Goal: Task Accomplishment & Management: Manage account settings

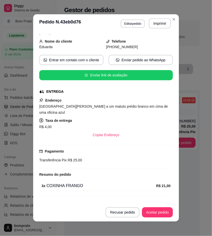
scroll to position [37, 0]
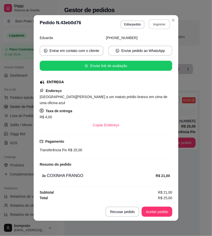
click at [161, 26] on button "Imprimir" at bounding box center [159, 24] width 21 height 10
click at [169, 209] on button "Aceitar pedido" at bounding box center [157, 212] width 30 height 10
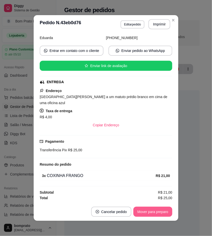
click at [168, 211] on button "Mover para preparo" at bounding box center [153, 211] width 39 height 10
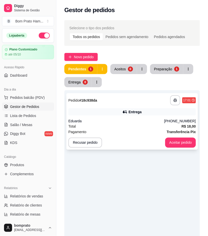
click at [141, 118] on div "Eduarda" at bounding box center [116, 120] width 96 height 5
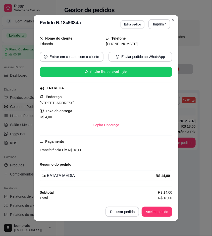
scroll to position [31, 0]
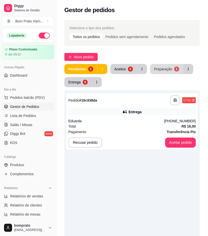
click at [160, 63] on div "**********" at bounding box center [132, 174] width 152 height 315
click at [160, 67] on div "Preparação" at bounding box center [164, 68] width 18 height 5
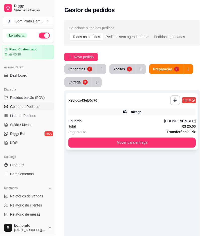
click at [116, 109] on div "Entrega" at bounding box center [132, 111] width 128 height 7
click at [132, 116] on div "**********" at bounding box center [132, 121] width 132 height 56
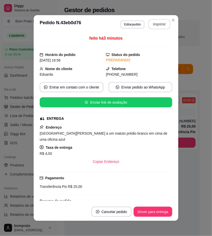
click at [156, 21] on button "Imprimir" at bounding box center [160, 24] width 22 height 10
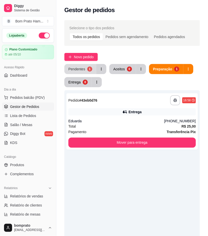
click at [81, 65] on button "Pendentes 1" at bounding box center [80, 69] width 32 height 10
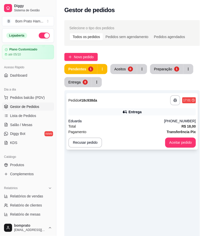
click at [127, 102] on div "**********" at bounding box center [132, 100] width 128 height 10
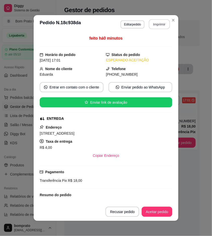
click at [160, 21] on button "Imprimir" at bounding box center [159, 24] width 21 height 10
click at [166, 210] on button "Aceitar pedido" at bounding box center [157, 211] width 31 height 10
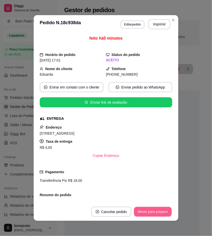
click at [166, 210] on button "Mover para preparo" at bounding box center [153, 212] width 38 height 10
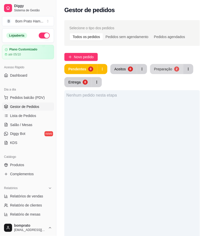
click at [165, 71] on button "Preparação 2" at bounding box center [166, 69] width 33 height 10
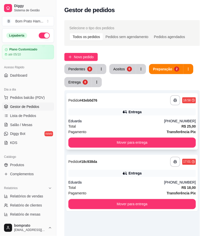
click at [126, 128] on div "Total R$ 25,00" at bounding box center [132, 126] width 128 height 6
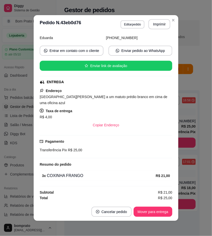
scroll to position [37, 0]
click at [120, 212] on button "Cancelar pedido" at bounding box center [112, 211] width 40 height 10
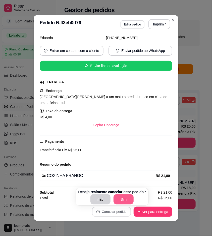
click at [122, 200] on button "Sim" at bounding box center [124, 199] width 20 height 10
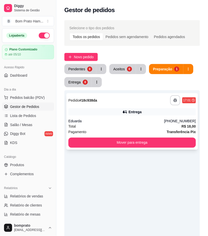
click at [136, 124] on div "Total R$ 18,00" at bounding box center [132, 126] width 128 height 6
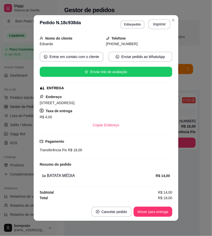
scroll to position [0, 0]
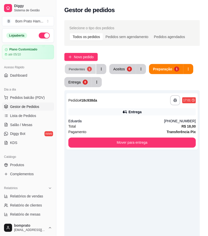
click at [84, 79] on div "Pendentes 1 Aceitos 0 Preparação 1 Entrega 0" at bounding box center [132, 75] width 136 height 23
click at [86, 69] on button "Pendentes 1" at bounding box center [80, 69] width 31 height 10
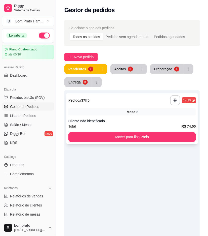
click at [136, 101] on div "**********" at bounding box center [132, 100] width 128 height 10
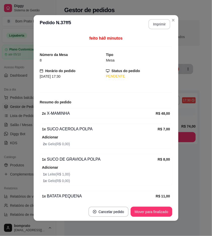
click at [155, 28] on button "Imprimir" at bounding box center [160, 24] width 22 height 10
click at [165, 215] on button "Mover para finalizado" at bounding box center [152, 212] width 41 height 10
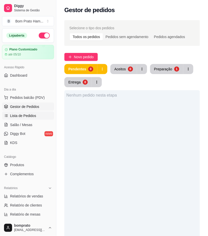
drag, startPoint x: 11, startPoint y: 113, endPoint x: 32, endPoint y: 113, distance: 20.9
click at [12, 113] on span "Lista de Pedidos" at bounding box center [23, 115] width 26 height 5
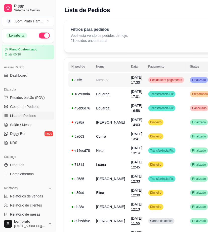
click at [146, 83] on td "Pedido sem pagamento" at bounding box center [167, 80] width 42 height 14
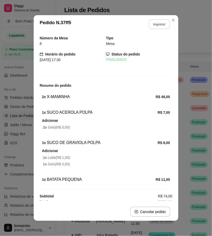
click at [157, 24] on button "Imprimir" at bounding box center [159, 24] width 21 height 10
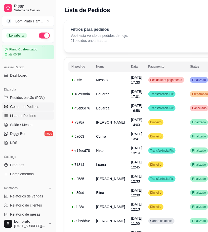
click at [34, 102] on link "Gestor de Pedidos" at bounding box center [28, 106] width 52 height 8
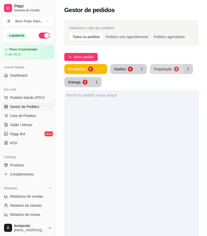
click at [167, 69] on div "Preparação" at bounding box center [163, 68] width 18 height 5
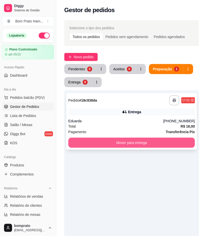
click at [157, 142] on button "Mover para entrega" at bounding box center [131, 142] width 127 height 10
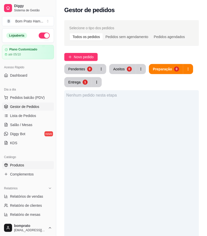
click at [33, 168] on link "Produtos" at bounding box center [28, 165] width 52 height 8
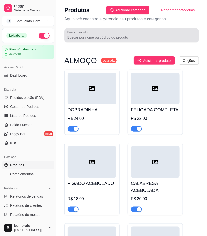
click at [106, 33] on div at bounding box center [131, 35] width 129 height 10
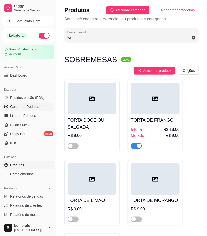
type input "tor"
drag, startPoint x: 30, startPoint y: 106, endPoint x: 44, endPoint y: 101, distance: 14.7
click at [30, 106] on span "Gestor de Pedidos" at bounding box center [24, 106] width 29 height 5
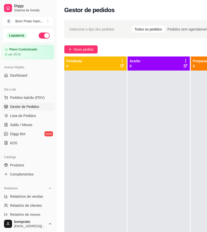
click at [87, 54] on div "**********" at bounding box center [159, 155] width 207 height 277
click at [87, 51] on span "Novo pedido" at bounding box center [84, 50] width 20 height 6
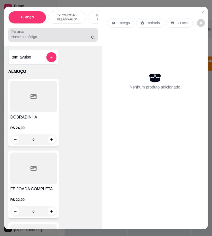
click at [74, 39] on input "Pesquisa" at bounding box center [51, 36] width 80 height 5
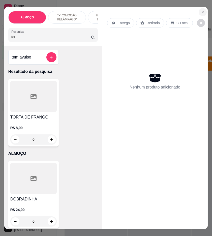
type input "tor"
click at [198, 10] on button "Close" at bounding box center [202, 12] width 8 height 8
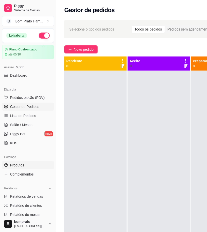
click at [19, 165] on span "Produtos" at bounding box center [17, 164] width 14 height 5
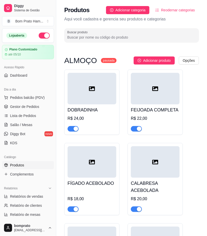
drag, startPoint x: 90, startPoint y: 36, endPoint x: 90, endPoint y: 33, distance: 3.6
click at [90, 35] on input "Buscar produto" at bounding box center [131, 37] width 129 height 5
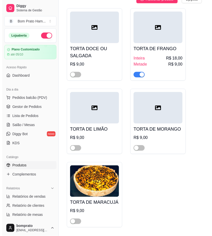
scroll to position [79, 0]
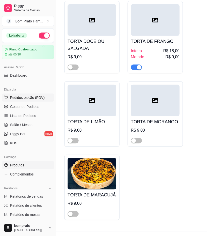
type input "tor"
drag, startPoint x: 39, startPoint y: 98, endPoint x: 47, endPoint y: 92, distance: 10.7
click at [40, 98] on span "Pedidos balcão (PDV)" at bounding box center [27, 97] width 35 height 5
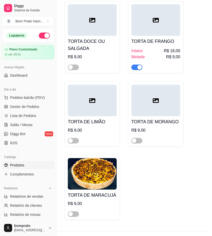
click at [76, 39] on input "Pesquisa" at bounding box center [51, 36] width 80 height 5
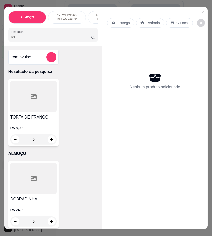
type input "tor"
click at [44, 109] on div at bounding box center [33, 96] width 46 height 31
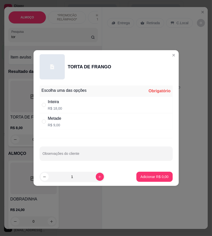
click at [103, 106] on div "Inteira R$ 18,00" at bounding box center [106, 104] width 133 height 17
radio input "true"
click at [160, 175] on p "Adicionar R$ 18,00" at bounding box center [153, 176] width 30 height 5
type input "1"
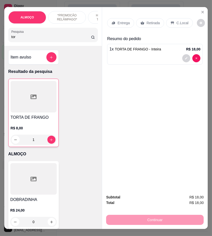
click at [121, 21] on p "Entrega" at bounding box center [123, 22] width 12 height 5
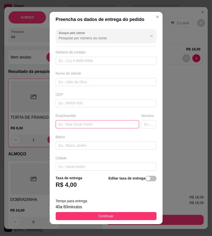
click at [96, 127] on input "text" at bounding box center [98, 124] width 84 height 8
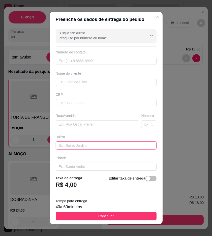
click at [105, 145] on input "text" at bounding box center [106, 145] width 101 height 8
type input "Vila da caixa"
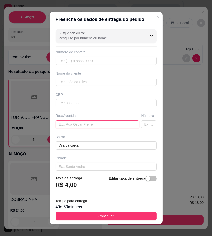
click at [96, 126] on input "text" at bounding box center [98, 124] width 84 height 8
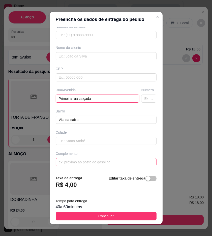
type input "Primeira rua calçada"
drag, startPoint x: 84, startPoint y: 163, endPoint x: 86, endPoint y: 161, distance: 2.6
click at [86, 163] on input "text" at bounding box center [106, 162] width 101 height 8
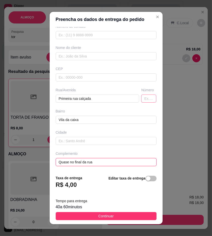
type input "Quase no final da rua"
click at [141, 101] on input "text" at bounding box center [148, 98] width 15 height 8
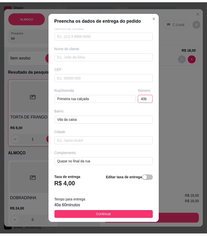
scroll to position [0, 0]
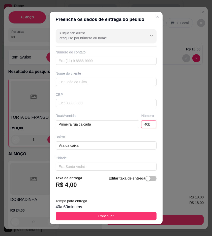
type input "40b"
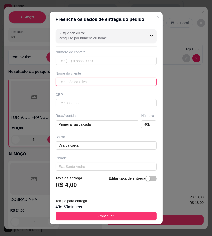
paste input "Rosemere"
type input "Rosemere"
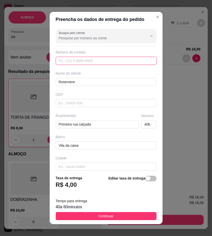
paste input "(87) 9107-3736"
type input "(87) 9107-3736"
click at [142, 214] on button "Continuar" at bounding box center [106, 216] width 101 height 8
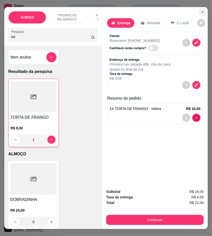
click at [195, 10] on section "ALMOÇO *PROMOCÃO RELÂMPAGO* HAMBÚRGUER TRADICIONAL HAMBÚRGUER ARTESANAL BATATA …" at bounding box center [105, 118] width 203 height 222
click at [200, 11] on icon "Close" at bounding box center [202, 12] width 4 height 4
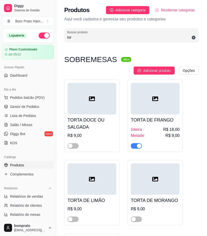
click at [44, 111] on ul "Pedidos balcão (PDV) Gestor de Pedidos Lista de Pedidos Salão / Mesas Diggy Bot…" at bounding box center [28, 119] width 52 height 53
click at [39, 109] on link "Gestor de Pedidos" at bounding box center [28, 106] width 52 height 8
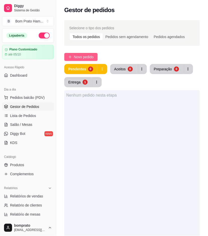
click at [86, 57] on span "Novo pedido" at bounding box center [84, 57] width 20 height 6
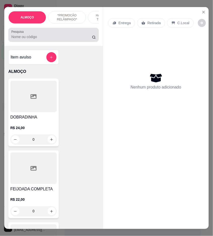
click at [37, 39] on input "Pesquisa" at bounding box center [51, 36] width 81 height 5
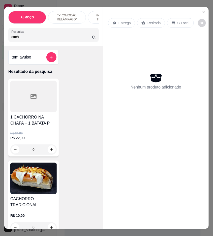
type input "cach"
click at [40, 180] on img at bounding box center [33, 177] width 46 height 31
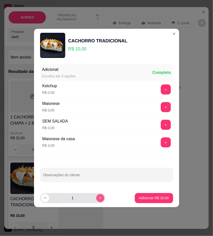
click at [98, 199] on icon "increase-product-quantity" at bounding box center [100, 198] width 4 height 4
type input "3"
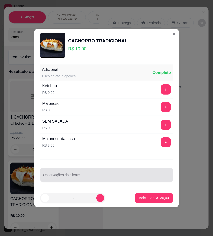
click at [94, 177] on input "Observações do cliente" at bounding box center [106, 176] width 127 height 5
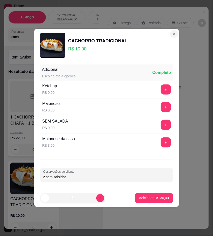
type input "2 sem salsicha"
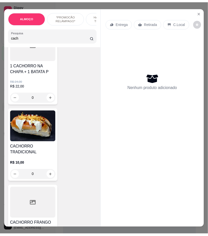
scroll to position [56, 0]
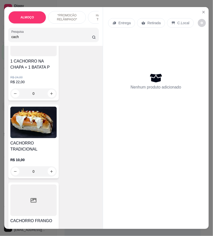
click at [51, 174] on div "0" at bounding box center [33, 171] width 46 height 10
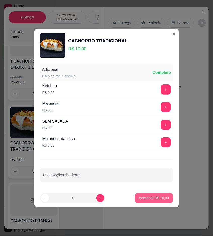
click at [154, 200] on p "Adicionar R$ 10,00" at bounding box center [154, 197] width 30 height 5
type input "1"
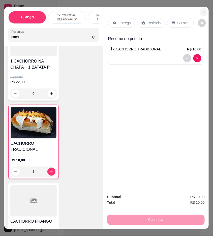
click at [201, 11] on icon "Close" at bounding box center [203, 12] width 4 height 4
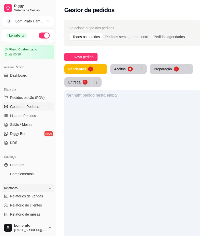
scroll to position [126, 0]
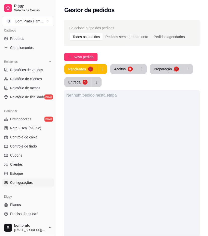
click at [37, 179] on link "Configurações" at bounding box center [28, 182] width 52 height 8
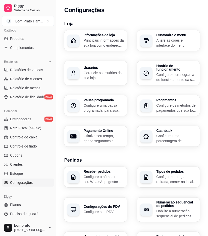
click at [94, 73] on p "Gerencie os usuários da sua loja" at bounding box center [104, 75] width 41 height 10
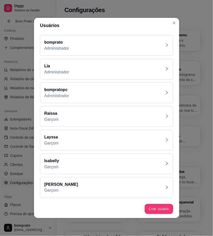
click at [151, 142] on div "Layssa Garçom" at bounding box center [106, 140] width 133 height 21
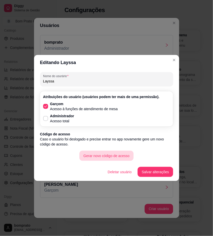
click at [112, 157] on button "Gerar novo código de acesso" at bounding box center [106, 156] width 54 height 10
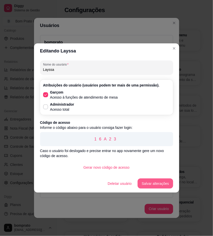
click at [144, 182] on button "Salvar alterações" at bounding box center [154, 183] width 35 height 10
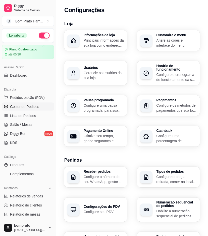
click at [36, 107] on span "Gestor de Pedidos" at bounding box center [24, 106] width 29 height 5
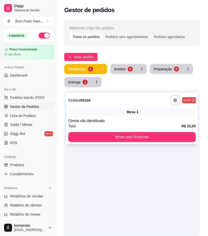
click at [115, 113] on div "Mesa 1" at bounding box center [132, 111] width 128 height 7
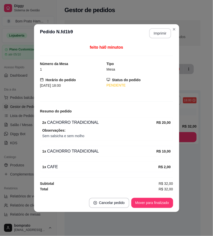
click at [160, 34] on button "Imprimir" at bounding box center [160, 33] width 22 height 10
click at [158, 202] on button "Mover para finalizado" at bounding box center [152, 203] width 42 height 10
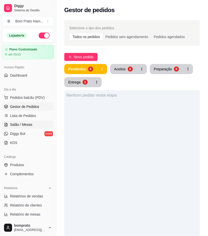
click at [19, 124] on span "Salão / Mesas" at bounding box center [21, 124] width 22 height 5
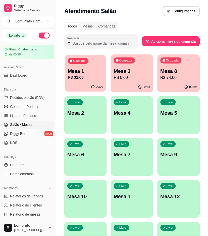
click at [87, 84] on div "00:02" at bounding box center [85, 87] width 41 height 10
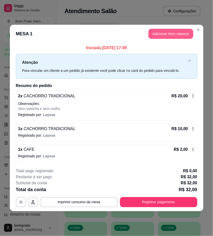
click at [168, 29] on header "MESA 1 Adicionar itens na mesa" at bounding box center [106, 34] width 193 height 18
click at [168, 29] on button "Adicionar itens na mesa" at bounding box center [170, 34] width 45 height 10
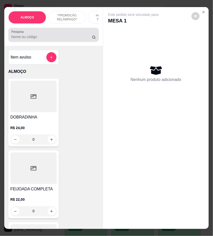
click at [74, 42] on div "Pesquisa" at bounding box center [53, 35] width 90 height 14
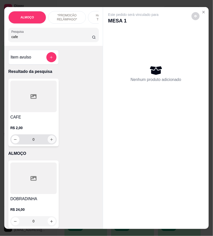
type input "cafe"
click at [50, 141] on icon "increase-product-quantity" at bounding box center [52, 139] width 4 height 4
type input "1"
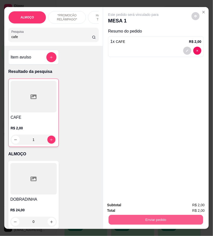
click at [150, 215] on button "Enviar pedido" at bounding box center [156, 220] width 94 height 10
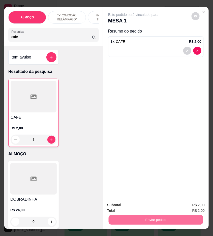
click at [150, 207] on button "Não registrar e enviar pedido" at bounding box center [139, 205] width 52 height 10
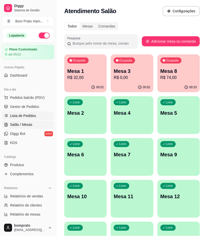
click at [41, 112] on link "Lista de Pedidos" at bounding box center [28, 116] width 52 height 8
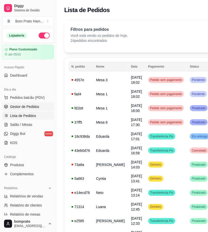
click at [49, 107] on link "Gestor de Pedidos" at bounding box center [28, 106] width 52 height 8
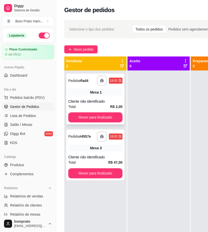
drag, startPoint x: 105, startPoint y: 98, endPoint x: 107, endPoint y: 96, distance: 3.4
click at [107, 96] on div "**********" at bounding box center [95, 99] width 58 height 51
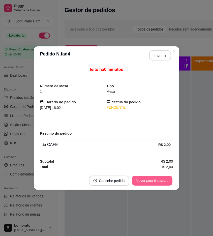
click at [137, 180] on button "Mover para finalizado" at bounding box center [152, 180] width 41 height 10
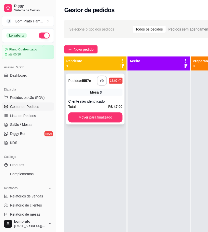
click at [115, 98] on div "**********" at bounding box center [95, 99] width 58 height 51
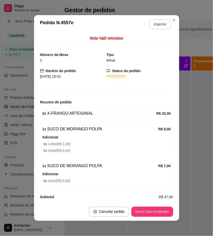
click at [164, 20] on button "Imprimir" at bounding box center [160, 24] width 22 height 10
click at [159, 210] on button "Mover para finalizado" at bounding box center [152, 211] width 42 height 10
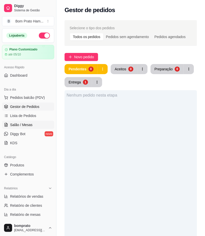
click at [29, 124] on span "Salão / Mesas" at bounding box center [21, 124] width 22 height 5
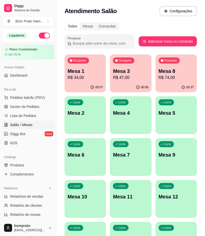
click at [170, 74] on p "Mesa 8" at bounding box center [175, 70] width 35 height 7
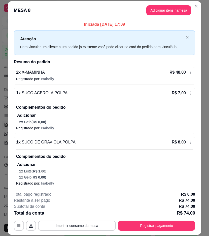
click at [172, 16] on header "MESA 8 Adicionar itens na mesa" at bounding box center [104, 10] width 193 height 18
click at [172, 15] on button "Adicionar itens na mesa" at bounding box center [168, 10] width 45 height 10
click at [45, 39] on input "Pesquisa" at bounding box center [49, 36] width 77 height 5
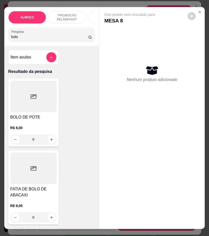
type input "bolo"
click at [50, 141] on div "0" at bounding box center [33, 139] width 46 height 10
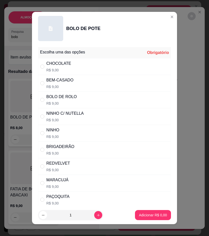
click at [153, 86] on div "BEM-CASADO R$ 9,00" at bounding box center [104, 83] width 133 height 17
radio input "true"
click at [152, 216] on p "Adicionar R$ 9,00" at bounding box center [152, 214] width 27 height 5
type input "1"
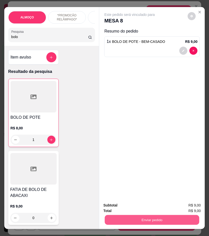
click at [185, 219] on button "Enviar pedido" at bounding box center [152, 220] width 94 height 10
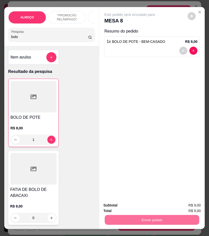
click at [135, 204] on button "Não registrar e enviar pedido" at bounding box center [134, 205] width 55 height 10
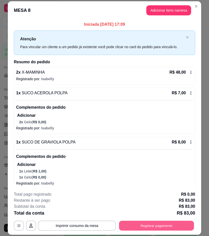
click at [167, 225] on button "Registrar pagamento" at bounding box center [156, 226] width 75 height 10
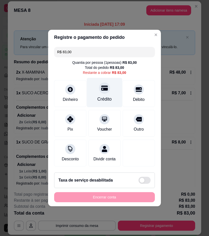
click at [107, 82] on div "Crédito" at bounding box center [104, 92] width 35 height 29
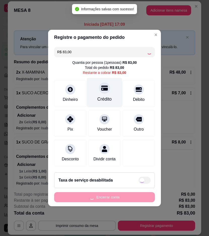
type input "R$ 0,00"
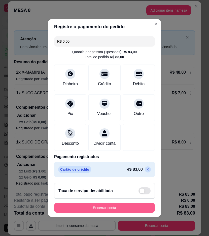
click at [131, 208] on button "Encerrar conta" at bounding box center [104, 207] width 101 height 10
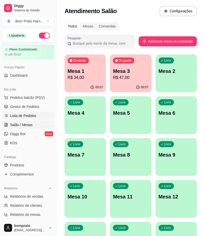
click at [30, 117] on span "Lista de Pedidos" at bounding box center [23, 115] width 26 height 5
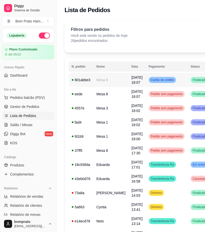
click at [166, 86] on td "Cartão de crédito" at bounding box center [167, 80] width 42 height 14
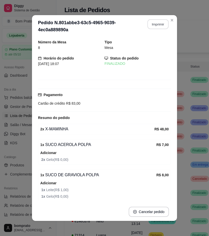
click at [159, 24] on button "Imprimir" at bounding box center [158, 24] width 21 height 10
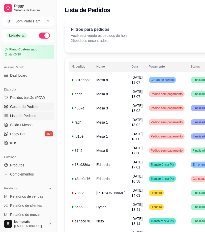
click at [37, 103] on link "Gestor de Pedidos" at bounding box center [28, 106] width 52 height 8
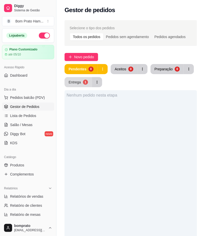
click at [85, 84] on div "1" at bounding box center [85, 82] width 5 height 5
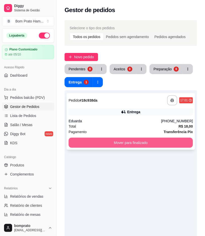
click at [131, 146] on button "Mover para finalizado" at bounding box center [130, 142] width 124 height 10
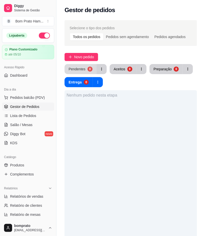
click at [85, 71] on button "Pendentes 0" at bounding box center [80, 69] width 32 height 10
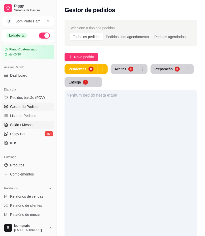
click at [29, 125] on span "Salão / Mesas" at bounding box center [21, 124] width 22 height 5
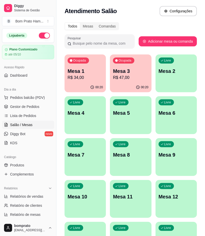
click at [86, 82] on div "00:20" at bounding box center [84, 87] width 41 height 10
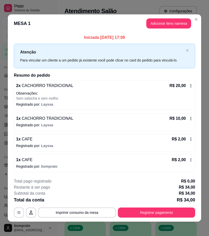
click at [189, 159] on icon at bounding box center [191, 160] width 4 height 4
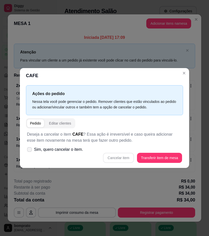
click at [31, 150] on span at bounding box center [29, 149] width 5 height 5
click at [30, 150] on input "Sim, quero cancelar o item." at bounding box center [28, 151] width 3 height 3
checkbox input "true"
click at [119, 158] on button "Cancelar item" at bounding box center [118, 158] width 30 height 10
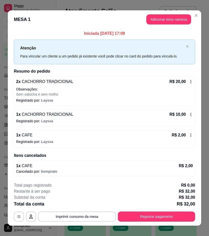
click at [191, 136] on icon at bounding box center [191, 134] width 1 height 3
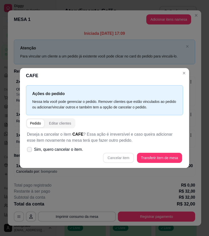
click at [34, 149] on span "Sim, quero cancelar o item." at bounding box center [58, 149] width 49 height 6
click at [30, 150] on input "Sim, quero cancelar o item." at bounding box center [28, 151] width 3 height 3
checkbox input "true"
click at [126, 160] on button "Cancelar item" at bounding box center [118, 158] width 30 height 10
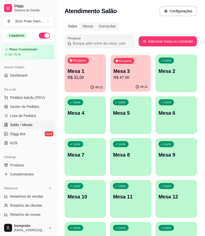
click at [118, 81] on div "Ocupada Mesa 3 R$ 47,00" at bounding box center [131, 68] width 40 height 27
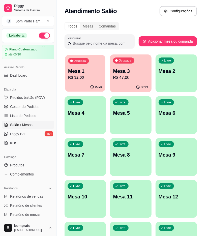
click at [97, 67] on div "Ocupada Mesa 1 R$ 32,00" at bounding box center [85, 68] width 40 height 27
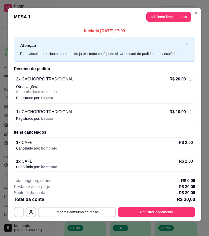
scroll to position [5, 0]
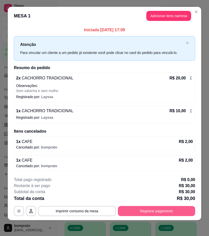
click at [144, 210] on button "Registrar pagamento" at bounding box center [156, 211] width 77 height 10
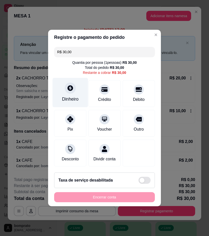
click at [63, 88] on div "Dinheiro" at bounding box center [70, 92] width 35 height 29
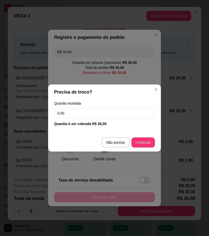
click at [112, 111] on input "0,00" at bounding box center [104, 113] width 101 height 10
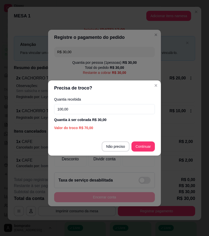
type input "100,00"
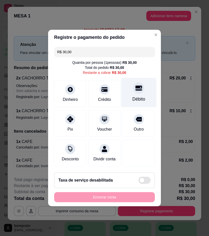
click at [132, 96] on div "Débito" at bounding box center [138, 99] width 13 height 7
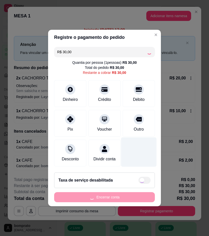
type input "R$ 0,00"
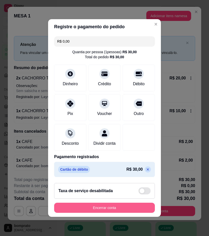
click at [129, 208] on button "Encerrar conta" at bounding box center [104, 207] width 101 height 10
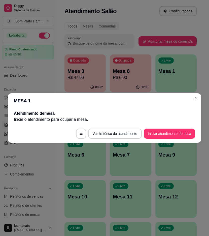
scroll to position [0, 0]
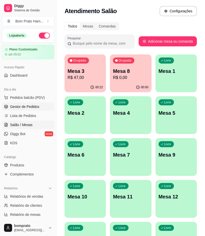
click at [42, 106] on link "Gestor de Pedidos" at bounding box center [28, 106] width 52 height 8
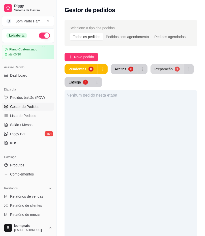
click at [165, 67] on div "Preparação" at bounding box center [163, 68] width 18 height 5
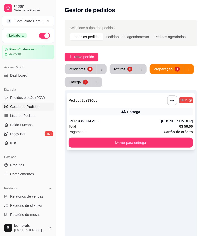
click at [134, 114] on div "Entrega" at bounding box center [133, 111] width 13 height 5
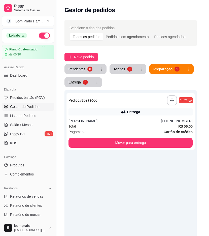
scroll to position [56, 0]
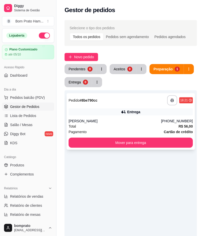
click at [142, 110] on div "Entrega" at bounding box center [130, 111] width 124 height 7
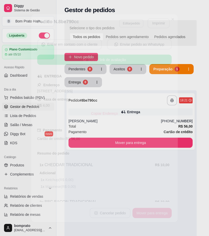
scroll to position [124, 0]
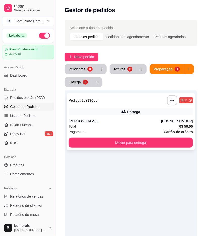
click at [140, 110] on div "Entrega" at bounding box center [130, 111] width 124 height 7
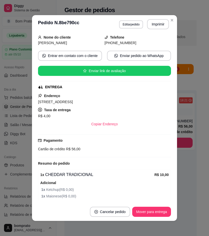
scroll to position [112, 0]
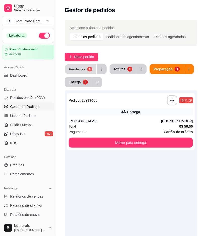
click at [82, 70] on div "Pendentes" at bounding box center [77, 68] width 16 height 5
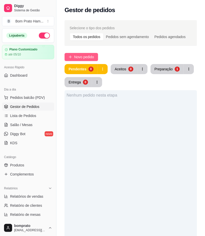
click at [93, 56] on span "Novo pedido" at bounding box center [84, 57] width 20 height 6
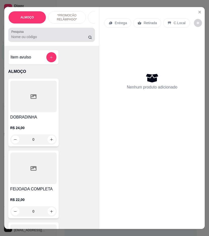
click at [21, 39] on input "Pesquisa" at bounding box center [49, 36] width 77 height 5
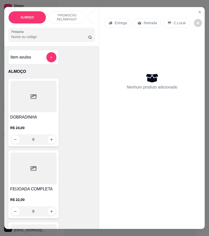
type input "z"
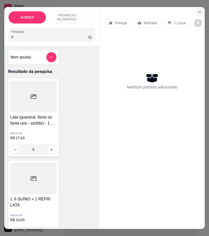
type input "x-"
click at [196, 8] on button "Close" at bounding box center [200, 12] width 8 height 8
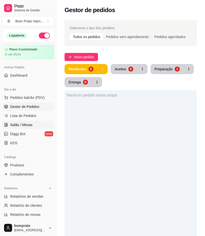
click at [26, 127] on span "Salão / Mesas" at bounding box center [21, 124] width 22 height 5
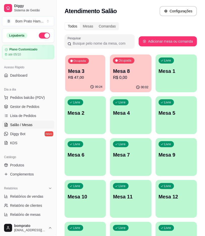
click at [85, 78] on p "R$ 47,00" at bounding box center [85, 78] width 34 height 6
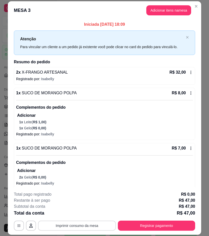
click at [100, 223] on button "Imprimir consumo da mesa" at bounding box center [77, 225] width 78 height 10
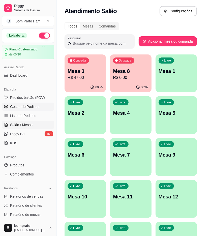
click at [26, 107] on span "Gestor de Pedidos" at bounding box center [24, 106] width 29 height 5
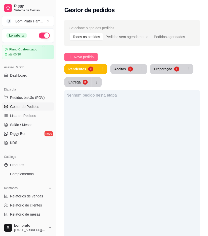
click at [88, 54] on button "Novo pedido" at bounding box center [80, 57] width 33 height 8
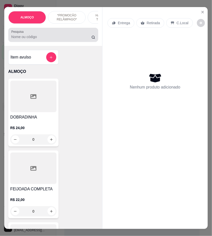
click at [73, 39] on input "Pesquisa" at bounding box center [51, 36] width 80 height 5
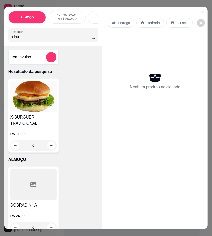
type input "x-bur"
click at [51, 147] on div "0" at bounding box center [33, 145] width 46 height 10
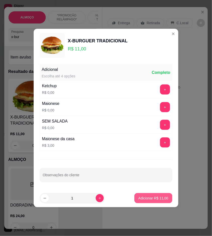
click at [163, 197] on p "Adicionar R$ 11,00" at bounding box center [154, 197] width 30 height 5
type input "1"
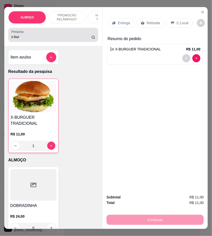
click at [39, 34] on div "x-bur" at bounding box center [53, 35] width 84 height 10
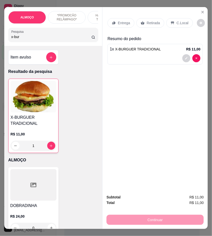
click at [37, 39] on input "x-bur" at bounding box center [51, 36] width 80 height 5
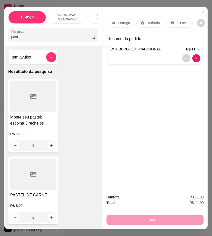
type input "past"
click at [47, 220] on div "0" at bounding box center [33, 217] width 46 height 10
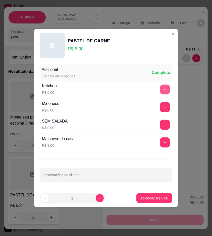
click at [161, 89] on button "+" at bounding box center [166, 90] width 10 height 10
click at [160, 109] on button "+" at bounding box center [165, 107] width 10 height 10
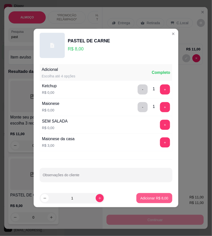
click at [160, 198] on p "Adicionar R$ 8,00" at bounding box center [155, 197] width 28 height 5
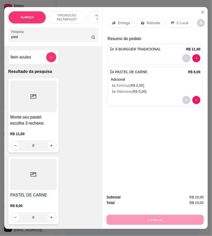
click at [74, 39] on input "past" at bounding box center [51, 36] width 80 height 5
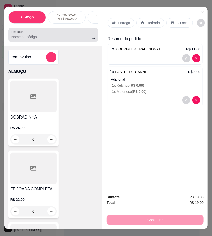
click at [71, 40] on div at bounding box center [53, 35] width 84 height 10
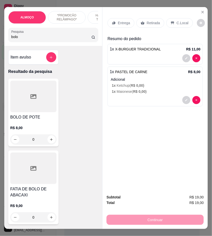
type input "bolo"
click at [49, 138] on div "0" at bounding box center [33, 139] width 46 height 10
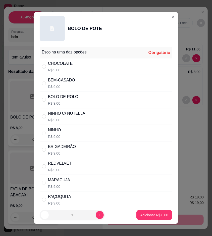
click at [85, 72] on div "CHOCOLATE R$ 9,00" at bounding box center [106, 66] width 133 height 17
radio input "true"
click at [150, 217] on p "Adicionar R$ 9,00" at bounding box center [155, 214] width 28 height 5
type input "1"
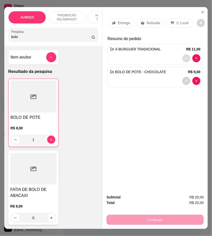
click at [185, 54] on button "decrease-product-quantity" at bounding box center [187, 58] width 8 height 8
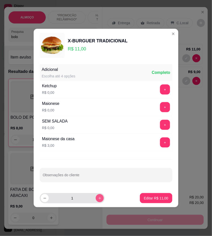
click at [99, 197] on icon "increase-product-quantity" at bounding box center [100, 198] width 3 height 3
type input "2"
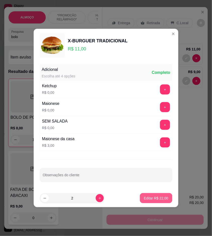
click at [147, 195] on p "Editar R$ 22,00" at bounding box center [156, 197] width 24 height 5
type input "2"
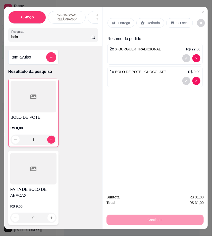
click at [127, 23] on p "Entrega" at bounding box center [124, 22] width 12 height 5
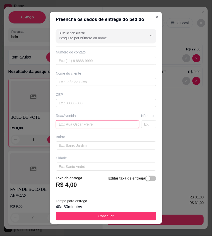
click at [107, 127] on input "text" at bounding box center [98, 124] width 84 height 8
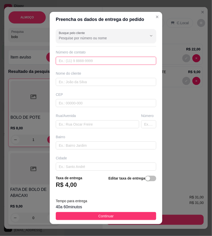
paste input "(87) 9600-3562"
type input "(87) 9600-3562"
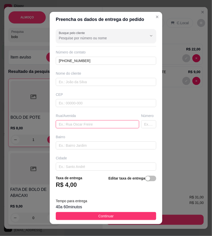
paste input "Rua expedito salvador de Araújo bairro Mário número 860"
type input "Rua expedito salvador de Araújo bairro Mário número 860"
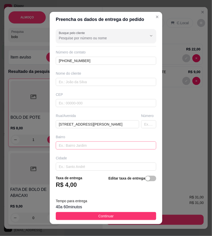
scroll to position [26, 0]
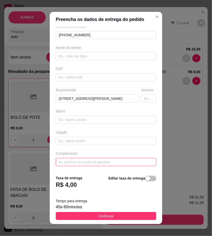
paste input "Na casa de Joelma do avistao"
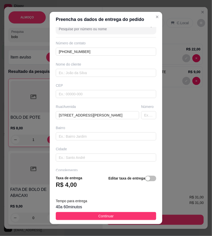
scroll to position [0, 0]
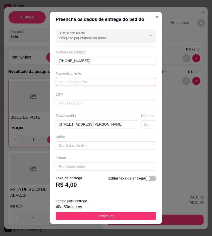
type input "Na casa de Joelma do avistao"
click at [117, 82] on input "text" at bounding box center [106, 82] width 101 height 8
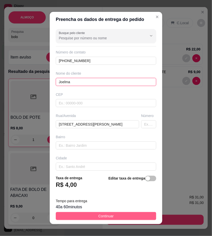
type input "Joelma"
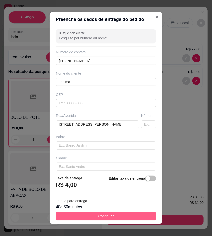
click at [142, 216] on button "Continuar" at bounding box center [106, 216] width 101 height 8
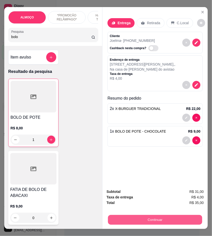
click at [160, 217] on button "Continuar" at bounding box center [155, 220] width 94 height 10
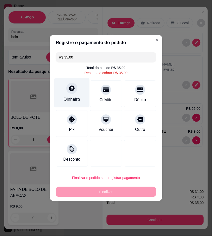
click at [73, 98] on div "Dinheiro" at bounding box center [72, 99] width 17 height 7
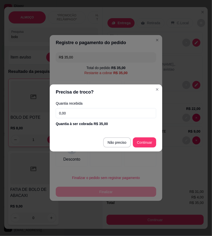
click at [113, 113] on input "0,00" at bounding box center [106, 113] width 101 height 10
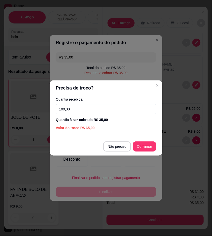
type input "100,00"
type input "R$ 0,00"
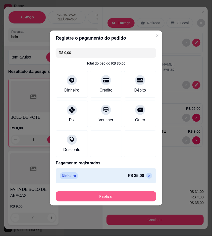
click at [131, 197] on button "Finalizar" at bounding box center [106, 196] width 101 height 10
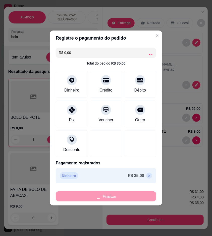
type input "0"
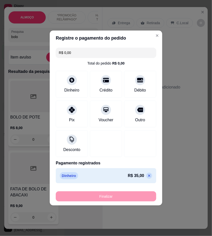
type input "-R$ 35,00"
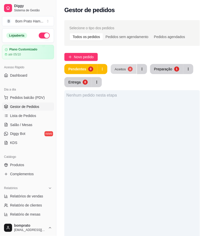
click at [131, 69] on div "0" at bounding box center [130, 68] width 5 height 5
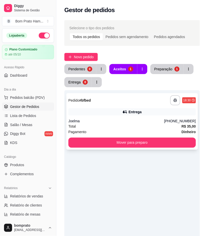
click at [137, 124] on div "Total R$ 35,00" at bounding box center [132, 126] width 128 height 6
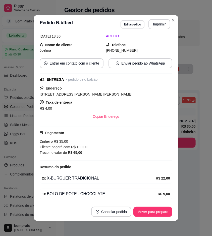
scroll to position [48, 0]
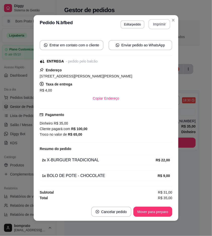
click at [154, 25] on button "Imprimir" at bounding box center [160, 24] width 22 height 10
click at [165, 211] on button "Mover para preparo" at bounding box center [153, 211] width 39 height 10
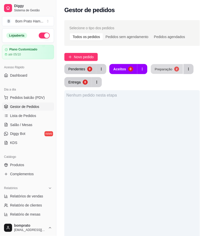
click at [163, 71] on div "Preparação" at bounding box center [164, 68] width 18 height 5
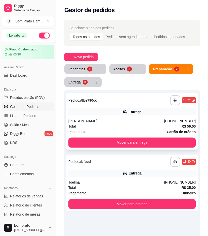
click at [140, 112] on div "Entrega" at bounding box center [135, 111] width 13 height 5
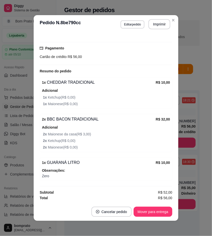
scroll to position [1, 0]
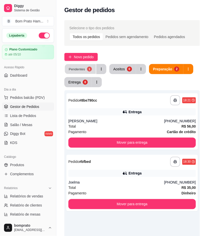
click at [87, 66] on button "Pendentes 1" at bounding box center [80, 69] width 31 height 10
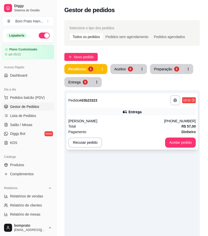
click at [126, 110] on icon at bounding box center [125, 111] width 5 height 5
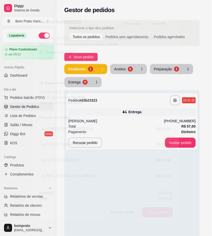
scroll to position [95, 0]
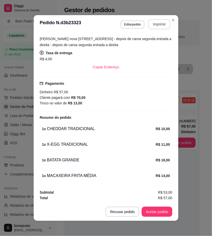
click at [159, 25] on button "Imprimir" at bounding box center [160, 24] width 22 height 10
click at [161, 213] on button "Aceitar pedido" at bounding box center [157, 211] width 31 height 10
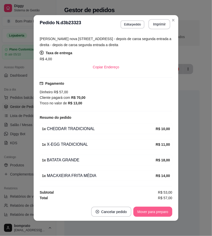
click at [161, 213] on button "Mover para preparo" at bounding box center [153, 211] width 39 height 10
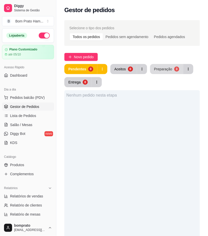
click at [168, 71] on div "Preparação" at bounding box center [163, 68] width 18 height 5
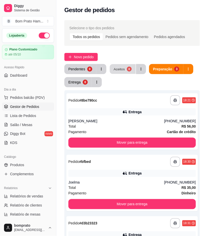
click at [124, 69] on button "Aceitos 0" at bounding box center [123, 69] width 26 height 10
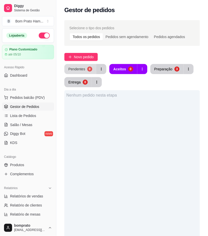
click at [85, 68] on button "Pendentes 0" at bounding box center [80, 69] width 32 height 10
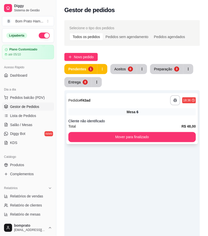
click at [117, 118] on div "**********" at bounding box center [132, 118] width 132 height 51
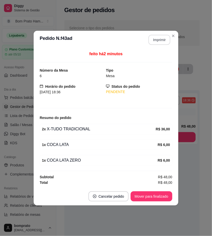
click at [157, 40] on button "Imprimir" at bounding box center [160, 40] width 22 height 10
click at [167, 195] on button "Mover para finalizado" at bounding box center [152, 196] width 41 height 10
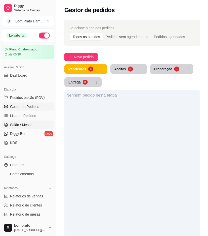
click at [34, 125] on link "Salão / Mesas" at bounding box center [28, 125] width 52 height 8
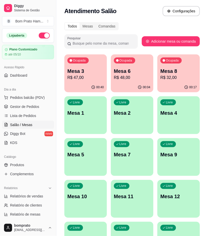
click at [97, 81] on div "Ocupada Mesa 3 R$ 47,00" at bounding box center [85, 68] width 43 height 28
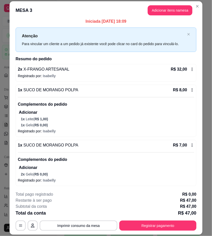
scroll to position [4, 0]
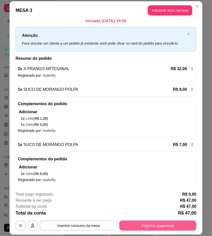
click at [163, 222] on button "Registrar pagamento" at bounding box center [158, 225] width 77 height 10
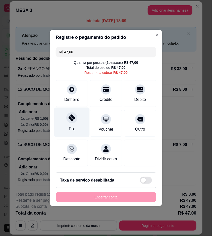
click at [69, 120] on div at bounding box center [71, 117] width 11 height 11
type input "R$ 0,00"
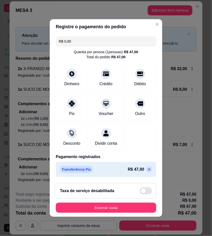
click at [123, 208] on button "Encerrar conta" at bounding box center [106, 207] width 101 height 10
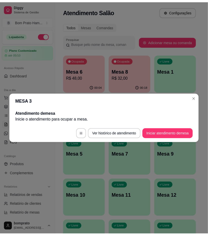
scroll to position [0, 0]
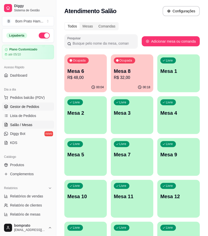
click at [43, 105] on link "Gestor de Pedidos" at bounding box center [28, 106] width 52 height 8
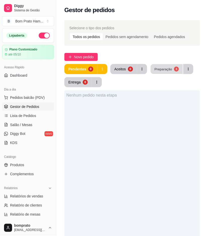
click at [174, 69] on div "3" at bounding box center [176, 68] width 5 height 5
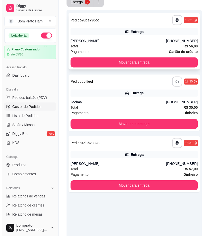
scroll to position [84, 0]
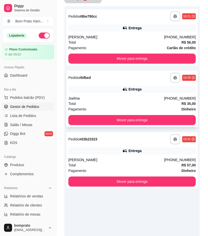
click at [168, 92] on div "Entrega" at bounding box center [132, 89] width 128 height 7
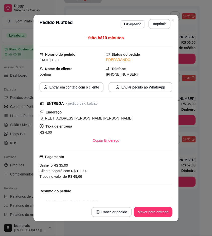
scroll to position [48, 0]
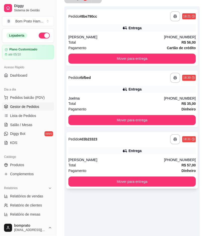
click at [173, 160] on div "(87) 99180-7127" at bounding box center [180, 159] width 32 height 5
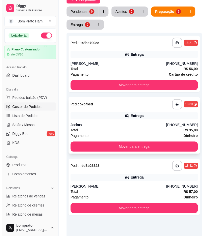
scroll to position [0, 0]
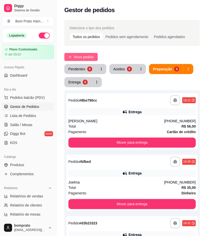
click at [88, 57] on span "Novo pedido" at bounding box center [84, 57] width 20 height 6
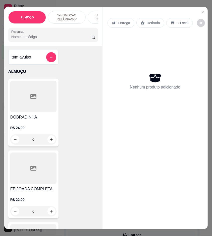
click at [43, 37] on input "Pesquisa" at bounding box center [51, 36] width 80 height 5
type input "asin"
click at [49, 123] on div "R$ 22,00 0" at bounding box center [33, 132] width 46 height 24
click at [28, 178] on div at bounding box center [33, 167] width 46 height 31
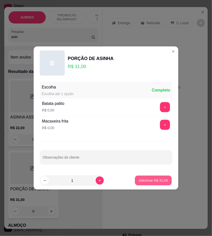
click at [160, 182] on p "Adicionar R$ 31,00" at bounding box center [153, 180] width 29 height 5
type input "1"
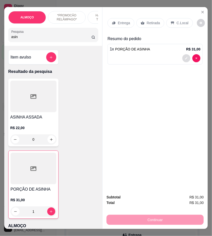
click at [183, 59] on button "decrease-product-quantity" at bounding box center [187, 58] width 8 height 8
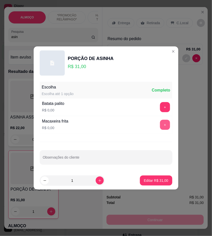
click at [160, 123] on button "+" at bounding box center [165, 125] width 10 height 10
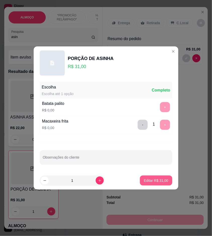
click at [159, 181] on p "Editar R$ 31,00" at bounding box center [156, 180] width 24 height 5
type input "0"
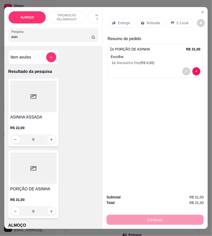
click at [39, 38] on input "asin" at bounding box center [51, 36] width 80 height 5
type input "caj"
click at [51, 212] on div "0" at bounding box center [33, 211] width 46 height 10
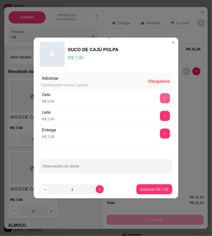
click at [164, 97] on button "+" at bounding box center [165, 98] width 10 height 10
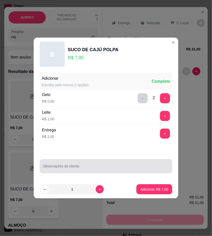
click at [110, 171] on div "Observações do cliente" at bounding box center [106, 166] width 133 height 14
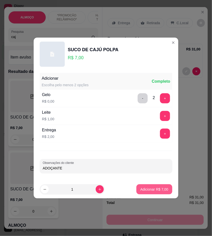
type input "ADOÇANTE"
click at [167, 190] on button "Adicionar R$ 7,00" at bounding box center [155, 189] width 36 height 10
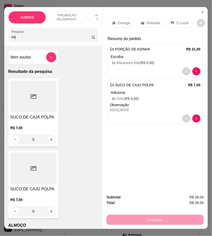
click at [121, 20] on p "Entrega" at bounding box center [124, 22] width 12 height 5
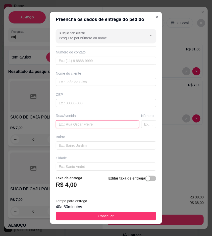
click at [88, 126] on input "text" at bounding box center [98, 124] width 84 height 8
type input "Rua Carlos Pena"
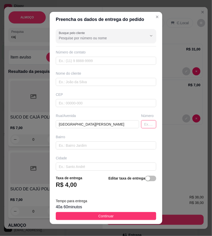
click at [141, 124] on input "text" at bounding box center [148, 124] width 15 height 8
type input "164"
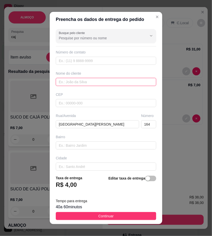
paste input "Marcilio"
type input "Marcilio"
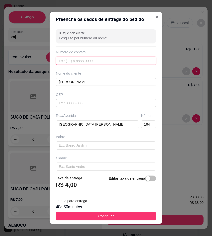
paste input "(61) 9543-0550"
type input "(61) 9543-0550"
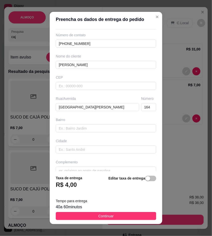
scroll to position [26, 0]
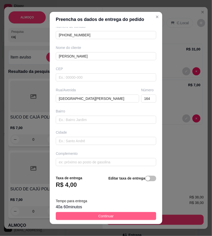
click at [133, 218] on button "Continuar" at bounding box center [106, 216] width 101 height 8
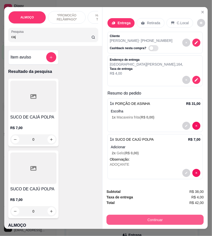
click at [192, 220] on button "Continuar" at bounding box center [155, 219] width 97 height 10
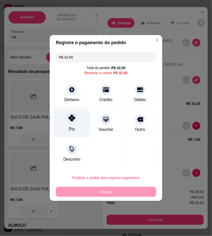
click at [80, 113] on div "Pix" at bounding box center [71, 122] width 35 height 29
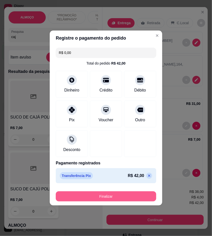
click at [99, 196] on button "Finalizar" at bounding box center [106, 196] width 101 height 10
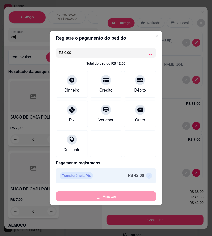
type input "-R$ 42,00"
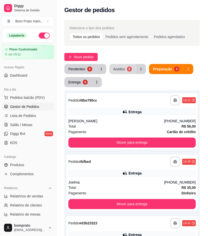
click at [122, 68] on div "Aceitos" at bounding box center [120, 68] width 12 height 5
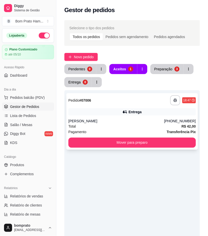
click at [133, 116] on div "**********" at bounding box center [132, 121] width 132 height 56
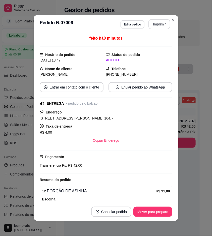
click at [160, 26] on button "Imprimir" at bounding box center [160, 24] width 22 height 10
click at [165, 209] on button "Mover para preparo" at bounding box center [153, 211] width 39 height 10
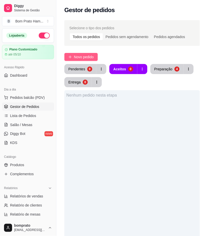
click at [86, 56] on span "Novo pedido" at bounding box center [84, 57] width 20 height 6
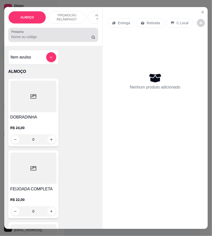
click at [37, 37] on input "Pesquisa" at bounding box center [51, 36] width 80 height 5
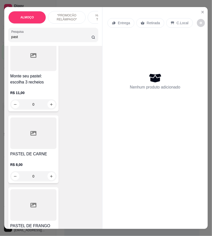
scroll to position [140, 0]
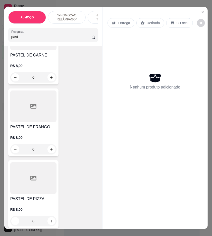
type input "past"
click at [50, 222] on div "0" at bounding box center [33, 221] width 46 height 10
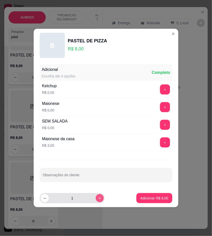
click at [98, 199] on icon "increase-product-quantity" at bounding box center [100, 198] width 4 height 4
type input "2"
click at [160, 89] on button "+" at bounding box center [165, 89] width 10 height 10
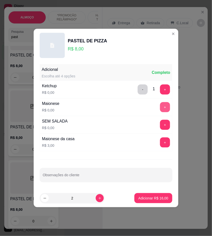
click at [160, 107] on button "+" at bounding box center [165, 107] width 10 height 10
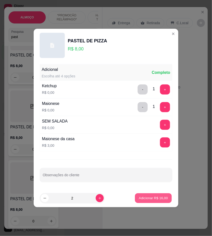
click at [152, 198] on p "Adicionar R$ 16,00" at bounding box center [153, 197] width 29 height 5
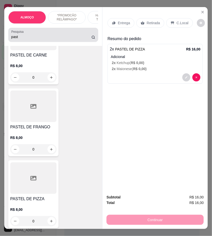
click at [75, 39] on input "past" at bounding box center [51, 36] width 80 height 5
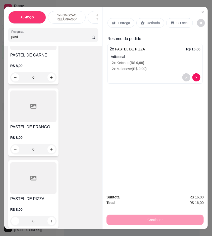
click at [75, 39] on input "past" at bounding box center [51, 36] width 80 height 5
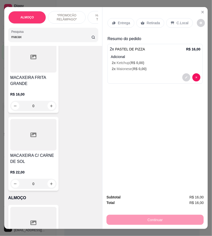
scroll to position [196, 0]
type input "macax"
click at [51, 100] on div "0" at bounding box center [33, 105] width 46 height 10
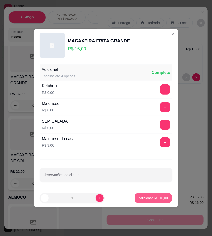
click at [156, 198] on p "Adicionar R$ 16,00" at bounding box center [153, 197] width 29 height 5
type input "1"
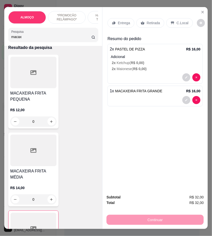
scroll to position [0, 0]
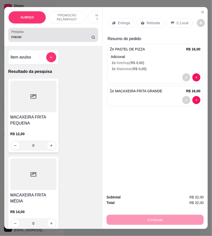
click at [25, 39] on input "macax" at bounding box center [51, 36] width 80 height 5
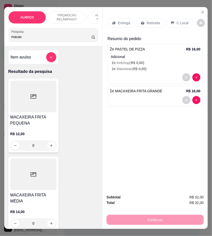
click at [25, 39] on input "macax" at bounding box center [51, 36] width 80 height 5
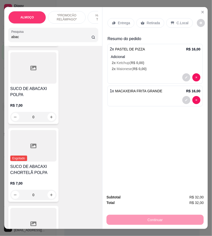
scroll to position [112, 0]
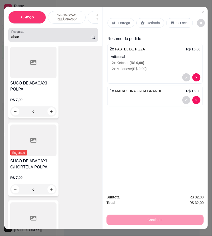
click at [20, 39] on input "abac" at bounding box center [51, 36] width 80 height 5
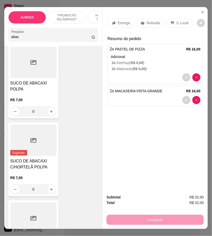
click at [20, 39] on input "abac" at bounding box center [51, 36] width 80 height 5
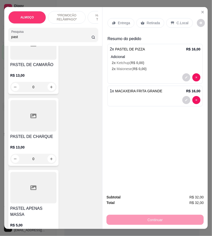
scroll to position [427, 0]
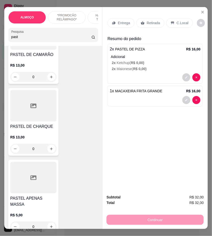
type input "past"
click at [49, 150] on div "0" at bounding box center [33, 149] width 46 height 10
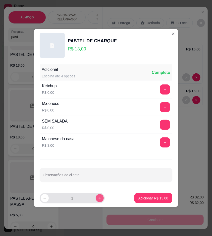
click at [98, 199] on icon "increase-product-quantity" at bounding box center [100, 198] width 4 height 4
type input "2"
click at [162, 91] on button "+" at bounding box center [166, 90] width 10 height 10
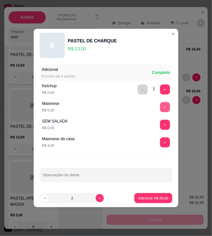
click at [162, 107] on button "+" at bounding box center [165, 107] width 10 height 10
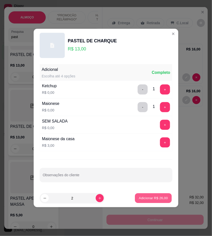
click at [161, 198] on p "Adicionar R$ 26,00" at bounding box center [153, 197] width 29 height 5
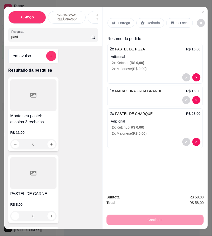
scroll to position [0, 0]
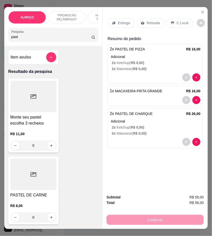
click at [115, 18] on div "Entrega" at bounding box center [121, 23] width 27 height 10
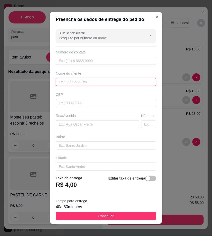
paste input "Jenison"
type input "Jenison"
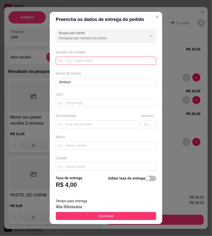
paste input "(87) 9133-9461"
type input "(87) 9133-9461"
drag, startPoint x: 147, startPoint y: 214, endPoint x: 183, endPoint y: 179, distance: 50.4
click at [147, 214] on button "Continuar" at bounding box center [106, 216] width 101 height 8
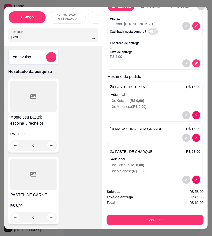
scroll to position [25, 0]
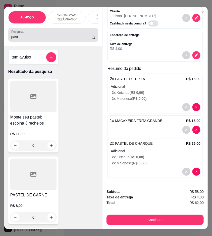
click at [35, 38] on input "past" at bounding box center [51, 36] width 80 height 5
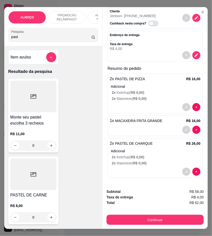
click at [35, 38] on input "past" at bounding box center [51, 36] width 80 height 5
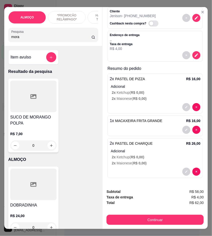
type input "mora"
click at [44, 96] on div at bounding box center [33, 96] width 46 height 31
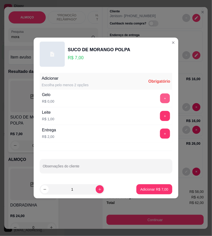
click at [161, 99] on button "+" at bounding box center [166, 98] width 10 height 10
click at [162, 117] on button "+" at bounding box center [165, 116] width 10 height 10
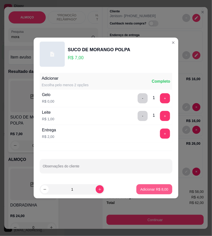
click at [161, 187] on p "Adicionar R$ 8,00" at bounding box center [155, 189] width 28 height 5
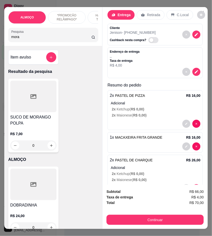
scroll to position [0, 0]
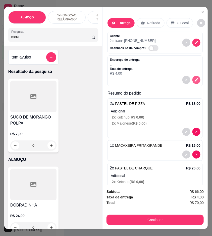
click at [195, 78] on icon "decrease-product-quantity" at bounding box center [197, 80] width 5 height 5
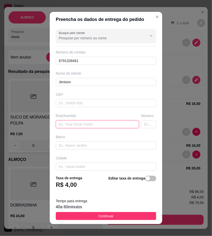
drag, startPoint x: 96, startPoint y: 124, endPoint x: 71, endPoint y: 122, distance: 25.3
paste input "Rua Victor Cipriano N 29"
type input "Rua Victor Cipriano N 29"
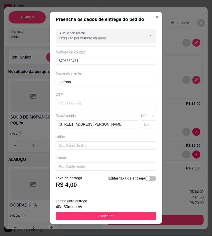
scroll to position [26, 0]
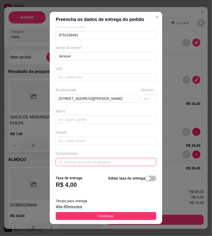
click at [86, 163] on input "text" at bounding box center [106, 162] width 101 height 8
paste input "Na rua da oficina real peças"
type input "Na rua da oficina real peças"
click at [91, 104] on div "Busque pelo cliente Número de contato 8791339461 Nome do cliente Jenison CEP Ru…" at bounding box center [106, 99] width 113 height 144
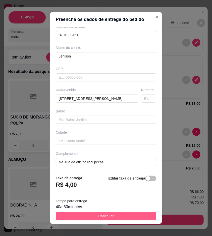
click at [127, 220] on button "Continuar" at bounding box center [106, 216] width 101 height 8
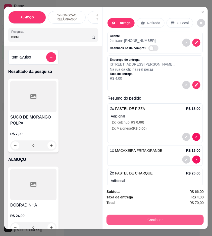
click at [185, 219] on button "Continuar" at bounding box center [155, 219] width 97 height 10
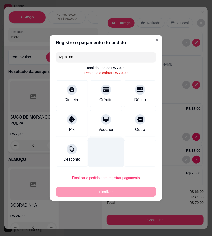
click at [79, 118] on div "Pix" at bounding box center [72, 123] width 32 height 27
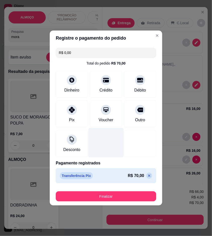
type input "R$ 0,00"
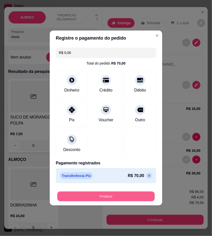
click at [135, 195] on button "Finalizar" at bounding box center [106, 196] width 98 height 10
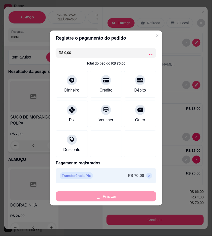
type input "0"
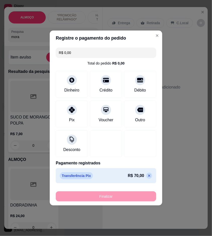
type input "-R$ 70,00"
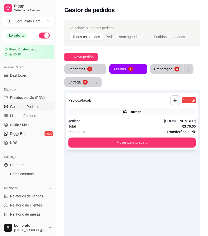
click at [133, 127] on div "Total R$ 70,00" at bounding box center [132, 126] width 128 height 6
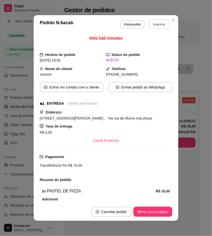
click at [155, 25] on button "Imprimir" at bounding box center [159, 24] width 21 height 10
click at [168, 212] on button "Mover para preparo" at bounding box center [153, 211] width 39 height 10
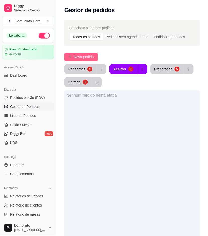
click at [91, 60] on button "Novo pedido" at bounding box center [80, 57] width 33 height 8
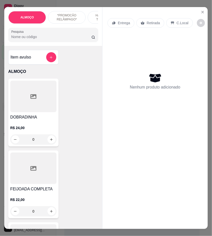
click at [41, 38] on input "Pesquisa" at bounding box center [51, 36] width 80 height 5
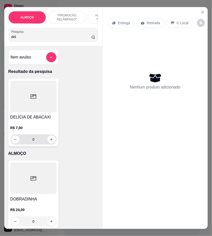
type input "del"
click at [47, 142] on div "0" at bounding box center [33, 139] width 44 height 10
click at [50, 141] on icon "increase-product-quantity" at bounding box center [52, 139] width 4 height 4
type input "1"
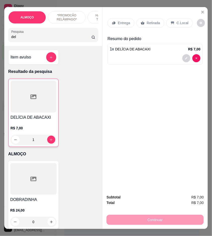
click at [142, 23] on div "Retirada" at bounding box center [151, 23] width 28 height 10
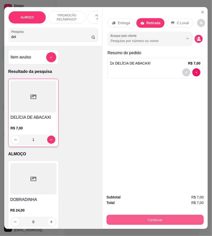
click at [159, 219] on button "Continuar" at bounding box center [155, 219] width 97 height 10
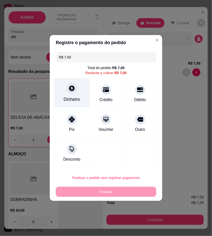
click at [79, 98] on div "Dinheiro" at bounding box center [72, 99] width 17 height 7
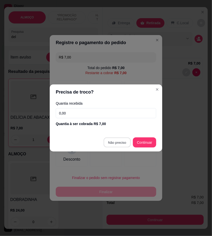
type input "R$ 0,00"
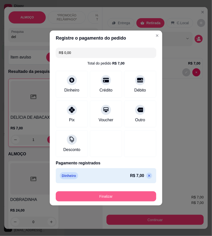
click at [133, 197] on button "Finalizar" at bounding box center [106, 196] width 101 height 10
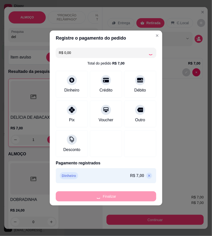
type input "0"
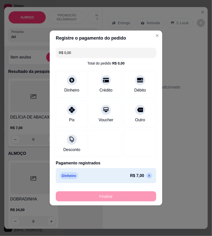
type input "-R$ 7,00"
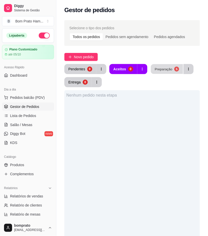
click at [171, 70] on button "Preparação 5" at bounding box center [167, 69] width 32 height 10
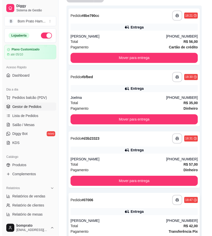
scroll to position [75, 0]
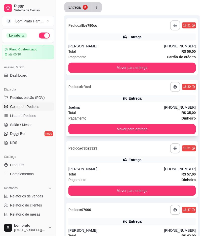
click at [154, 110] on div "Joelma" at bounding box center [116, 107] width 96 height 5
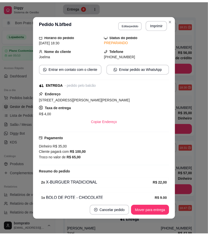
scroll to position [48, 0]
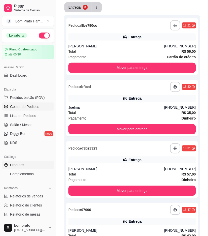
drag, startPoint x: 35, startPoint y: 165, endPoint x: 37, endPoint y: 162, distance: 3.6
click at [35, 165] on link "Produtos" at bounding box center [28, 165] width 52 height 8
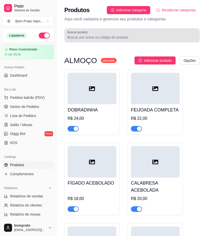
click at [101, 35] on input "Buscar produto" at bounding box center [132, 37] width 130 height 5
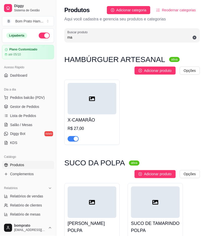
type input "m"
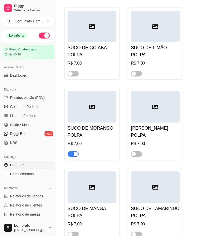
scroll to position [419, 0]
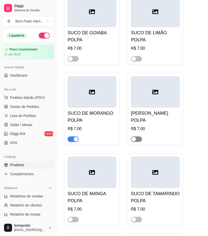
type input "suc"
click at [139, 137] on span "button" at bounding box center [136, 139] width 11 height 6
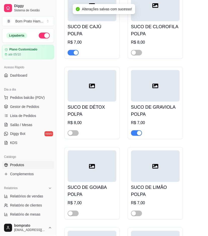
scroll to position [224, 0]
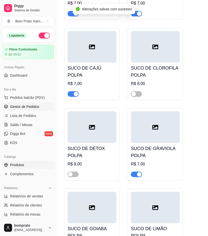
click at [38, 104] on span "Gestor de Pedidos" at bounding box center [24, 106] width 29 height 5
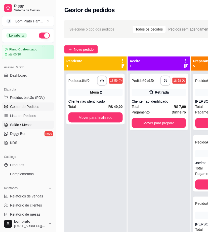
drag, startPoint x: 31, startPoint y: 125, endPoint x: 57, endPoint y: 120, distance: 25.9
click at [31, 125] on span "Salão / Mesas" at bounding box center [21, 124] width 22 height 5
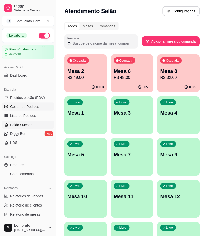
click at [20, 109] on span "Gestor de Pedidos" at bounding box center [24, 106] width 29 height 5
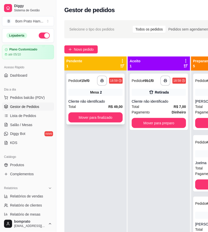
click at [78, 101] on div "Cliente não identificado" at bounding box center [95, 101] width 54 height 5
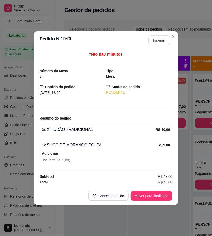
click at [157, 43] on button "Imprimir" at bounding box center [160, 40] width 22 height 10
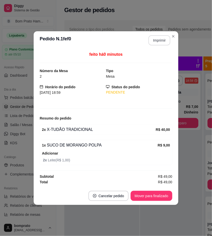
click at [165, 45] on button "Imprimir" at bounding box center [160, 40] width 22 height 10
click at [159, 196] on button "Mover para finalizado" at bounding box center [152, 196] width 41 height 10
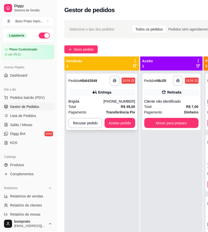
click at [112, 98] on div "**********" at bounding box center [101, 102] width 71 height 56
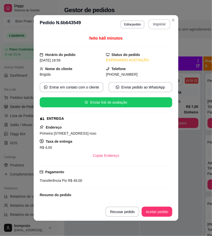
click at [160, 21] on button "Imprimir" at bounding box center [160, 24] width 22 height 10
click at [163, 210] on button "Aceitar pedido" at bounding box center [157, 211] width 31 height 10
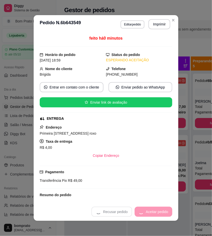
scroll to position [77, 0]
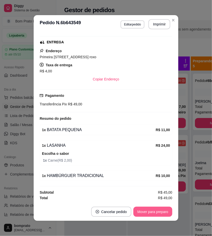
click at [160, 214] on button "Mover para preparo" at bounding box center [153, 211] width 39 height 10
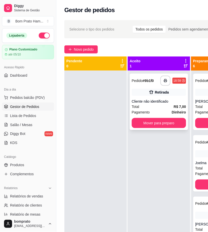
click at [153, 91] on icon at bounding box center [152, 92] width 4 height 4
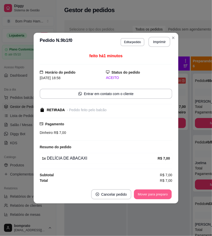
click at [150, 194] on button "Mover para preparo" at bounding box center [153, 194] width 38 height 10
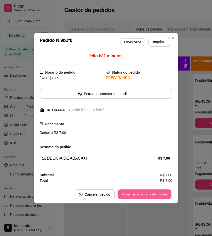
click at [150, 194] on button "Mover para retirada disponível" at bounding box center [145, 194] width 54 height 10
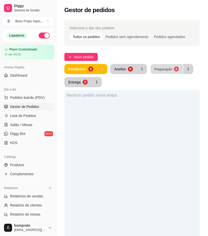
click at [165, 72] on button "Preparação 6" at bounding box center [167, 69] width 32 height 10
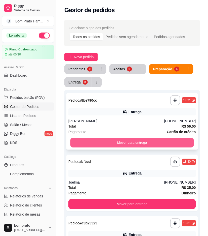
click at [142, 145] on button "Mover para entrega" at bounding box center [132, 143] width 124 height 10
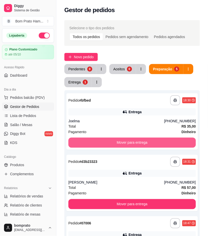
click at [142, 145] on button "Mover para entrega" at bounding box center [132, 142] width 128 height 10
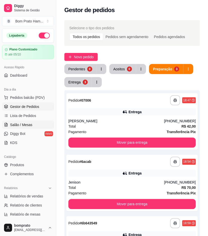
drag, startPoint x: 29, startPoint y: 122, endPoint x: 42, endPoint y: 120, distance: 13.0
click at [29, 122] on span "Salão / Mesas" at bounding box center [21, 124] width 22 height 5
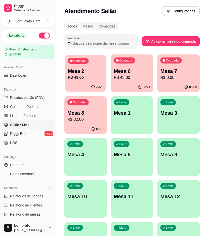
click at [94, 74] on p "Mesa 2" at bounding box center [85, 71] width 35 height 7
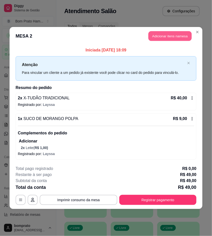
click at [183, 34] on button "Adicionar itens na mesa" at bounding box center [170, 36] width 43 height 10
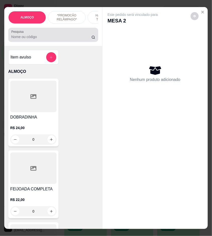
click at [65, 39] on input "Pesquisa" at bounding box center [51, 36] width 80 height 5
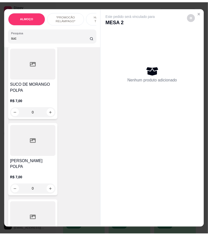
scroll to position [504, 0]
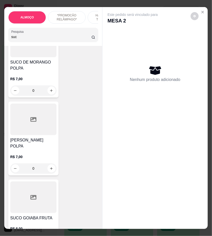
type input "suc"
click at [34, 124] on div at bounding box center [33, 118] width 46 height 31
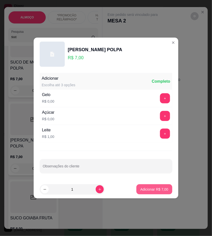
click at [164, 192] on button "Adicionar R$ 7,00" at bounding box center [155, 189] width 36 height 10
type input "1"
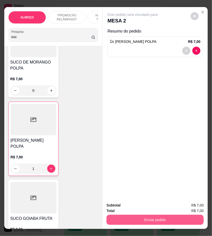
click at [189, 219] on button "Enviar pedido" at bounding box center [155, 219] width 97 height 10
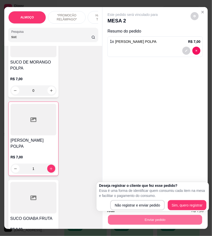
click at [163, 195] on p "Essa é uma forma de identificar quem consumiu cada item na mesa e facilitar o p…" at bounding box center [153, 193] width 108 height 10
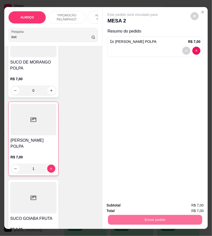
click at [157, 207] on button "Não registrar e enviar pedido" at bounding box center [138, 205] width 52 height 10
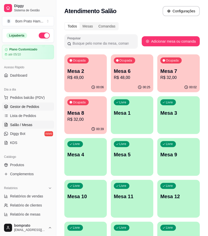
click at [36, 104] on span "Gestor de Pedidos" at bounding box center [24, 106] width 29 height 5
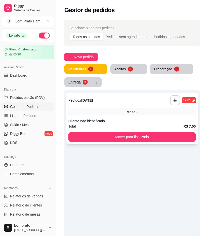
click at [125, 117] on div "**********" at bounding box center [132, 118] width 132 height 51
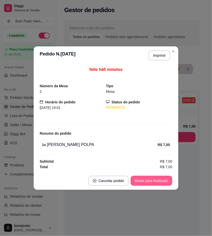
click at [159, 185] on button "Mover para finalizado" at bounding box center [152, 180] width 42 height 10
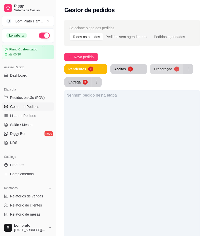
click at [168, 71] on button "Preparação 3" at bounding box center [166, 69] width 33 height 10
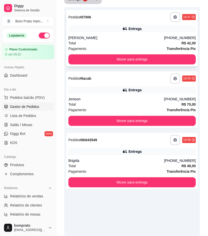
scroll to position [84, 0]
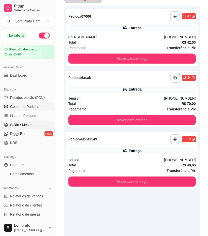
click at [29, 123] on span "Salão / Mesas" at bounding box center [21, 124] width 22 height 5
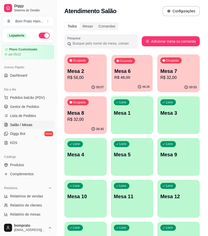
click at [120, 81] on div "Ocupada Mesa 6 R$ 48,00" at bounding box center [132, 68] width 41 height 27
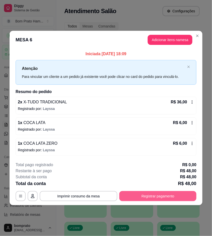
click at [187, 195] on button "Registrar pagamento" at bounding box center [158, 196] width 77 height 10
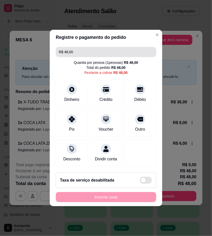
click at [89, 49] on input "R$ 48,00" at bounding box center [106, 52] width 95 height 10
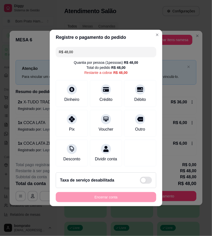
click at [89, 49] on input "R$ 48,00" at bounding box center [106, 52] width 95 height 10
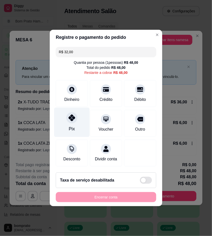
click at [79, 117] on div "Pix" at bounding box center [71, 121] width 35 height 29
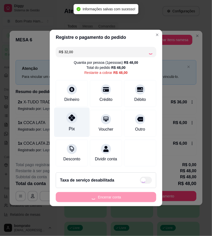
type input "R$ 16,00"
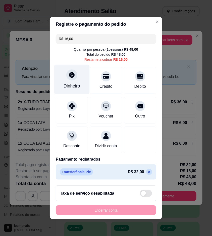
click at [78, 84] on div "Dinheiro" at bounding box center [71, 79] width 35 height 29
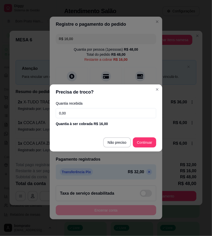
click at [117, 111] on input "0,00" at bounding box center [106, 113] width 101 height 10
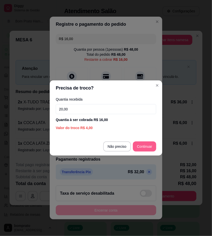
type input "20,00"
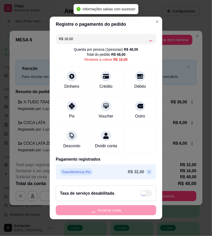
type input "R$ 0,00"
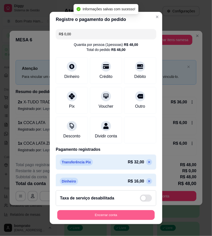
click at [140, 217] on button "Encerrar conta" at bounding box center [106, 215] width 98 height 10
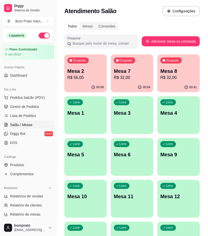
click at [44, 102] on ul "Pedidos balcão (PDV) Gestor de Pedidos Lista de Pedidos Salão / Mesas Diggy Bot…" at bounding box center [28, 119] width 52 height 53
click at [44, 104] on link "Gestor de Pedidos" at bounding box center [28, 106] width 52 height 8
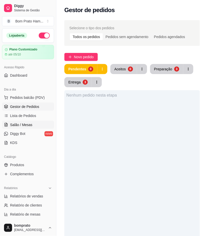
click at [40, 127] on link "Salão / Mesas" at bounding box center [28, 125] width 52 height 8
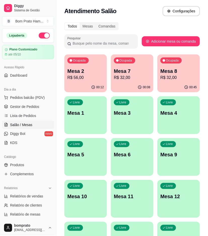
click at [181, 78] on p "R$ 32,00" at bounding box center [179, 78] width 37 height 6
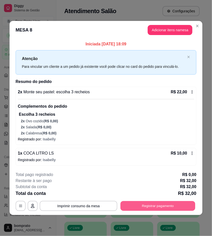
click at [173, 204] on button "Registrar pagamento" at bounding box center [158, 206] width 75 height 10
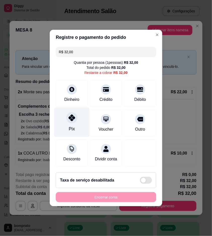
click at [78, 112] on div "Pix" at bounding box center [71, 121] width 35 height 29
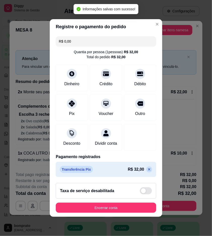
click at [148, 171] on icon at bounding box center [150, 169] width 4 height 4
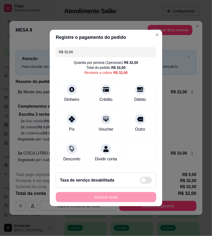
click at [84, 48] on input "R$ 32,00" at bounding box center [106, 52] width 95 height 10
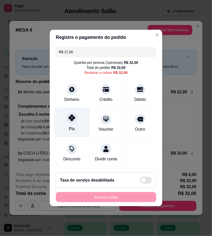
click at [84, 115] on div "Pix" at bounding box center [71, 121] width 35 height 29
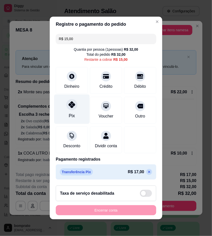
click at [71, 114] on div "Pix" at bounding box center [72, 115] width 6 height 7
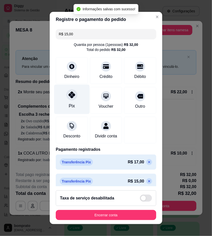
type input "R$ 0,00"
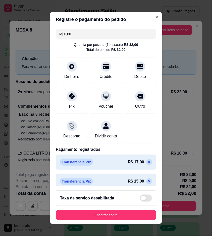
drag, startPoint x: 133, startPoint y: 209, endPoint x: 135, endPoint y: 216, distance: 6.8
click at [134, 211] on footer "Taxa de serviço desabilitada Encerrar conta" at bounding box center [106, 205] width 113 height 38
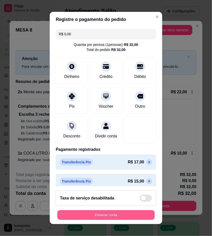
click at [135, 216] on button "Encerrar conta" at bounding box center [106, 215] width 98 height 10
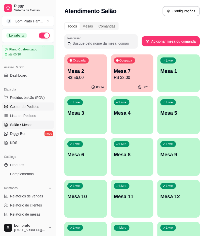
click at [42, 108] on link "Gestor de Pedidos" at bounding box center [28, 106] width 52 height 8
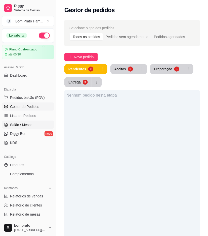
click at [31, 125] on span "Salão / Mesas" at bounding box center [21, 124] width 22 height 5
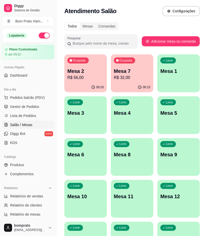
click at [130, 88] on div "00:15" at bounding box center [132, 87] width 43 height 10
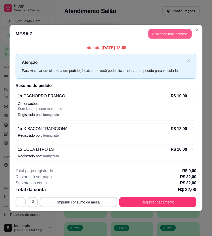
click at [176, 34] on button "Adicionar itens na mesa" at bounding box center [170, 34] width 43 height 10
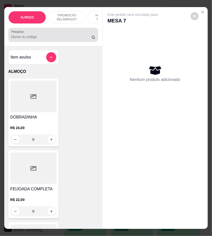
click at [60, 39] on input "Pesquisa" at bounding box center [51, 36] width 80 height 5
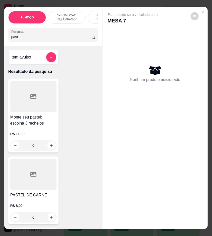
type input "past"
click at [49, 126] on h4 "Monte seu pastel: escolha 3 recheios" at bounding box center [33, 120] width 46 height 12
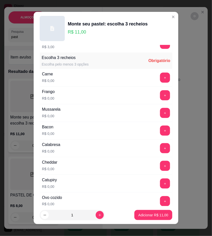
scroll to position [84, 0]
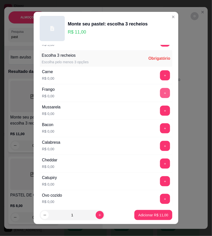
click at [160, 94] on button "+" at bounding box center [165, 93] width 10 height 10
click at [160, 74] on button "+" at bounding box center [165, 75] width 10 height 10
click at [160, 107] on button "+" at bounding box center [165, 110] width 10 height 10
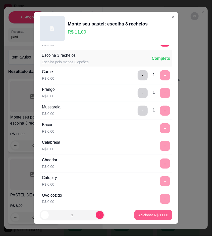
click at [160, 217] on p "Adicionar R$ 11,00" at bounding box center [154, 214] width 30 height 5
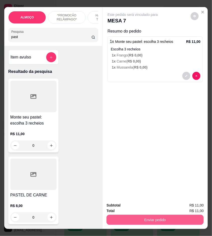
click at [173, 215] on button "Enviar pedido" at bounding box center [155, 219] width 97 height 10
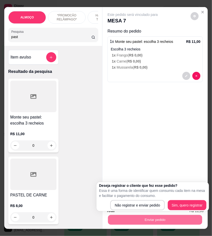
click at [156, 210] on div "Deseja registrar o cliente que fez esse pedido? Essa é uma forma de identificar…" at bounding box center [153, 196] width 113 height 29
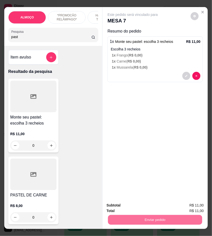
click at [156, 207] on button "Não registrar e enviar pedido" at bounding box center [138, 204] width 51 height 9
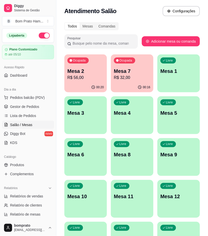
drag, startPoint x: 35, startPoint y: 101, endPoint x: 33, endPoint y: 95, distance: 7.1
click at [35, 101] on ul "Pedidos balcão (PDV) Gestor de Pedidos Lista de Pedidos Salão / Mesas Diggy Bot…" at bounding box center [28, 119] width 52 height 53
click at [34, 107] on span "Gestor de Pedidos" at bounding box center [24, 106] width 29 height 5
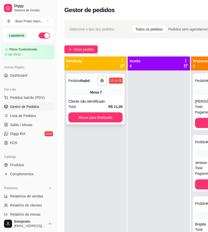
click at [93, 94] on span "Mesa" at bounding box center [94, 92] width 9 height 5
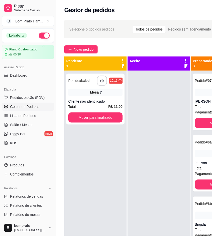
click at [158, 39] on button "Imprimir" at bounding box center [160, 42] width 22 height 10
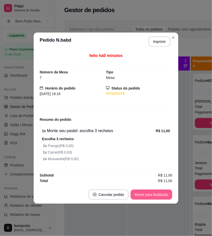
click at [165, 194] on button "Mover para finalizado" at bounding box center [152, 194] width 42 height 10
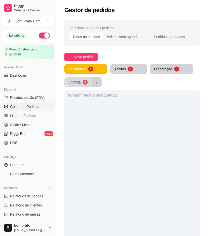
click at [81, 83] on button "Entrega 3" at bounding box center [77, 82] width 27 height 10
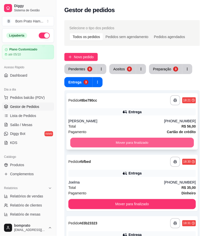
click at [137, 141] on button "Mover para finalizado" at bounding box center [132, 143] width 124 height 10
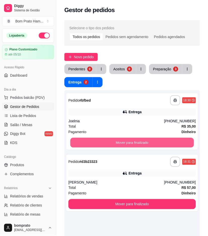
click at [137, 141] on button "Mover para finalizado" at bounding box center [132, 143] width 124 height 10
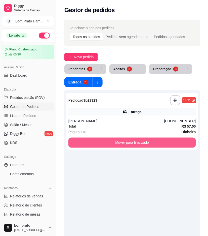
click at [137, 141] on button "Mover para finalizado" at bounding box center [132, 142] width 128 height 10
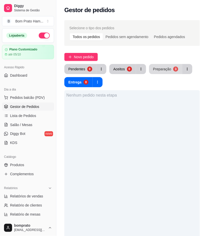
click at [161, 69] on div "Preparação" at bounding box center [162, 68] width 18 height 5
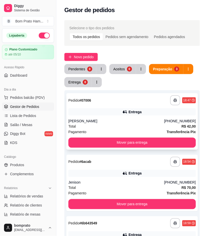
click at [130, 116] on div "**********" at bounding box center [132, 121] width 132 height 56
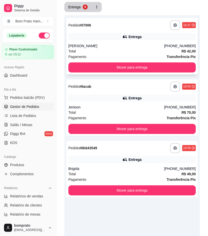
scroll to position [84, 0]
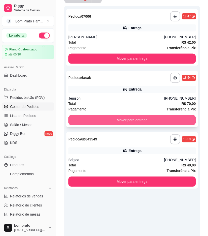
click at [127, 117] on button "Mover para entrega" at bounding box center [132, 120] width 128 height 10
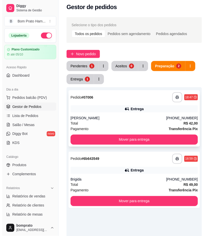
scroll to position [0, 0]
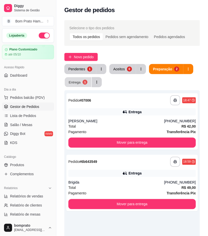
click at [78, 81] on div "Entrega" at bounding box center [75, 82] width 12 height 5
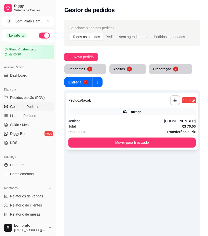
click at [111, 114] on div "Entrega" at bounding box center [132, 111] width 128 height 7
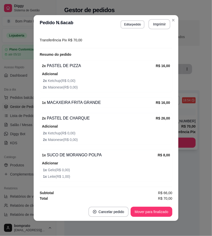
scroll to position [126, 0]
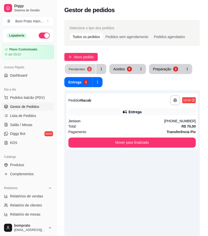
click at [86, 69] on button "Pendentes 1" at bounding box center [80, 69] width 31 height 10
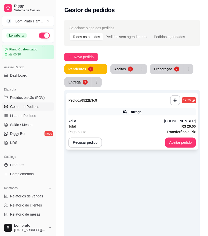
click at [124, 123] on div "Adlla" at bounding box center [116, 120] width 96 height 5
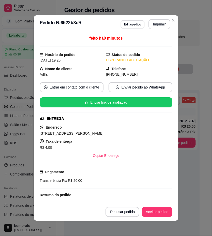
scroll to position [31, 0]
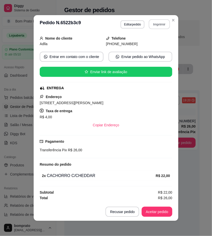
click at [155, 23] on button "Imprimir" at bounding box center [159, 24] width 21 height 10
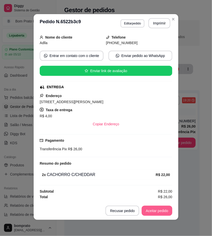
click at [159, 211] on button "Aceitar pedido" at bounding box center [157, 210] width 31 height 10
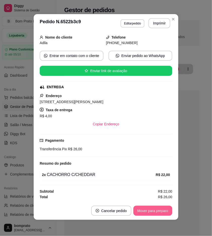
click at [159, 211] on button "Mover para preparo" at bounding box center [153, 210] width 39 height 10
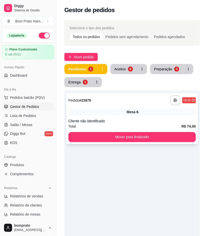
click at [135, 111] on div "Mesa 6" at bounding box center [132, 111] width 128 height 7
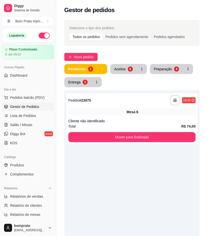
scroll to position [11, 0]
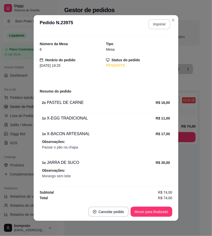
click at [156, 25] on button "Imprimir" at bounding box center [160, 24] width 22 height 10
click at [160, 212] on button "Mover para finalizado" at bounding box center [152, 212] width 41 height 10
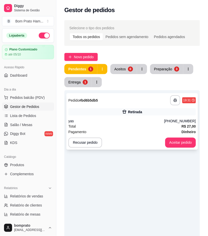
click at [140, 105] on div "**********" at bounding box center [132, 121] width 132 height 56
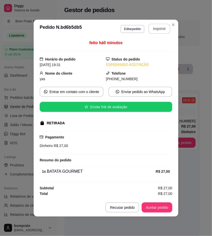
click at [162, 27] on button "Imprimir" at bounding box center [160, 29] width 22 height 10
click at [167, 203] on button "Aceitar pedido" at bounding box center [157, 207] width 30 height 10
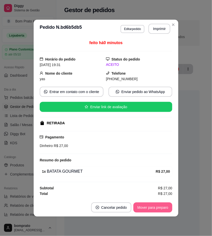
click at [168, 204] on button "Mover para preparo" at bounding box center [153, 207] width 39 height 10
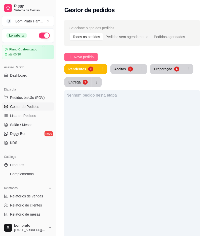
click at [97, 58] on button "Novo pedido" at bounding box center [80, 57] width 33 height 8
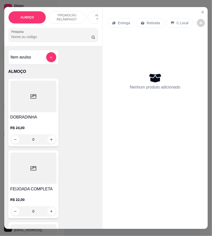
click at [51, 39] on input "Pesquisa" at bounding box center [51, 36] width 80 height 5
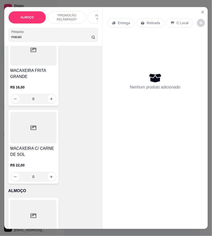
scroll to position [196, 0]
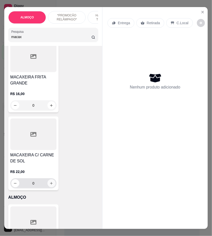
type input "macax"
click at [50, 181] on icon "increase-product-quantity" at bounding box center [52, 183] width 4 height 4
type input "1"
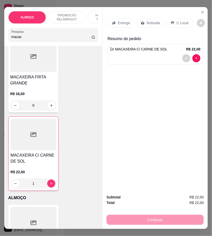
click at [152, 21] on p "Retirada" at bounding box center [153, 22] width 13 height 5
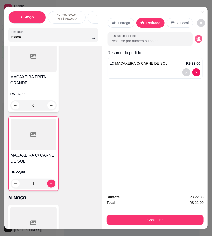
click at [196, 39] on button "decrease-product-quantity" at bounding box center [199, 39] width 8 height 8
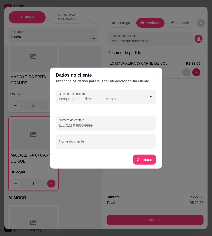
paste input "(87) 9195-9164"
type input "(87) 9195-9164"
paste input "yas"
type input "yas"
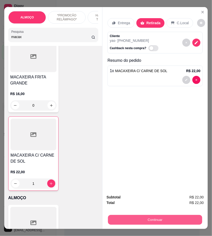
click at [164, 219] on button "Continuar" at bounding box center [155, 220] width 94 height 10
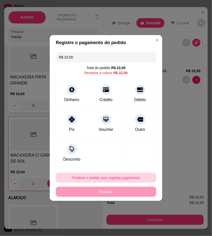
click at [131, 176] on button "Finalizar o pedido sem registrar pagamento" at bounding box center [106, 177] width 101 height 10
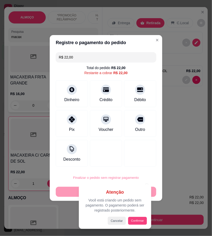
click at [137, 219] on button "Confirmar" at bounding box center [137, 221] width 19 height 8
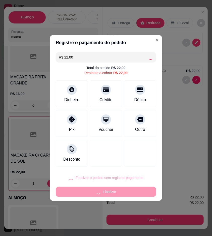
type input "0"
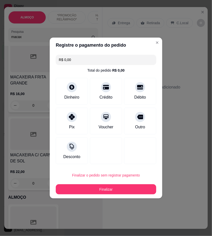
type input "R$ 0,00"
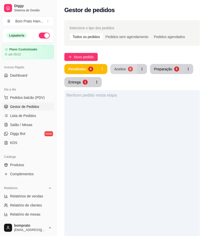
click at [128, 70] on button "Aceitos 0" at bounding box center [124, 69] width 27 height 10
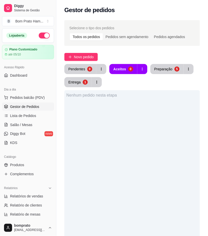
drag, startPoint x: 169, startPoint y: 198, endPoint x: 175, endPoint y: 216, distance: 18.4
click at [175, 216] on div "Nenhum pedido nesta etapa" at bounding box center [132, 208] width 136 height 236
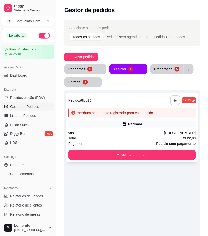
click at [147, 133] on div "yas" at bounding box center [116, 132] width 96 height 5
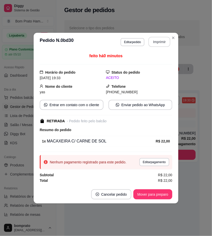
click at [163, 41] on button "Imprimir" at bounding box center [160, 42] width 22 height 10
drag, startPoint x: 161, startPoint y: 202, endPoint x: 171, endPoint y: 197, distance: 11.6
click at [164, 202] on footer "Cancelar pedido Mover para preparo" at bounding box center [106, 194] width 145 height 18
click at [164, 193] on button "Mover para preparo" at bounding box center [153, 194] width 39 height 10
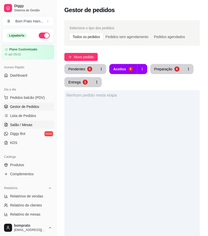
click at [41, 125] on link "Salão / Mesas" at bounding box center [28, 125] width 52 height 8
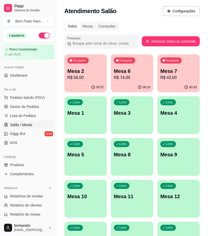
click at [99, 74] on p "Mesa 2" at bounding box center [85, 70] width 37 height 7
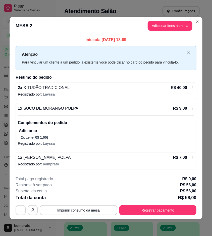
click at [172, 205] on div "**********" at bounding box center [106, 195] width 181 height 39
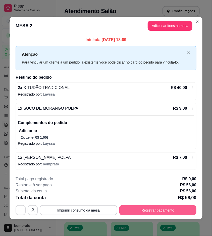
click at [171, 206] on button "Registrar pagamento" at bounding box center [158, 210] width 77 height 10
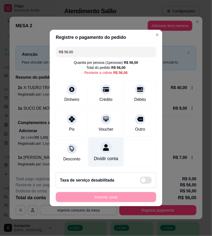
click at [110, 151] on div "Dividir conta" at bounding box center [106, 151] width 35 height 29
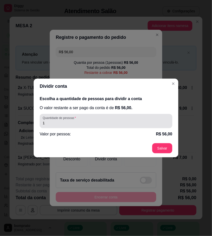
click at [119, 125] on div "1" at bounding box center [106, 121] width 127 height 10
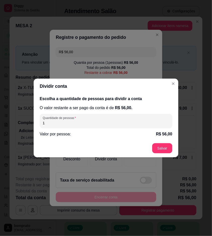
click at [119, 125] on input "1" at bounding box center [106, 122] width 127 height 5
type input "2"
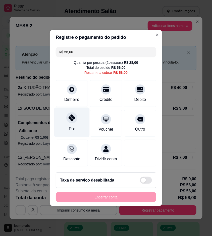
click at [79, 117] on div "Pix" at bounding box center [71, 121] width 35 height 29
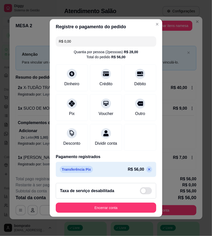
click at [148, 171] on icon at bounding box center [150, 169] width 4 height 4
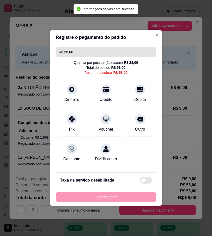
click at [80, 48] on input "R$ 56,00" at bounding box center [106, 52] width 95 height 10
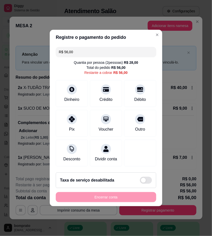
click at [80, 48] on input "R$ 56,00" at bounding box center [106, 52] width 95 height 10
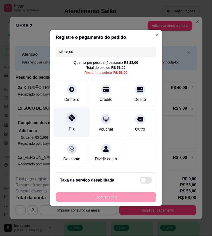
type input "R$ 28,00"
click at [67, 128] on div "Pix" at bounding box center [71, 121] width 35 height 29
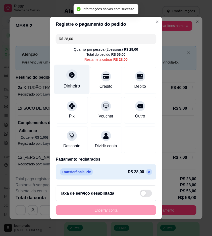
click at [76, 86] on div "Dinheiro" at bounding box center [71, 79] width 35 height 29
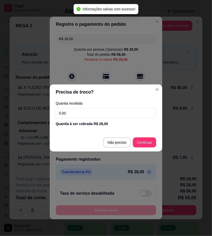
click at [129, 113] on input "0,00" at bounding box center [106, 113] width 101 height 10
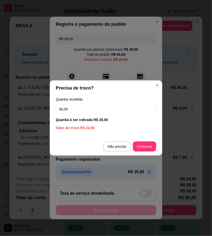
type input "50,00"
click at [144, 141] on footer "Não preciso Continuar" at bounding box center [106, 146] width 113 height 18
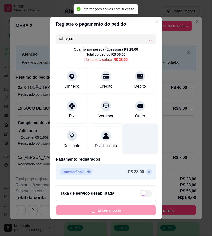
type input "R$ 0,00"
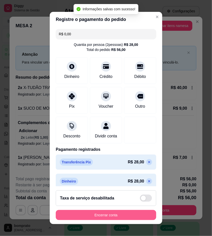
click at [131, 214] on button "Encerrar conta" at bounding box center [106, 215] width 101 height 10
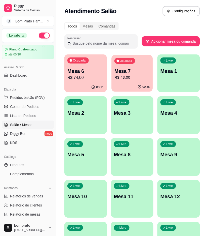
click at [127, 76] on p "R$ 43,00" at bounding box center [132, 78] width 35 height 6
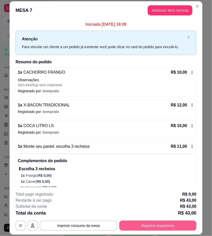
click at [187, 224] on button "Registrar pagamento" at bounding box center [158, 225] width 77 height 10
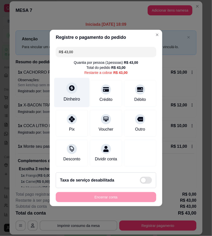
click at [85, 94] on div "Dinheiro" at bounding box center [71, 92] width 35 height 29
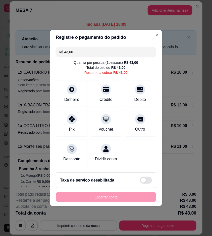
click at [115, 113] on input "0,00" at bounding box center [106, 113] width 101 height 10
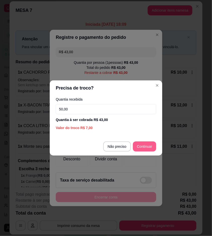
type input "50,00"
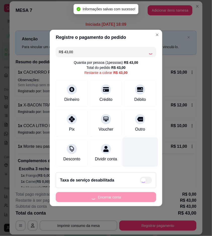
type input "R$ 0,00"
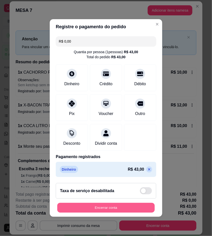
click at [142, 212] on button "Encerrar conta" at bounding box center [106, 208] width 98 height 10
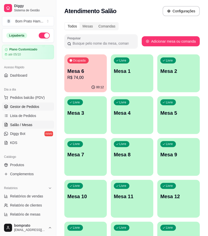
click at [31, 103] on link "Gestor de Pedidos" at bounding box center [28, 106] width 52 height 8
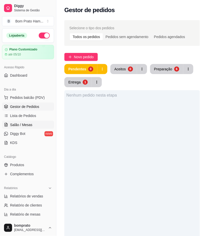
click at [32, 125] on link "Salão / Mesas" at bounding box center [28, 125] width 52 height 8
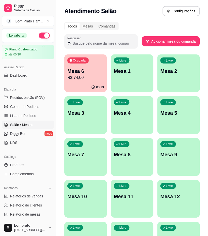
click at [76, 78] on p "R$ 74,00" at bounding box center [85, 78] width 37 height 6
click at [84, 79] on p "R$ 74,00" at bounding box center [85, 78] width 37 height 6
click at [36, 104] on span "Gestor de Pedidos" at bounding box center [24, 106] width 29 height 5
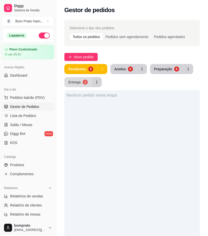
click at [81, 84] on button "Entrega 1" at bounding box center [77, 82] width 27 height 10
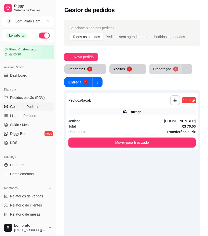
click at [169, 69] on div "Preparação" at bounding box center [162, 68] width 18 height 5
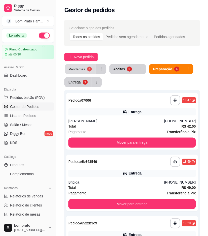
click at [87, 72] on button "Pendentes 0" at bounding box center [80, 69] width 31 height 10
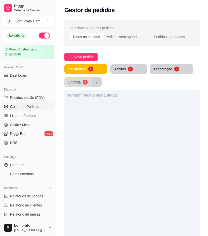
click at [82, 78] on button "Entrega 1" at bounding box center [77, 82] width 27 height 10
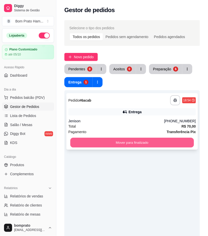
click at [174, 138] on button "Mover para finalizado" at bounding box center [132, 143] width 124 height 10
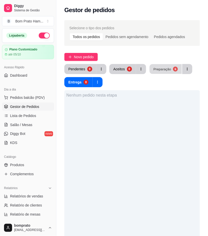
click at [166, 72] on button "Preparação 6" at bounding box center [166, 69] width 32 height 10
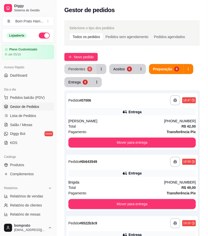
click at [69, 70] on div "Pendentes" at bounding box center [76, 68] width 17 height 5
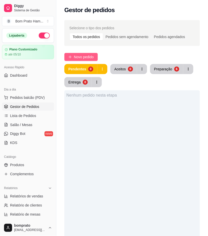
click at [89, 55] on span "Novo pedido" at bounding box center [84, 57] width 20 height 6
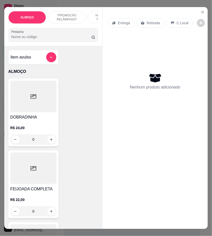
click at [65, 39] on input "Pesquisa" at bounding box center [51, 36] width 80 height 5
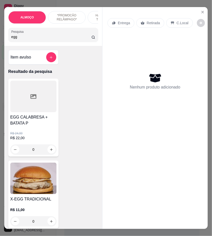
scroll to position [28, 0]
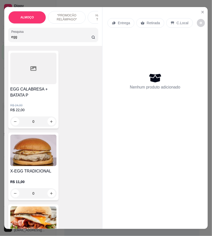
type input "egg"
click at [51, 195] on div "0" at bounding box center [33, 193] width 46 height 10
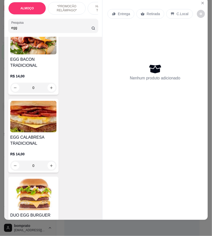
scroll to position [224, 0]
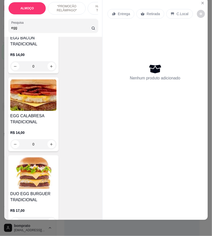
click at [51, 142] on div "0" at bounding box center [33, 144] width 46 height 10
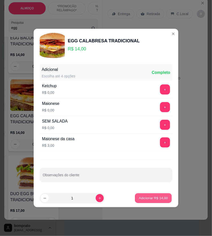
click at [145, 197] on p "Adicionar R$ 14,00" at bounding box center [153, 197] width 29 height 5
type input "1"
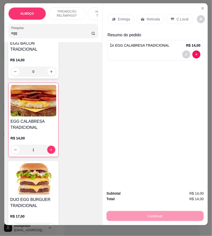
scroll to position [0, 0]
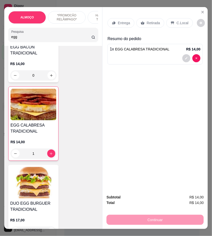
click at [29, 37] on input "egg" at bounding box center [51, 36] width 80 height 5
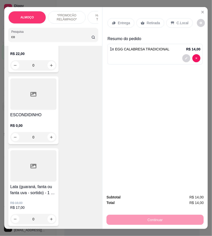
scroll to position [666, 0]
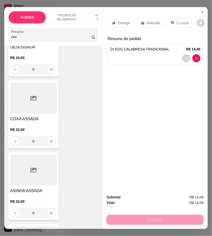
type input "coc"
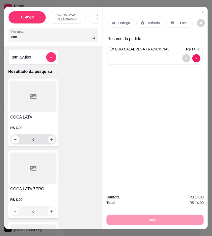
click at [50, 140] on icon "increase-product-quantity" at bounding box center [52, 139] width 4 height 4
type input "1"
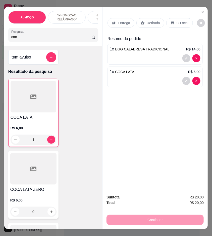
click at [128, 21] on div "Entrega" at bounding box center [121, 23] width 27 height 10
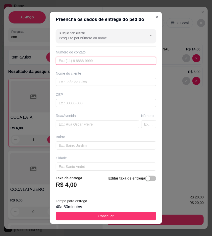
click at [96, 62] on input "text" at bounding box center [106, 61] width 101 height 8
paste input "text"
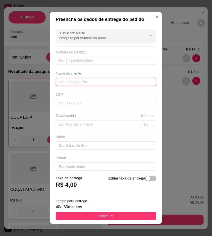
paste input "Viviane"
type input "Viviane"
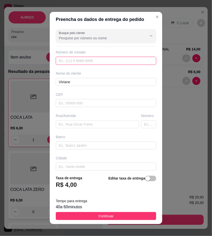
click at [107, 61] on input "text" at bounding box center [106, 61] width 101 height 8
paste input "558 79125-1821"
type input "558 79125-1821"
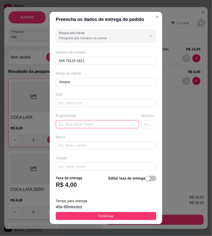
paste input "Vila cohab rua b 12"
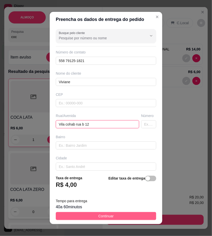
type input "Vila cohab rua b 12"
click at [146, 212] on button "Continuar" at bounding box center [106, 216] width 101 height 8
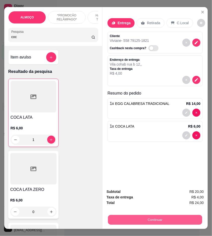
click at [178, 219] on button "Continuar" at bounding box center [155, 220] width 94 height 10
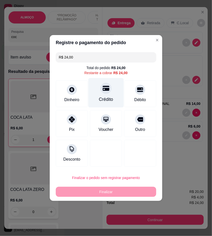
click at [110, 99] on div "Crédito" at bounding box center [106, 99] width 14 height 7
type input "R$ 0,00"
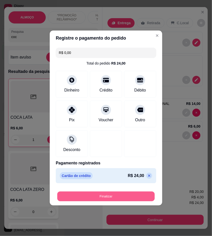
click at [127, 193] on button "Finalizar" at bounding box center [106, 196] width 98 height 10
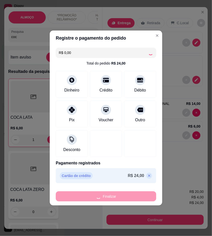
type input "0"
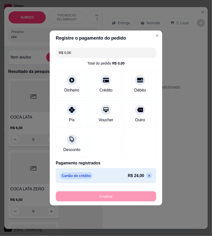
type input "-R$ 24,00"
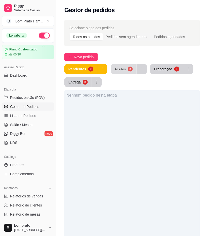
click at [129, 70] on div "0" at bounding box center [130, 68] width 5 height 5
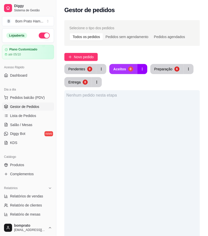
click at [134, 65] on button "Aceitos 0" at bounding box center [124, 69] width 28 height 10
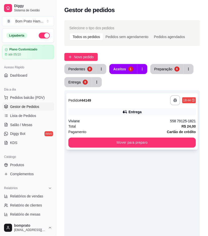
drag, startPoint x: 138, startPoint y: 104, endPoint x: 141, endPoint y: 99, distance: 6.0
click at [141, 99] on div "**********" at bounding box center [132, 100] width 128 height 10
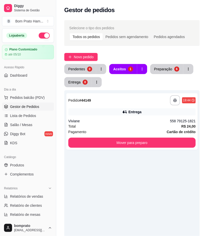
drag, startPoint x: 158, startPoint y: 18, endPoint x: 158, endPoint y: 25, distance: 6.6
click at [158, 22] on header "**********" at bounding box center [106, 24] width 145 height 18
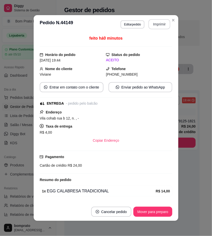
click at [158, 25] on button "Imprimir" at bounding box center [160, 24] width 22 height 10
click at [163, 208] on button "Mover para preparo" at bounding box center [153, 211] width 39 height 10
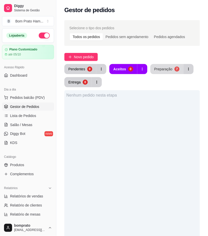
click at [158, 72] on button "Preparação 7" at bounding box center [167, 69] width 33 height 10
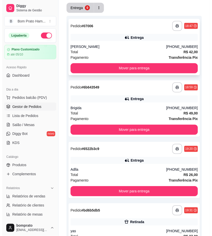
scroll to position [28, 0]
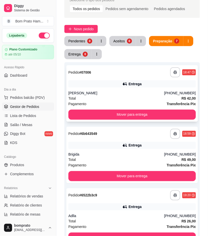
click at [157, 97] on div "Total R$ 42,00" at bounding box center [132, 98] width 128 height 6
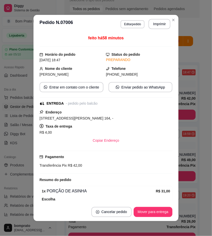
scroll to position [74, 0]
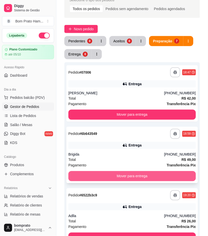
click at [161, 180] on button "Mover para entrega" at bounding box center [132, 176] width 128 height 10
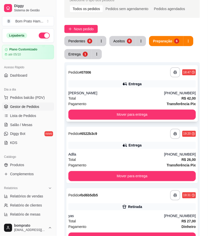
click at [121, 98] on div "Total R$ 42,00" at bounding box center [132, 98] width 128 height 6
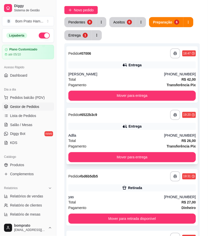
scroll to position [56, 0]
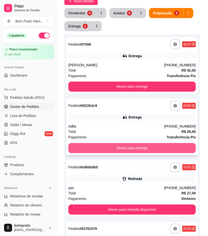
click at [132, 149] on button "Mover para entrega" at bounding box center [132, 148] width 128 height 10
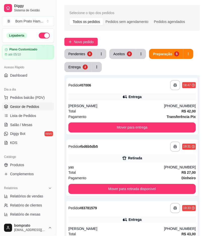
scroll to position [0, 0]
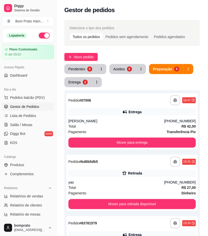
click at [75, 71] on div "Pendentes" at bounding box center [76, 68] width 17 height 5
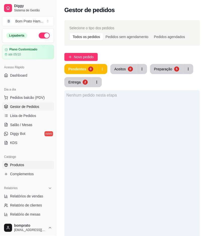
click at [33, 167] on link "Produtos" at bounding box center [28, 165] width 52 height 8
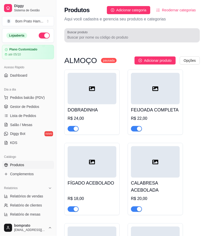
click at [102, 34] on div at bounding box center [132, 35] width 130 height 10
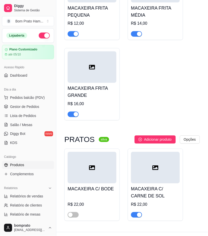
scroll to position [123, 0]
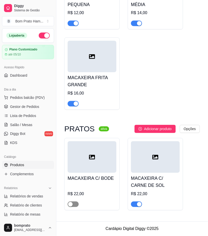
type input "macax"
click at [74, 203] on span "button" at bounding box center [73, 204] width 11 height 6
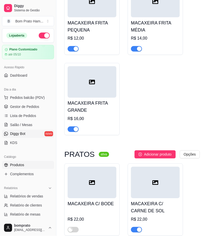
scroll to position [67, 0]
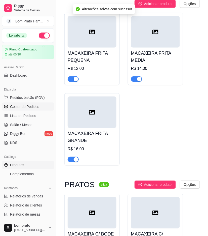
click at [36, 109] on span "Gestor de Pedidos" at bounding box center [24, 106] width 29 height 5
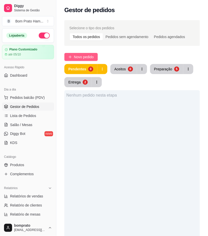
click at [81, 53] on button "Novo pedido" at bounding box center [80, 57] width 33 height 8
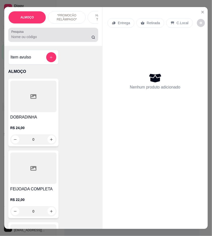
click at [30, 37] on input "Pesquisa" at bounding box center [51, 36] width 80 height 5
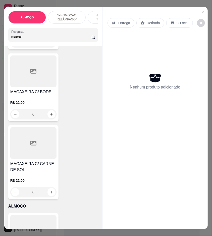
scroll to position [308, 0]
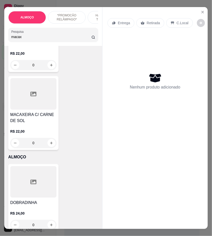
type input "macax"
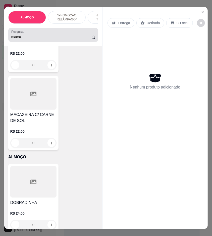
click at [82, 39] on input "macax" at bounding box center [51, 36] width 80 height 5
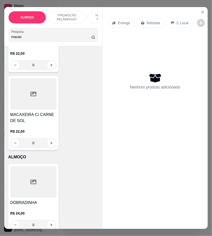
click at [82, 39] on input "macax" at bounding box center [51, 36] width 80 height 5
click at [202, 10] on icon "Close" at bounding box center [203, 12] width 4 height 4
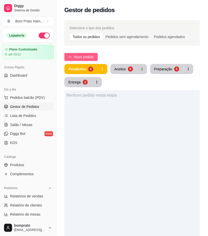
click at [97, 56] on button "Novo pedido" at bounding box center [80, 57] width 33 height 8
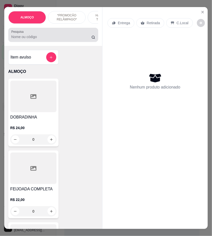
click at [51, 39] on input "Pesquisa" at bounding box center [51, 36] width 80 height 5
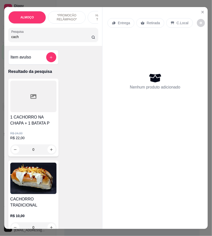
type input "cach"
click at [42, 179] on img at bounding box center [33, 177] width 46 height 31
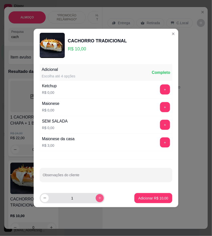
click at [99, 199] on button "increase-product-quantity" at bounding box center [100, 198] width 8 height 8
type input "2"
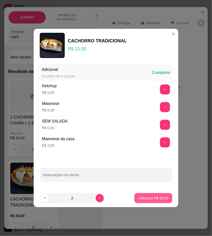
click at [152, 200] on p "Adicionar R$ 20,00" at bounding box center [154, 197] width 30 height 5
type input "2"
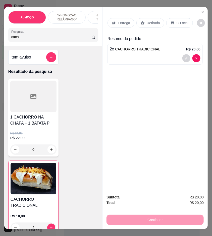
click at [119, 18] on div "Entrega" at bounding box center [121, 23] width 27 height 10
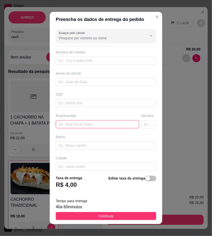
paste input "Rua da formiga 134"
type input "Rua da formiga 134"
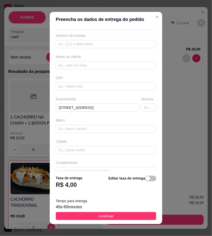
scroll to position [26, 0]
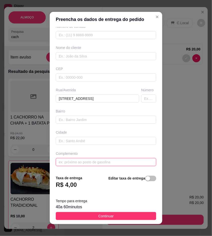
drag, startPoint x: 212, startPoint y: 114, endPoint x: 107, endPoint y: 161, distance: 115.1
paste input "Rua da formiga 134"
type input "Rua da formiga 134"
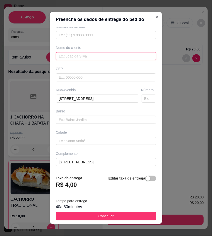
paste input "Anny"
type input "Anny"
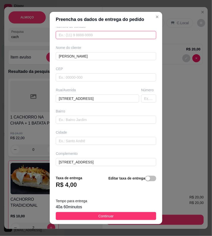
paste input "(87) 8108-5717"
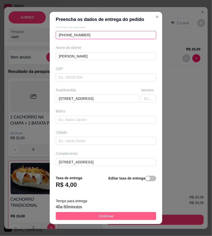
type input "(87) 8108-5717"
click at [145, 215] on button "Continuar" at bounding box center [106, 216] width 101 height 8
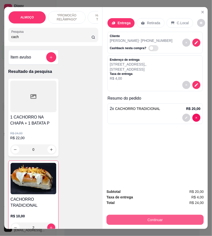
click at [186, 218] on button "Continuar" at bounding box center [155, 219] width 97 height 10
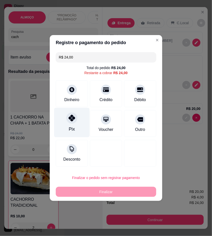
click at [82, 133] on div "Pix" at bounding box center [71, 122] width 35 height 29
type input "R$ 0,00"
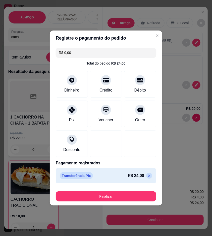
click at [122, 203] on footer "Finalizar" at bounding box center [106, 195] width 113 height 20
click at [125, 194] on button "Finalizar" at bounding box center [106, 196] width 101 height 10
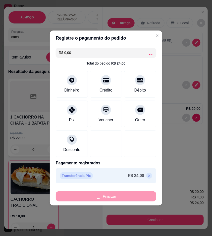
type input "0"
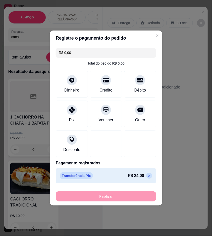
type input "-R$ 24,00"
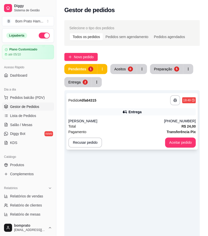
click at [130, 127] on div "Total R$ 24,00" at bounding box center [132, 126] width 128 height 6
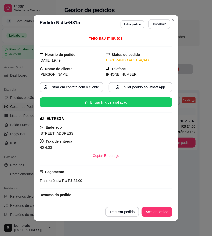
click at [157, 26] on button "Imprimir" at bounding box center [160, 24] width 22 height 10
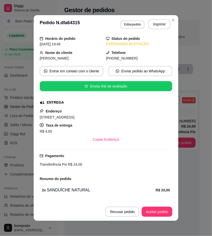
scroll to position [31, 0]
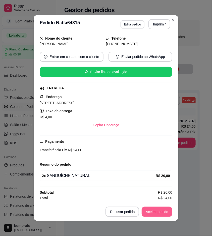
click at [157, 211] on button "Aceitar pedido" at bounding box center [157, 211] width 31 height 10
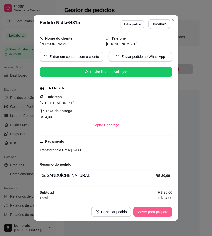
click at [157, 211] on button "Mover para preparo" at bounding box center [153, 211] width 39 height 10
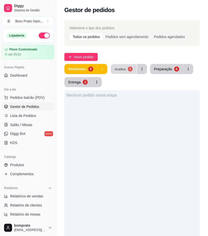
click at [130, 71] on button "Aceitos 1" at bounding box center [124, 69] width 26 height 10
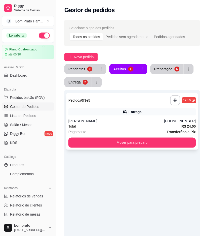
click at [168, 116] on div "**********" at bounding box center [132, 121] width 132 height 56
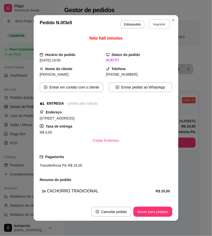
click at [152, 27] on button "Imprimir" at bounding box center [159, 24] width 21 height 10
click at [160, 210] on button "Mover para preparo" at bounding box center [153, 211] width 39 height 10
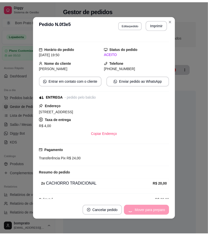
scroll to position [11, 0]
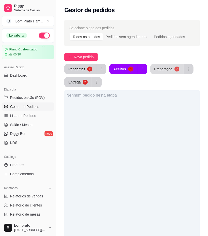
click at [177, 64] on button "Preparação 7" at bounding box center [167, 69] width 33 height 10
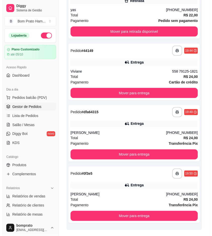
scroll to position [308, 0]
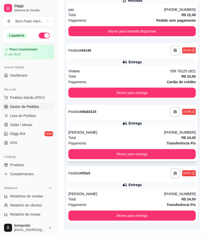
click at [136, 130] on div "Clara" at bounding box center [116, 132] width 96 height 5
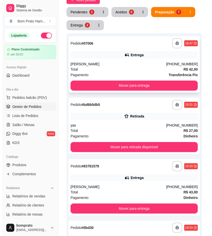
scroll to position [56, 0]
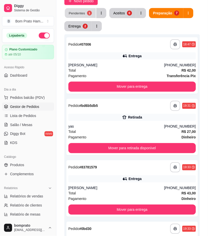
click at [84, 14] on button "Pendentes 1" at bounding box center [80, 13] width 31 height 10
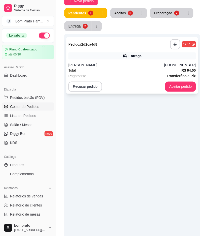
click at [129, 74] on div "Pagamento Transferência Pix" at bounding box center [132, 76] width 128 height 6
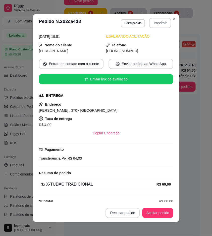
scroll to position [31, 0]
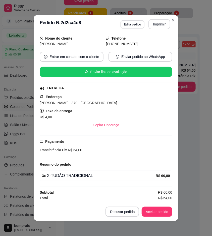
click at [149, 24] on button "Imprimir" at bounding box center [160, 24] width 22 height 10
click at [159, 25] on button "Imprimir" at bounding box center [160, 24] width 22 height 10
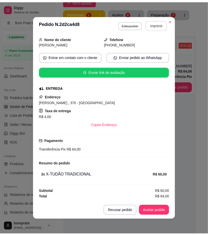
scroll to position [0, 0]
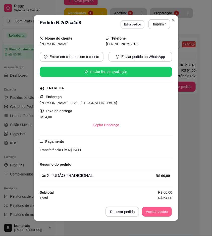
click at [163, 210] on button "Aceitar pedido" at bounding box center [157, 212] width 30 height 10
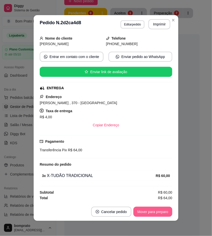
click at [161, 209] on button "Mover para preparo" at bounding box center [153, 211] width 39 height 10
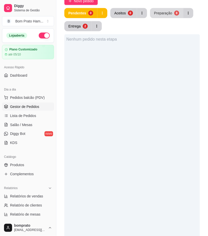
click at [169, 14] on div "Preparação" at bounding box center [163, 13] width 18 height 5
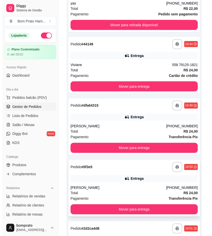
scroll to position [364, 0]
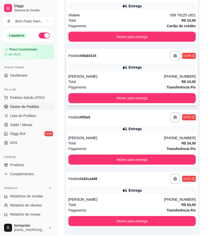
click at [123, 78] on div "Clara" at bounding box center [116, 76] width 96 height 5
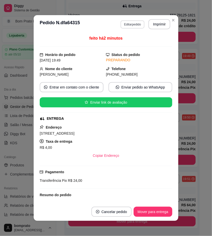
click at [131, 19] on div "**********" at bounding box center [146, 24] width 50 height 10
click at [133, 24] on button "Editar pedido" at bounding box center [132, 24] width 23 height 8
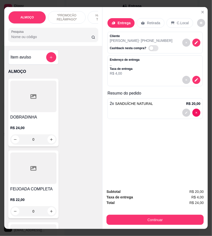
click at [195, 79] on icon "decrease-product-quantity" at bounding box center [197, 80] width 4 height 4
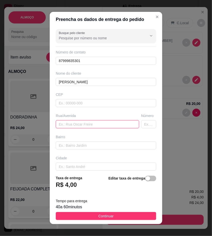
paste input "farmácia JP pharma"
type input "farmácia JP pharma"
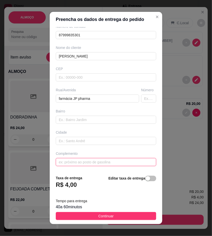
paste input "vizinho a clinica"
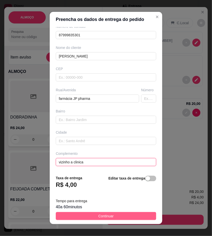
type input "vizinho a clinica"
click at [128, 220] on button "Continuar" at bounding box center [106, 216] width 101 height 8
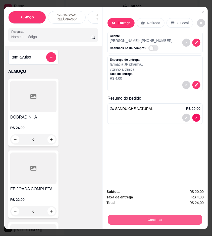
click at [150, 219] on button "Continuar" at bounding box center [155, 220] width 94 height 10
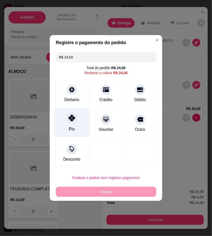
click at [82, 130] on div "Pix" at bounding box center [71, 122] width 35 height 29
type input "R$ 0,00"
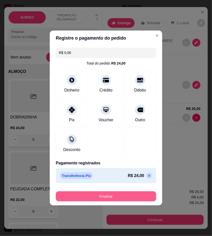
click at [131, 197] on button "Finalizar" at bounding box center [106, 196] width 101 height 10
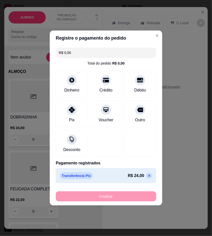
type input "0"
type input "-R$ 24,00"
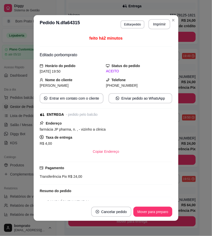
scroll to position [321, 0]
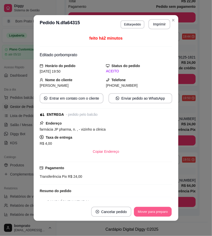
click at [164, 211] on button "Mover para preparo" at bounding box center [153, 212] width 38 height 10
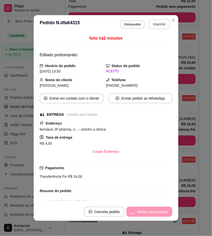
click at [152, 23] on button "Imprimir" at bounding box center [160, 24] width 22 height 10
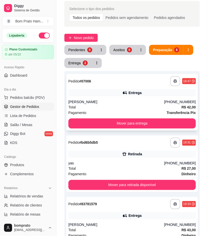
scroll to position [0, 0]
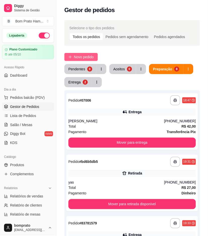
click at [87, 57] on span "Novo pedido" at bounding box center [84, 57] width 20 height 6
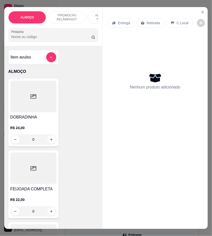
click at [39, 42] on div "Pesquisa" at bounding box center [53, 35] width 90 height 14
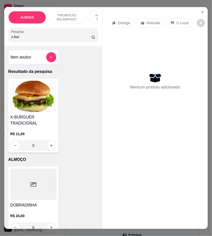
type input "x-bur"
click at [48, 147] on div "0" at bounding box center [33, 145] width 46 height 10
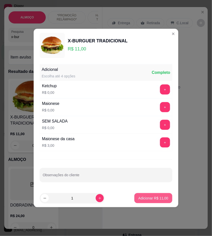
click at [157, 200] on p "Adicionar R$ 11,00" at bounding box center [154, 197] width 30 height 5
type input "1"
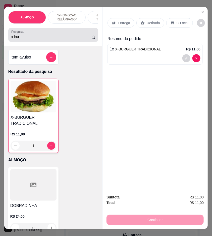
click at [30, 39] on input "x-bur" at bounding box center [51, 36] width 80 height 5
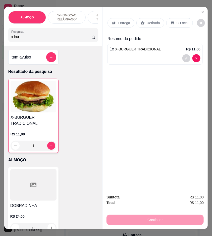
click at [30, 39] on input "x-bur" at bounding box center [51, 36] width 80 height 5
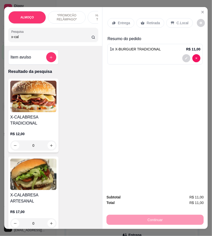
type input "x-cal"
click at [50, 145] on div "0" at bounding box center [33, 145] width 46 height 10
click at [154, 197] on p "Adicionar R$ 12,00" at bounding box center [154, 197] width 30 height 5
type input "1"
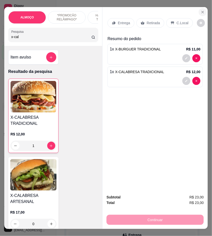
click at [201, 10] on icon "Close" at bounding box center [203, 12] width 4 height 4
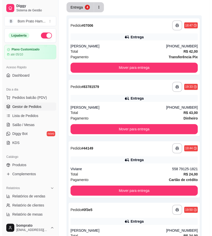
scroll to position [24, 0]
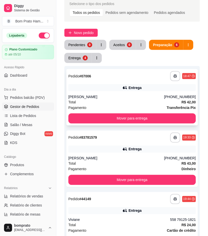
click at [140, 105] on div "Pagamento Transferência Pix" at bounding box center [132, 108] width 128 height 6
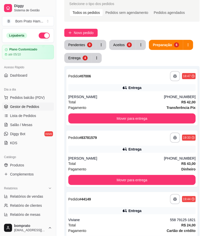
scroll to position [28, 0]
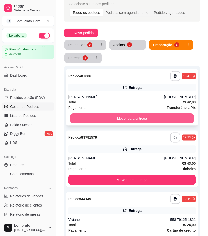
click at [163, 117] on button "Mover para entrega" at bounding box center [132, 119] width 124 height 10
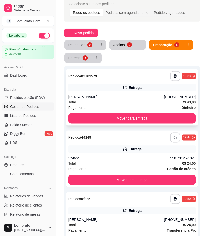
click at [133, 88] on div "Entrega" at bounding box center [135, 87] width 13 height 5
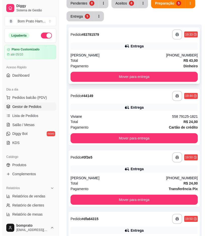
scroll to position [80, 0]
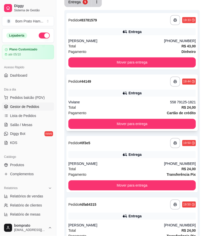
click at [134, 105] on div "Total R$ 24,00" at bounding box center [132, 108] width 128 height 6
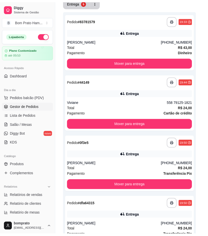
scroll to position [31, 0]
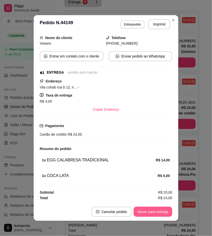
click at [149, 210] on button "Mover para entrega" at bounding box center [153, 211] width 39 height 10
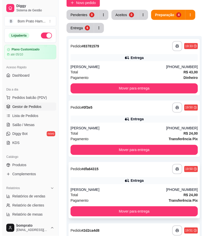
scroll to position [0, 0]
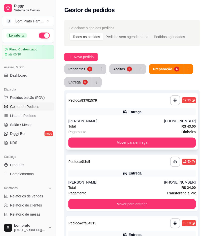
click at [136, 119] on div "Jadson martins" at bounding box center [116, 120] width 96 height 5
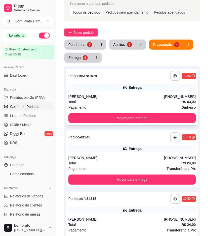
scroll to position [56, 0]
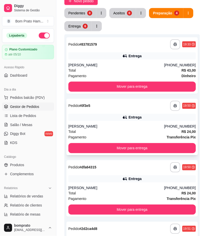
click at [132, 116] on div "Entrega" at bounding box center [135, 117] width 13 height 5
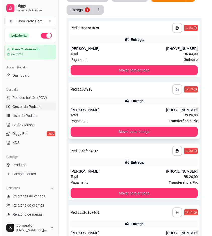
scroll to position [0, 0]
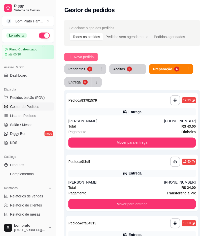
click at [86, 55] on span "Novo pedido" at bounding box center [84, 57] width 20 height 6
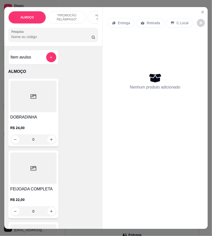
click at [58, 39] on input "Pesquisa" at bounding box center [51, 36] width 80 height 5
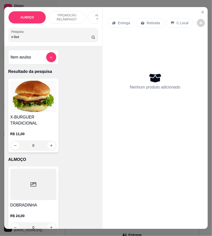
type input "x-bur"
click at [49, 147] on div "0" at bounding box center [33, 145] width 46 height 10
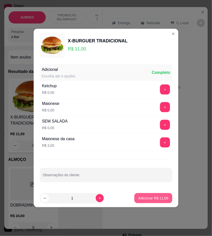
click at [156, 196] on p "Adicionar R$ 11,00" at bounding box center [154, 197] width 30 height 5
type input "1"
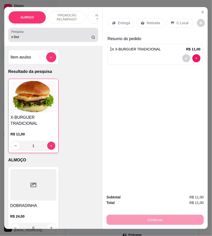
click at [21, 38] on input "x-bur" at bounding box center [51, 36] width 80 height 5
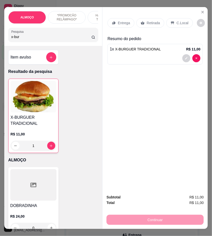
click at [21, 38] on input "x-bur" at bounding box center [51, 36] width 80 height 5
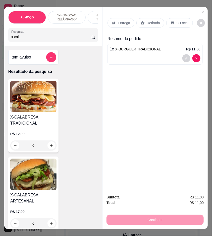
type input "x-cal"
click at [51, 146] on div "0" at bounding box center [33, 145] width 46 height 10
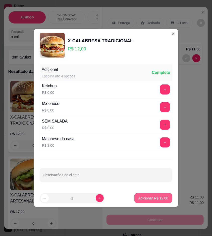
click at [158, 196] on p "Adicionar R$ 12,00" at bounding box center [154, 197] width 30 height 5
type input "1"
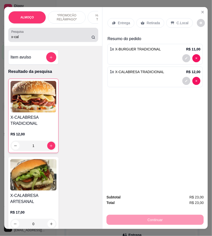
click at [48, 39] on input "x-cal" at bounding box center [51, 36] width 80 height 5
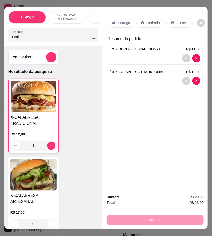
click at [48, 39] on input "x-cal" at bounding box center [51, 36] width 80 height 5
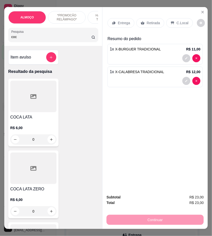
type input "coc"
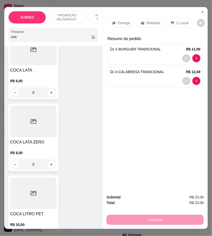
scroll to position [112, 0]
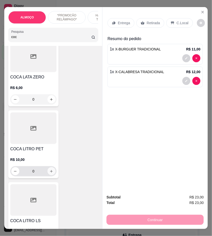
click at [50, 175] on button "increase-product-quantity" at bounding box center [52, 171] width 8 height 8
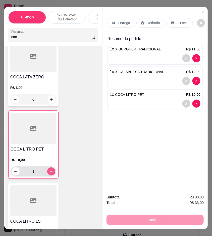
type input "1"
click at [108, 23] on div "Entrega" at bounding box center [121, 23] width 27 height 10
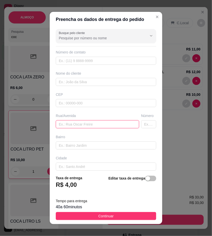
paste input "Rua Santa Águeda 45"
click at [66, 124] on input "Rua Santa Águeda 45" at bounding box center [98, 124] width 84 height 8
type input "Rua Santa Águeda 45"
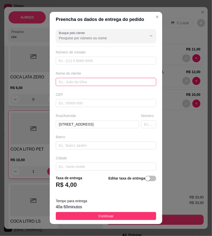
paste input "Dulce"
type input "Dulce"
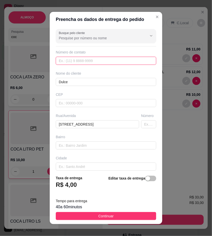
paste input "(87) 9253-2513"
type input "(87) 9253-2513"
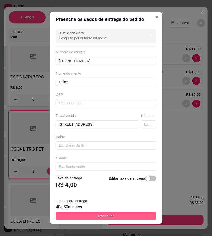
click at [140, 216] on button "Continuar" at bounding box center [106, 216] width 101 height 8
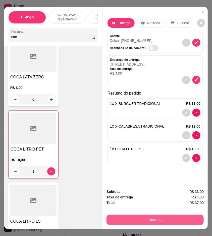
click at [162, 216] on button "Continuar" at bounding box center [155, 219] width 97 height 10
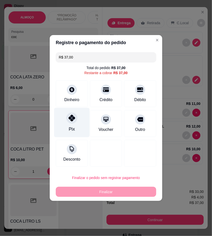
click at [78, 125] on div "Pix" at bounding box center [71, 122] width 35 height 29
type input "R$ 0,00"
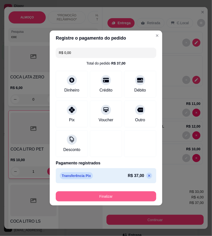
click at [119, 196] on button "Finalizar" at bounding box center [106, 196] width 101 height 10
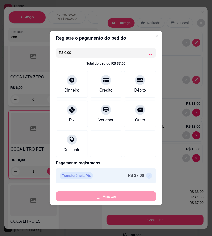
type input "0"
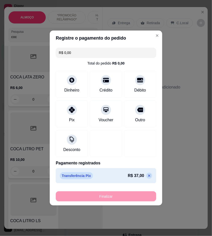
type input "-R$ 37,00"
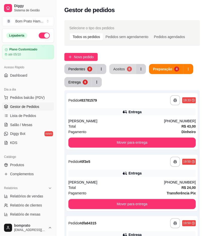
click at [124, 69] on button "Aceitos 0" at bounding box center [123, 69] width 27 height 10
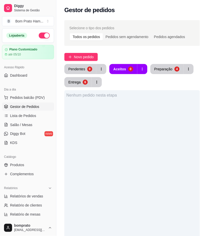
click at [149, 164] on div "Nenhum pedido nesta etapa" at bounding box center [132, 208] width 136 height 236
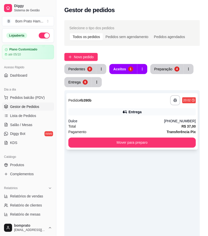
click at [135, 115] on div "Entrega" at bounding box center [132, 111] width 128 height 7
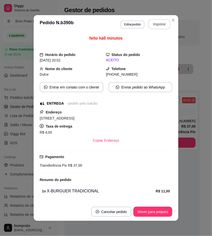
click at [163, 29] on div "**********" at bounding box center [146, 24] width 50 height 10
click at [162, 210] on button "Mover para preparo" at bounding box center [153, 211] width 39 height 10
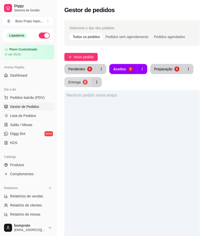
click at [81, 78] on button "Entrega 6" at bounding box center [77, 82] width 27 height 10
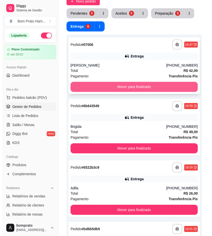
scroll to position [56, 0]
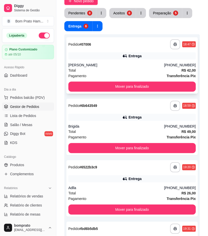
click at [120, 55] on div "Entrega" at bounding box center [132, 55] width 128 height 7
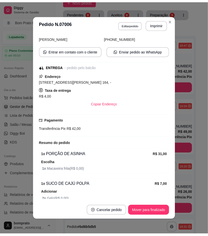
scroll to position [74, 0]
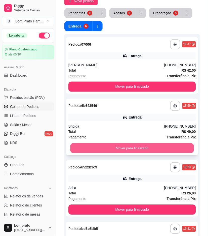
click at [136, 146] on button "Mover para finalizado" at bounding box center [132, 148] width 124 height 10
click at [136, 146] on button "Mover para finalizado" at bounding box center [132, 148] width 128 height 10
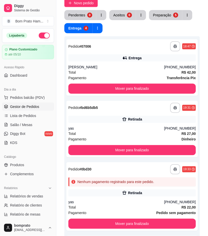
scroll to position [0, 0]
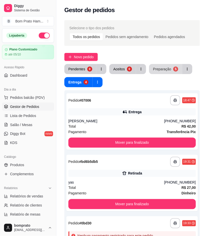
click at [161, 72] on button "Preparação 5" at bounding box center [165, 69] width 33 height 10
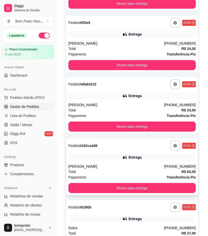
scroll to position [19, 0]
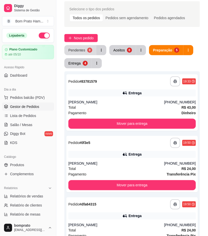
click at [91, 54] on button "Pendentes 0" at bounding box center [80, 50] width 32 height 10
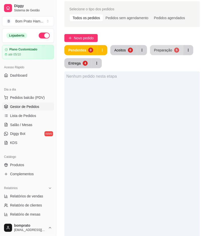
click at [168, 53] on button "Preparação 5" at bounding box center [166, 50] width 33 height 10
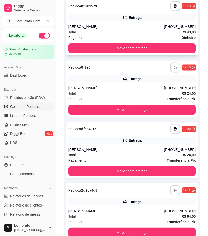
scroll to position [0, 0]
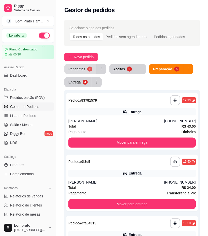
click at [83, 69] on div "Pendentes" at bounding box center [76, 68] width 17 height 5
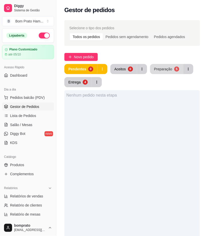
click at [162, 73] on button "Preparação 5" at bounding box center [166, 69] width 33 height 10
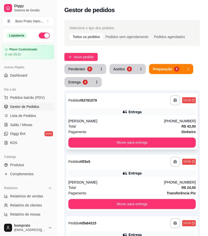
scroll to position [56, 0]
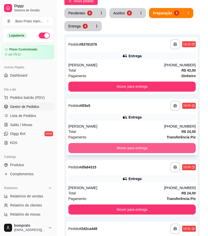
click at [144, 146] on button "Mover para entrega" at bounding box center [132, 148] width 128 height 10
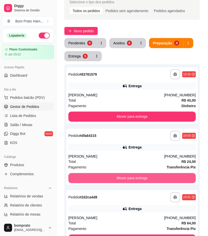
scroll to position [13, 0]
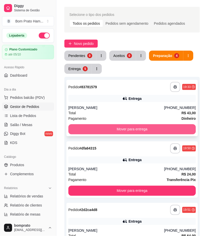
click at [144, 127] on button "Mover para entrega" at bounding box center [132, 129] width 128 height 10
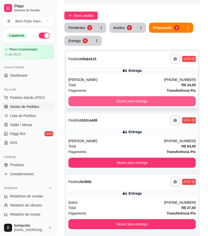
click at [146, 102] on button "Mover para entrega" at bounding box center [132, 101] width 128 height 10
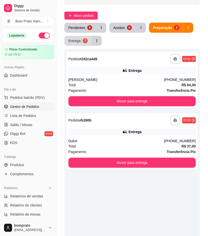
click at [77, 43] on button "Entrega 7" at bounding box center [77, 41] width 27 height 10
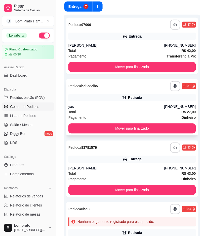
scroll to position [69, 0]
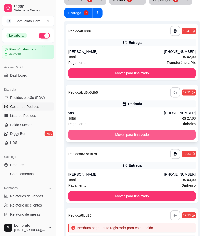
click at [147, 130] on button "Mover para finalizado" at bounding box center [132, 135] width 128 height 10
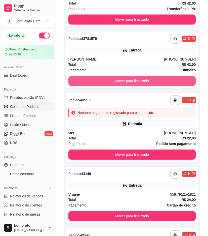
scroll to position [125, 0]
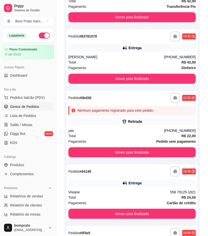
click at [147, 130] on div "yas" at bounding box center [116, 130] width 96 height 5
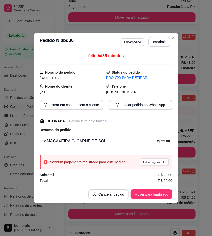
click at [160, 161] on button "Editar pagamento" at bounding box center [154, 162] width 29 height 8
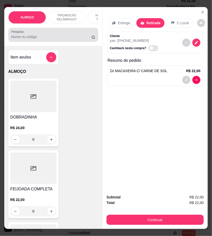
click at [56, 39] on input "Pesquisa" at bounding box center [51, 36] width 80 height 5
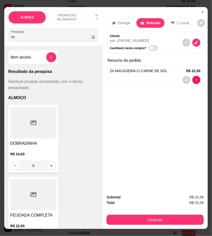
type input "x"
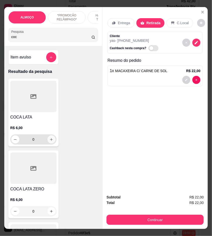
type input "coc"
click at [51, 141] on icon "increase-product-quantity" at bounding box center [52, 139] width 4 height 4
type input "1"
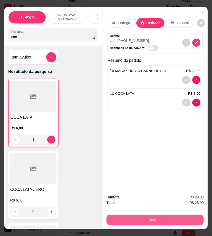
click at [165, 220] on button "Continuar" at bounding box center [155, 219] width 97 height 10
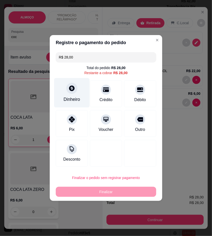
click at [73, 102] on div "Dinheiro" at bounding box center [72, 99] width 17 height 7
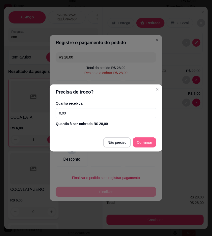
type input "R$ 0,00"
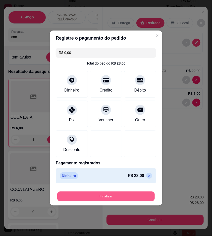
click at [135, 197] on button "Finalizar" at bounding box center [106, 196] width 98 height 10
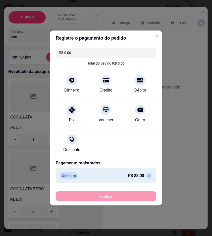
type input "0"
type input "-R$ 28,00"
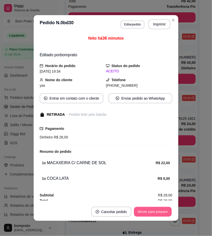
click at [151, 214] on button "Mover para preparo" at bounding box center [153, 212] width 38 height 10
click at [151, 214] on button "Mover para retirada disponível" at bounding box center [145, 212] width 54 height 10
click at [151, 214] on button "Mover para finalizado" at bounding box center [152, 211] width 42 height 10
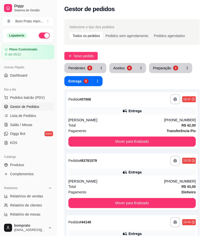
scroll to position [0, 0]
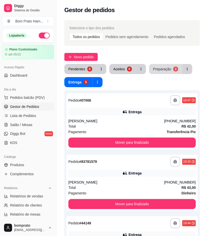
click at [172, 64] on button "Preparação 2" at bounding box center [165, 69] width 33 height 10
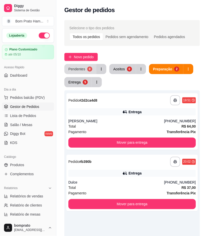
click at [84, 69] on div "Pendentes" at bounding box center [76, 68] width 17 height 5
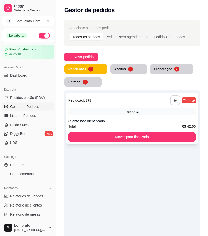
click at [127, 110] on div "Mesa 4" at bounding box center [132, 111] width 128 height 7
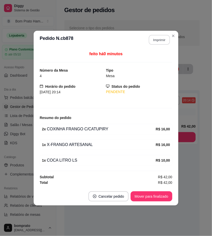
click at [163, 39] on button "Imprimir" at bounding box center [159, 40] width 21 height 10
click at [169, 194] on button "Mover para finalizado" at bounding box center [152, 196] width 42 height 10
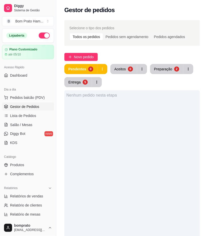
click at [181, 135] on div "Nenhum pedido nesta etapa" at bounding box center [132, 208] width 136 height 236
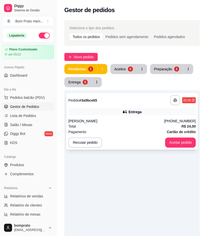
click at [133, 115] on div "Entrega" at bounding box center [132, 111] width 128 height 7
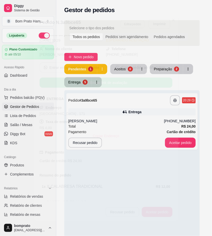
scroll to position [46, 0]
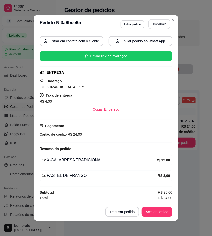
click at [159, 27] on button "Imprimir" at bounding box center [160, 24] width 22 height 10
click at [158, 212] on button "Aceitar pedido" at bounding box center [157, 211] width 31 height 10
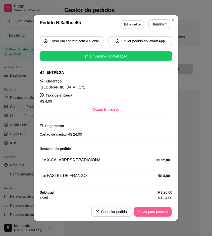
click at [149, 212] on button "Mover para preparo" at bounding box center [153, 212] width 38 height 10
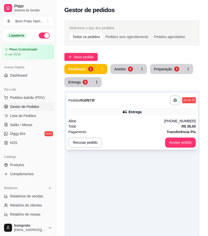
click at [141, 111] on div "Entrega" at bounding box center [135, 111] width 13 height 5
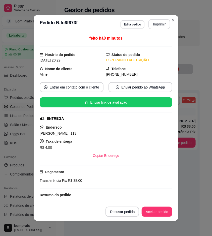
click at [162, 26] on button "Imprimir" at bounding box center [160, 24] width 22 height 10
click at [159, 218] on footer "Recusar pedido Aceitar pedido" at bounding box center [106, 211] width 145 height 18
click at [156, 210] on button "Aceitar pedido" at bounding box center [157, 211] width 31 height 10
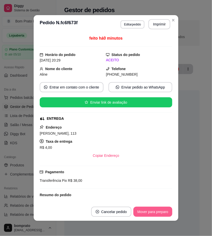
click at [154, 209] on button "Mover para preparo" at bounding box center [153, 211] width 39 height 10
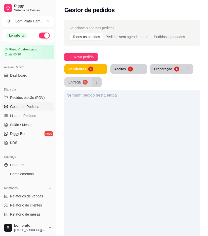
click at [87, 83] on button "Entrega 5" at bounding box center [77, 82] width 27 height 10
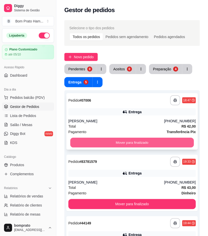
click at [134, 142] on button "Mover para finalizado" at bounding box center [132, 143] width 124 height 10
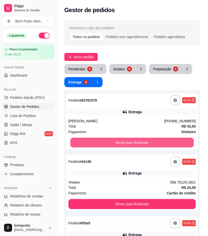
click at [134, 142] on button "Mover para finalizado" at bounding box center [132, 143] width 124 height 10
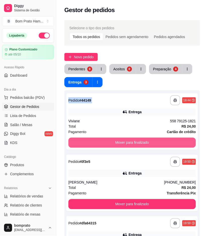
click at [134, 142] on button "Mover para finalizado" at bounding box center [132, 142] width 128 height 10
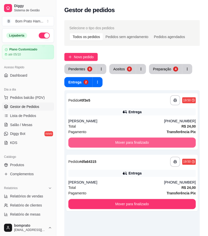
click at [134, 142] on button "Mover para finalizado" at bounding box center [132, 142] width 128 height 10
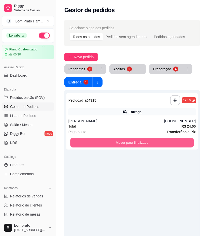
click at [134, 142] on button "Mover para finalizado" at bounding box center [132, 143] width 124 height 10
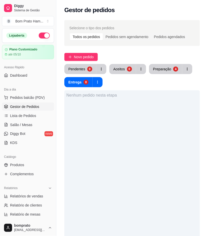
click at [156, 75] on div "Pendentes 0 Aceitos 0 Preparação 4 Entrega 0" at bounding box center [132, 75] width 136 height 23
click at [155, 72] on button "Preparação 4" at bounding box center [166, 69] width 32 height 10
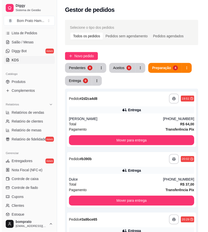
scroll to position [84, 0]
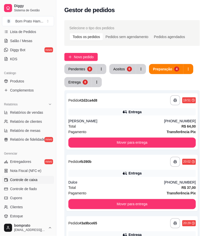
click at [34, 180] on span "Controle de caixa" at bounding box center [23, 179] width 27 height 5
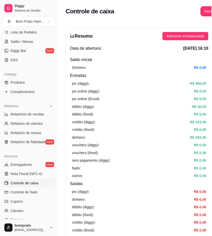
scroll to position [56, 0]
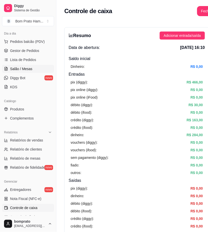
click at [44, 71] on link "Salão / Mesas" at bounding box center [28, 69] width 52 height 8
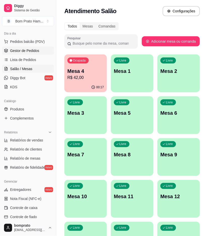
click at [26, 47] on link "Gestor de Pedidos" at bounding box center [28, 51] width 52 height 8
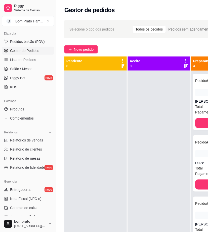
click at [98, 108] on div at bounding box center [95, 186] width 62 height 232
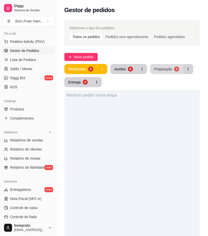
click at [168, 68] on div "Preparação" at bounding box center [163, 68] width 18 height 5
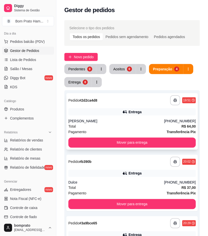
click at [132, 124] on div "Total R$ 64,00" at bounding box center [132, 126] width 128 height 6
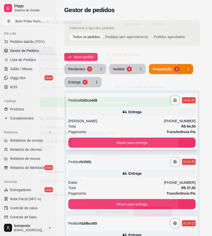
scroll to position [31, 0]
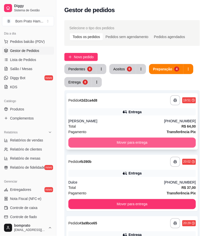
click at [158, 140] on button "Mover para entrega" at bounding box center [132, 142] width 128 height 10
click at [142, 140] on button "Mover para entrega" at bounding box center [132, 142] width 128 height 10
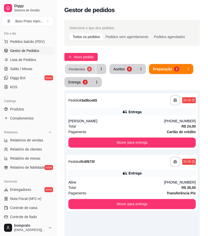
click at [87, 68] on div "0" at bounding box center [89, 68] width 5 height 5
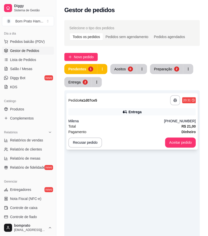
click at [154, 115] on div "Entrega" at bounding box center [132, 111] width 128 height 7
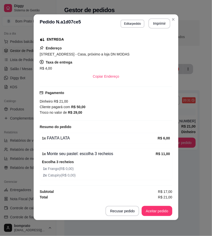
scroll to position [1, 0]
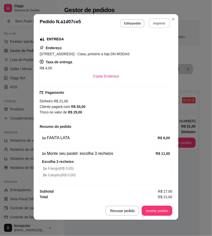
click at [163, 24] on button "Imprimir" at bounding box center [159, 23] width 21 height 10
click at [165, 210] on button "Aceitar pedido" at bounding box center [157, 211] width 30 height 10
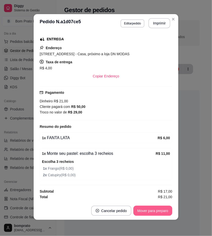
click at [165, 210] on button "Mover para preparo" at bounding box center [153, 210] width 39 height 10
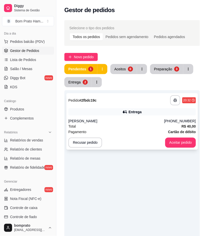
click at [129, 130] on div "Pagamento Cartão de débito" at bounding box center [132, 132] width 128 height 6
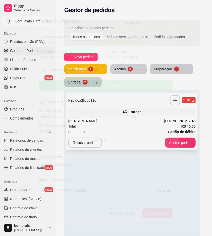
scroll to position [31, 0]
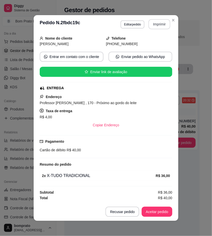
click at [160, 26] on button "Imprimir" at bounding box center [160, 24] width 22 height 10
click at [160, 210] on button "Aceitar pedido" at bounding box center [157, 211] width 31 height 10
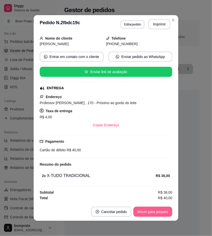
click at [160, 213] on button "Mover para preparo" at bounding box center [153, 211] width 39 height 10
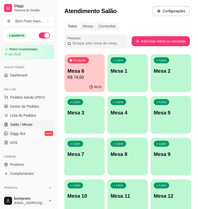
click at [84, 76] on p "R$ 74,00" at bounding box center [84, 78] width 34 height 6
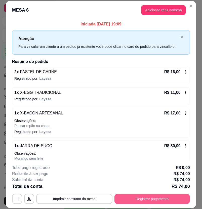
click at [171, 203] on button "Registrar pagamento" at bounding box center [153, 199] width 76 height 10
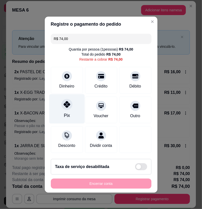
click at [64, 114] on div "Pix" at bounding box center [67, 115] width 6 height 7
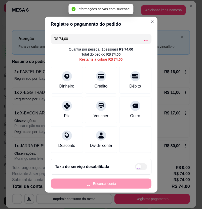
type input "R$ 0,00"
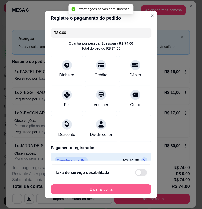
click at [127, 192] on button "Encerrar conta" at bounding box center [101, 190] width 101 height 10
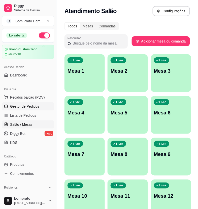
click at [42, 109] on link "Gestor de Pedidos" at bounding box center [28, 106] width 52 height 8
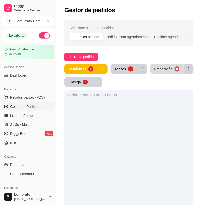
click at [156, 71] on div "Preparação" at bounding box center [163, 68] width 18 height 5
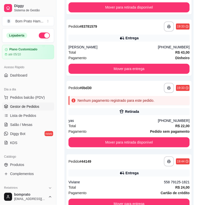
scroll to position [190, 0]
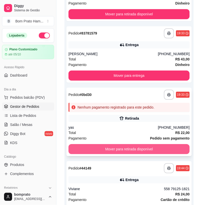
click at [140, 148] on button "Mover para retirada disponível" at bounding box center [128, 149] width 121 height 10
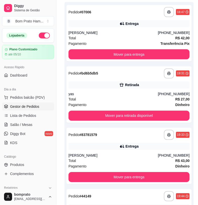
scroll to position [78, 0]
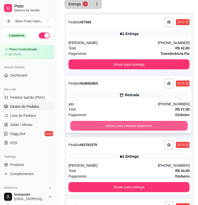
click at [138, 127] on button "Mover para retirada disponível" at bounding box center [129, 126] width 118 height 10
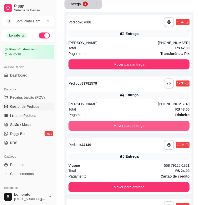
scroll to position [0, 0]
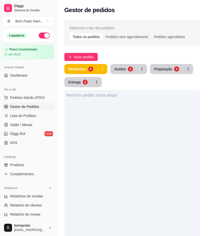
scroll to position [56, 0]
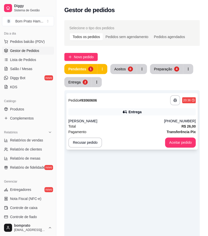
click at [139, 122] on div "Alex" at bounding box center [116, 120] width 96 height 5
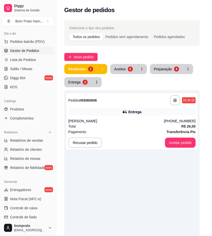
scroll to position [46, 0]
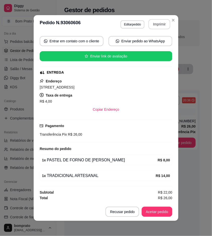
click at [164, 25] on button "Imprimir" at bounding box center [160, 24] width 22 height 10
click at [156, 217] on button "Aceitar pedido" at bounding box center [157, 211] width 31 height 10
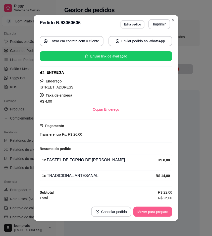
click at [157, 215] on button "Mover para preparo" at bounding box center [153, 211] width 39 height 10
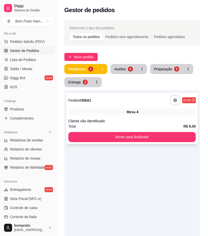
click at [139, 110] on div "Mesa 4" at bounding box center [132, 111] width 128 height 7
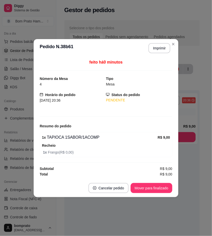
click at [157, 49] on button "Imprimir" at bounding box center [160, 48] width 22 height 10
click at [174, 189] on footer "Cancelar pedido Mover para finalizado" at bounding box center [106, 188] width 145 height 18
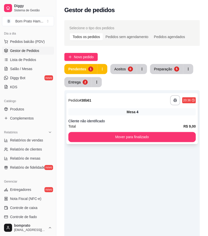
click at [134, 121] on div "Cliente não identificado" at bounding box center [132, 120] width 128 height 5
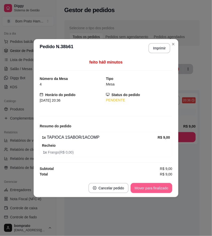
click at [157, 190] on button "Mover para finalizado" at bounding box center [152, 188] width 42 height 10
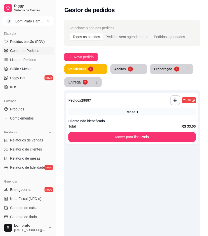
click at [125, 69] on button "Aceitos 0" at bounding box center [124, 69] width 27 height 10
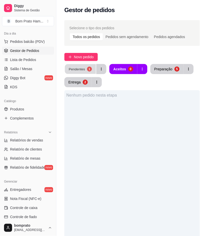
click at [76, 67] on div "Pendentes" at bounding box center [77, 68] width 16 height 5
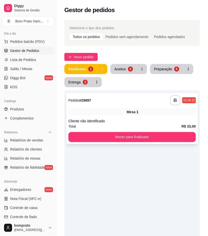
click at [133, 106] on div "**********" at bounding box center [132, 118] width 132 height 51
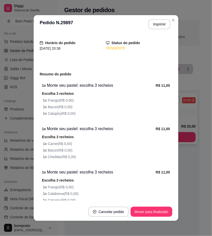
scroll to position [52, 0]
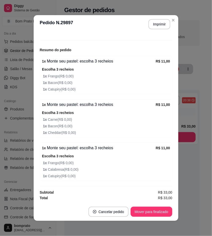
click at [158, 18] on header "**********" at bounding box center [106, 24] width 145 height 18
click at [158, 25] on button "Imprimir" at bounding box center [160, 24] width 22 height 10
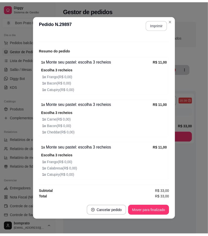
scroll to position [0, 0]
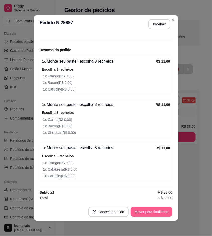
click at [163, 210] on button "Mover para finalizado" at bounding box center [152, 211] width 42 height 10
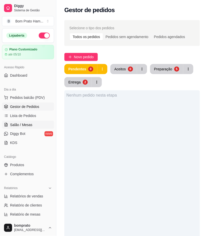
click at [33, 123] on link "Salão / Mesas" at bounding box center [28, 125] width 52 height 8
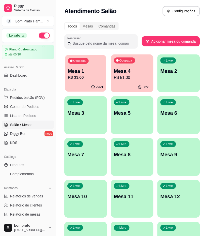
click at [91, 78] on p "R$ 33,00" at bounding box center [85, 78] width 35 height 6
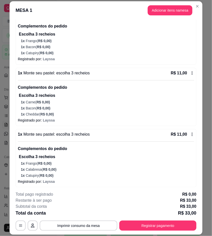
scroll to position [62, 0]
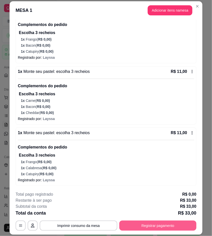
click at [161, 227] on button "Registrar pagamento" at bounding box center [158, 225] width 77 height 10
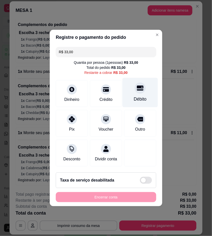
click at [149, 93] on div "Débito" at bounding box center [140, 92] width 35 height 29
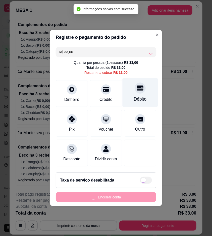
type input "R$ 0,00"
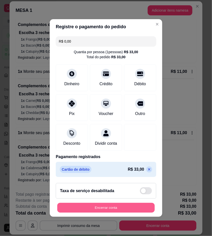
click at [129, 212] on button "Encerrar conta" at bounding box center [106, 208] width 98 height 10
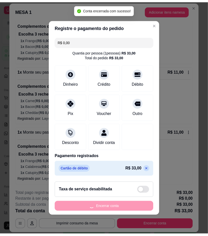
scroll to position [0, 0]
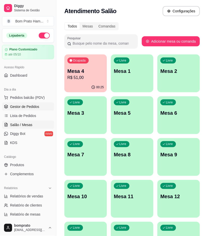
click at [31, 107] on span "Gestor de Pedidos" at bounding box center [24, 106] width 29 height 5
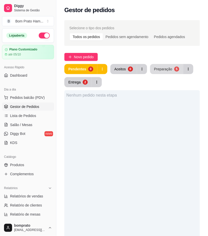
click at [166, 71] on div "Preparação" at bounding box center [163, 68] width 18 height 5
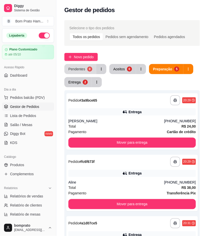
click at [87, 68] on div "0" at bounding box center [89, 68] width 5 height 5
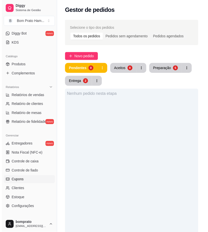
scroll to position [112, 0]
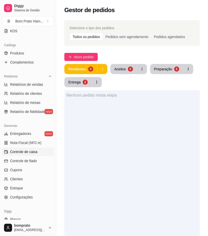
click at [37, 153] on span "Controle de caixa" at bounding box center [23, 151] width 27 height 5
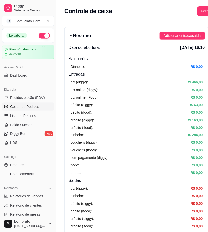
click at [42, 104] on link "Gestor de Pedidos" at bounding box center [28, 106] width 52 height 8
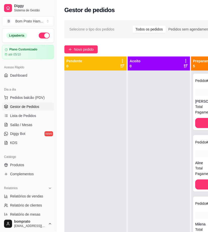
click at [125, 128] on div at bounding box center [95, 186] width 62 height 232
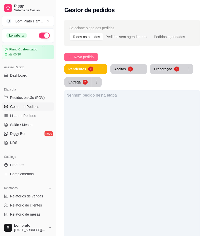
click at [96, 55] on button "Novo pedido" at bounding box center [80, 57] width 33 height 8
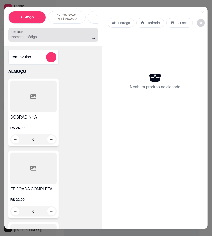
click at [56, 38] on input "Pesquisa" at bounding box center [51, 36] width 80 height 5
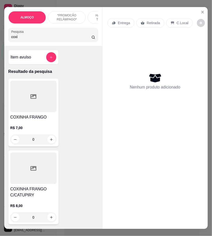
type input "coxi"
click at [54, 204] on div "COXINHA FRANGO C/CATUPIRY R$ 8,00 0" at bounding box center [33, 187] width 50 height 74
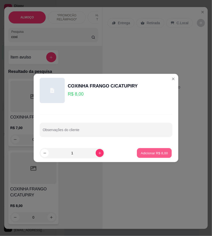
click at [146, 153] on p "Adicionar R$ 8,00" at bounding box center [154, 152] width 27 height 5
type input "1"
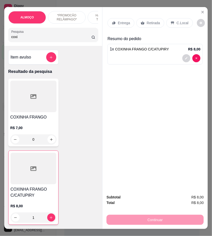
click at [151, 23] on p "Retirada" at bounding box center [153, 22] width 13 height 5
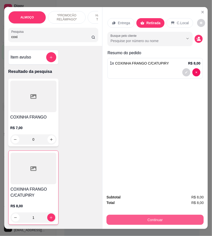
click at [171, 217] on button "Continuar" at bounding box center [155, 219] width 97 height 10
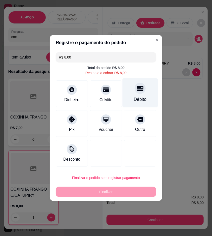
click at [134, 98] on div "Débito" at bounding box center [140, 99] width 13 height 7
type input "R$ 0,00"
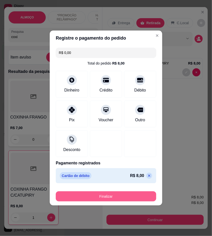
click at [136, 201] on button "Finalizar" at bounding box center [106, 196] width 101 height 10
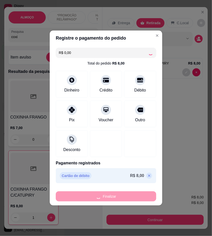
type input "0"
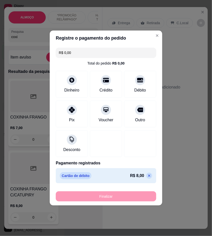
type input "-R$ 8,00"
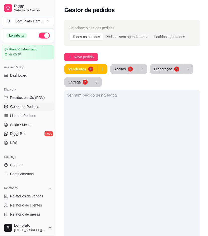
click at [120, 74] on div "Pendentes 0 Aceitos 0 Preparação 5 Entrega 2" at bounding box center [132, 75] width 136 height 23
click at [120, 68] on div "Aceitos" at bounding box center [120, 68] width 11 height 5
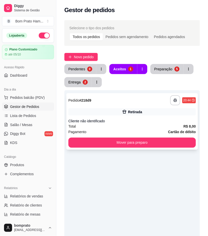
click at [134, 111] on div "Retirada" at bounding box center [135, 111] width 14 height 5
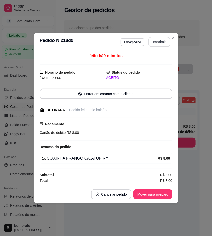
click at [155, 43] on button "Imprimir" at bounding box center [160, 42] width 22 height 10
click at [168, 192] on button "Mover para preparo" at bounding box center [153, 194] width 39 height 10
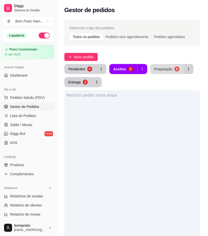
click at [175, 69] on div "6" at bounding box center [177, 68] width 5 height 5
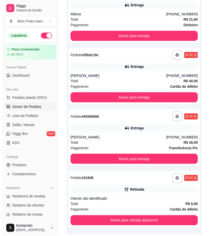
scroll to position [248, 0]
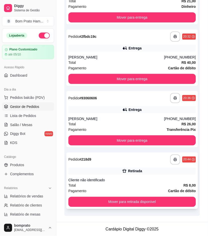
click at [129, 169] on div "Retirada" at bounding box center [135, 170] width 14 height 5
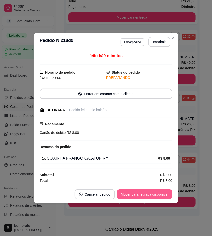
click at [154, 193] on button "Mover para retirada disponível" at bounding box center [145, 194] width 56 height 10
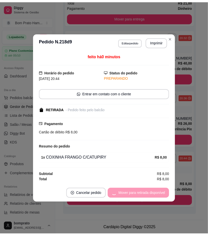
scroll to position [187, 0]
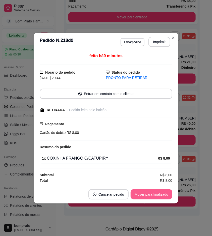
click at [156, 193] on button "Mover para finalizado" at bounding box center [152, 194] width 42 height 10
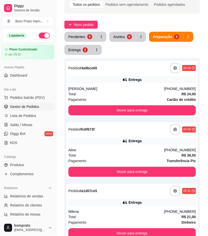
scroll to position [112, 0]
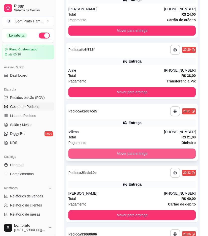
click at [144, 154] on button "Mover para entrega" at bounding box center [132, 154] width 128 height 10
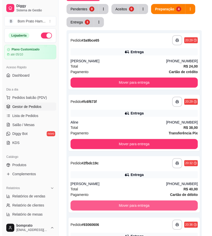
scroll to position [56, 0]
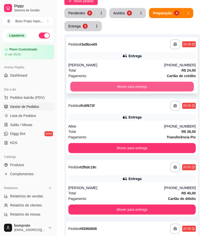
click at [142, 85] on button "Mover para entrega" at bounding box center [132, 87] width 124 height 10
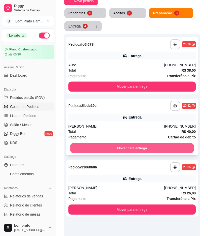
click at [167, 146] on button "Mover para entrega" at bounding box center [132, 148] width 124 height 10
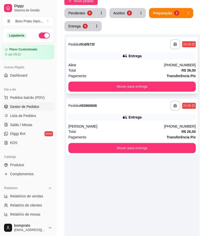
click at [150, 57] on div "Entrega" at bounding box center [132, 55] width 128 height 7
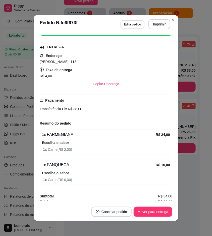
scroll to position [76, 0]
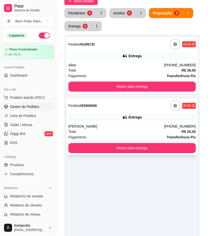
click at [135, 110] on div "**********" at bounding box center [132, 106] width 128 height 10
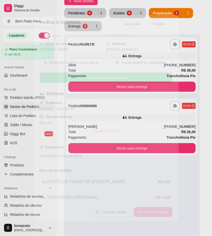
scroll to position [46, 0]
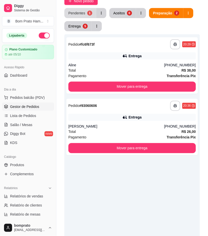
click at [87, 16] on button "Pendentes 1" at bounding box center [80, 13] width 32 height 10
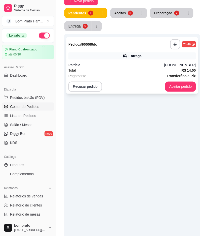
click at [111, 63] on div "Patrícia" at bounding box center [116, 64] width 96 height 5
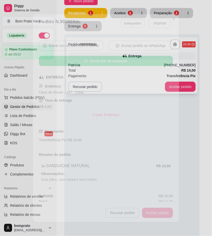
scroll to position [44, 0]
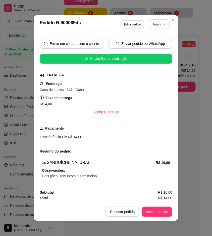
click at [155, 26] on button "Imprimir" at bounding box center [159, 24] width 21 height 10
click at [162, 211] on button "Aceitar pedido" at bounding box center [157, 212] width 30 height 10
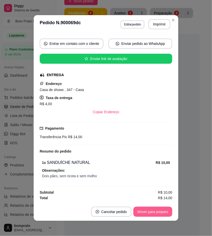
click at [164, 213] on button "Mover para preparo" at bounding box center [153, 211] width 39 height 10
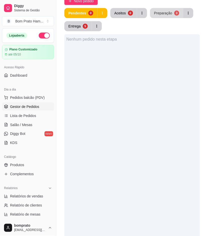
click at [155, 12] on div "Preparação" at bounding box center [163, 13] width 18 height 5
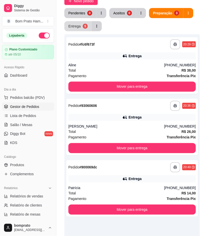
click at [84, 24] on div "5" at bounding box center [85, 26] width 5 height 5
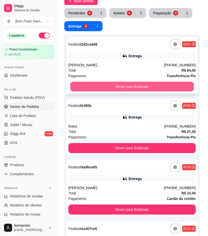
click at [140, 88] on button "Mover para finalizado" at bounding box center [132, 87] width 124 height 10
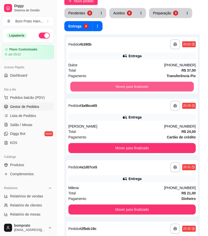
click at [140, 88] on button "Mover para finalizado" at bounding box center [132, 87] width 124 height 10
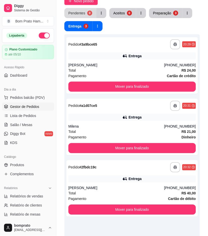
click at [91, 13] on button "Pendentes 0" at bounding box center [80, 13] width 32 height 10
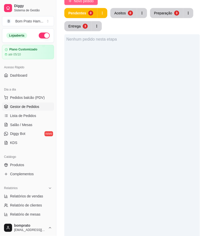
click at [92, 2] on span "Novo pedido" at bounding box center [84, 1] width 20 height 6
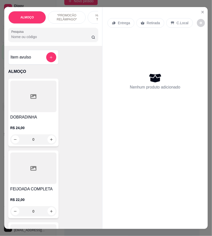
click at [51, 39] on input "Pesquisa" at bounding box center [51, 36] width 80 height 5
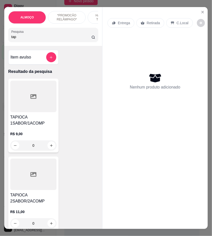
click at [29, 183] on div at bounding box center [33, 173] width 46 height 31
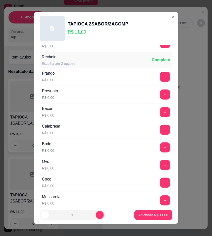
scroll to position [84, 0]
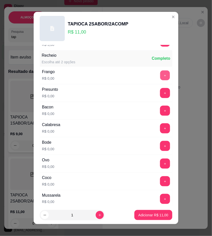
click at [161, 77] on button "+" at bounding box center [166, 75] width 10 height 10
click at [160, 198] on button "+" at bounding box center [165, 199] width 10 height 10
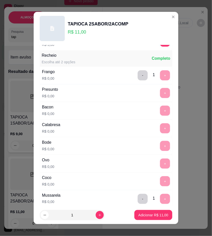
click at [154, 221] on footer "1 Adicionar R$ 11,00" at bounding box center [106, 215] width 145 height 18
click at [154, 216] on p "Adicionar R$ 11,00" at bounding box center [153, 214] width 29 height 5
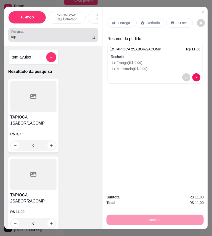
click at [61, 36] on input "tap" at bounding box center [51, 36] width 80 height 5
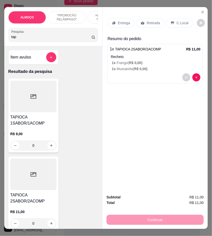
click at [61, 36] on input "tap" at bounding box center [51, 36] width 80 height 5
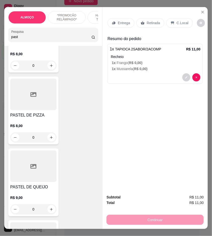
scroll to position [224, 0]
type input "past"
click at [51, 137] on div "0" at bounding box center [33, 137] width 46 height 10
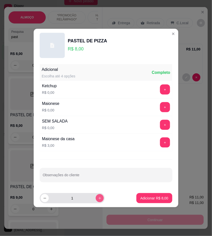
click at [98, 197] on icon "increase-product-quantity" at bounding box center [100, 198] width 4 height 4
type input "2"
click at [160, 87] on button "+" at bounding box center [165, 89] width 10 height 10
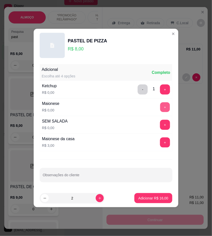
click at [161, 110] on button "+" at bounding box center [166, 107] width 10 height 10
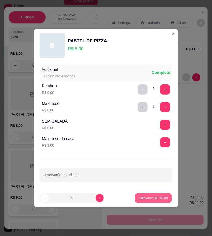
click at [158, 197] on p "Adicionar R$ 16,00" at bounding box center [153, 197] width 29 height 5
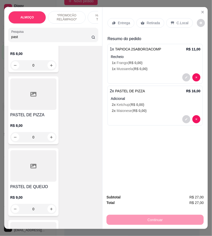
click at [128, 23] on p "Entrega" at bounding box center [124, 22] width 12 height 5
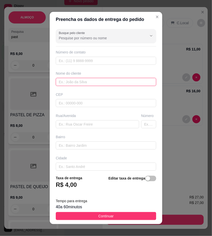
paste input "[PERSON_NAME]"
type input "[PERSON_NAME]"
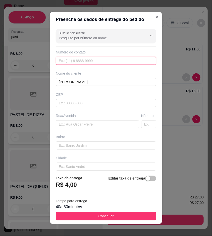
paste input "[PHONE_NUMBER]"
type input "[PHONE_NUMBER]"
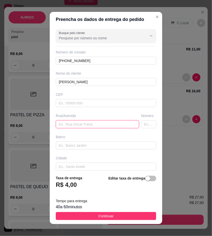
paste input "[STREET_ADDRESS][PERSON_NAME]"
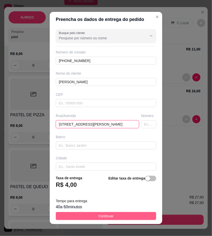
type input "[STREET_ADDRESS][PERSON_NAME]"
click at [139, 214] on button "Continuar" at bounding box center [106, 216] width 101 height 8
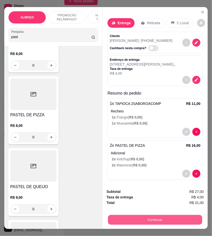
click at [178, 215] on button "Continuar" at bounding box center [155, 220] width 94 height 10
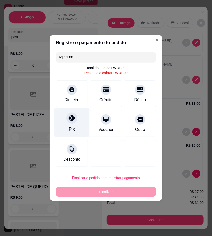
click at [73, 120] on icon at bounding box center [72, 118] width 7 height 7
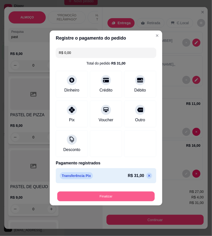
click at [123, 195] on button "Finalizar" at bounding box center [106, 196] width 98 height 10
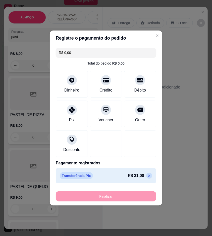
type input "-R$ 31,00"
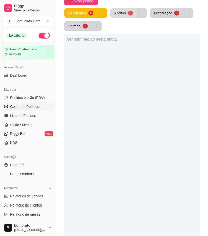
click at [129, 11] on div "0" at bounding box center [130, 13] width 5 height 5
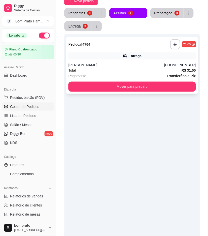
click at [128, 65] on div "[PERSON_NAME]" at bounding box center [116, 64] width 96 height 5
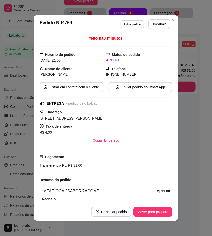
click at [155, 18] on header "**********" at bounding box center [106, 24] width 145 height 18
click at [155, 24] on button "Imprimir" at bounding box center [160, 24] width 22 height 10
click at [157, 216] on button "Mover para preparo" at bounding box center [153, 211] width 39 height 10
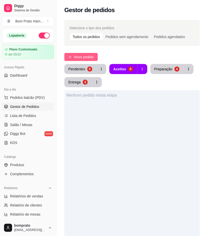
click at [93, 57] on span "Novo pedido" at bounding box center [84, 57] width 20 height 6
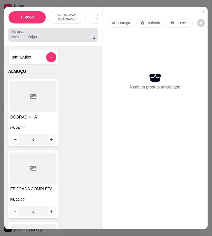
click at [29, 37] on input "Pesquisa" at bounding box center [51, 36] width 80 height 5
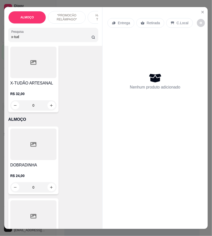
scroll to position [252, 0]
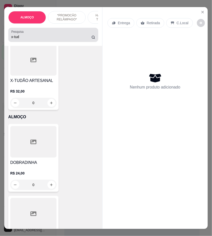
click at [46, 35] on div "x-tud" at bounding box center [53, 35] width 84 height 10
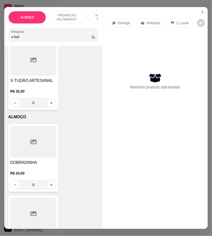
click at [46, 35] on div "x-tud" at bounding box center [53, 35] width 84 height 10
click at [42, 39] on input "x-tud" at bounding box center [51, 36] width 80 height 5
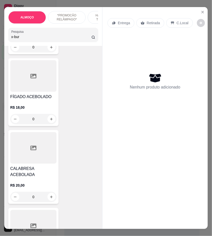
type input "x-bur"
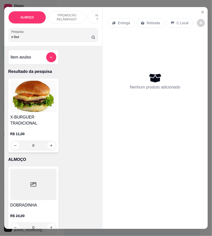
click at [47, 116] on div "X-BURGUER TRADICIONAL R$ 11,00 0" at bounding box center [33, 116] width 50 height 74
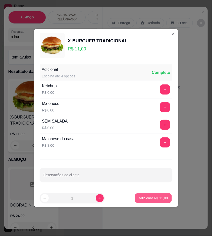
click at [146, 197] on p "Adicionar R$ 11,00" at bounding box center [153, 197] width 29 height 5
type input "1"
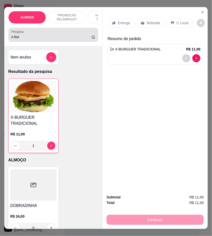
click at [41, 35] on div "x-bur" at bounding box center [53, 35] width 84 height 10
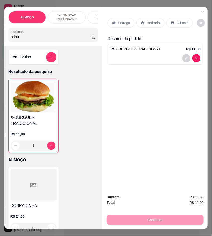
click at [41, 35] on div "x-bur" at bounding box center [53, 35] width 84 height 10
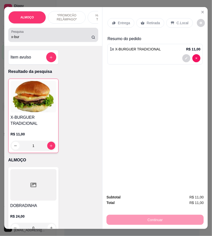
click at [41, 35] on div "x-bur" at bounding box center [53, 35] width 84 height 10
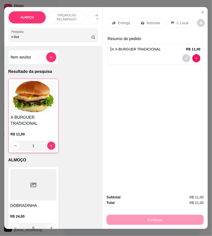
click at [35, 39] on input "x-bur" at bounding box center [51, 36] width 80 height 5
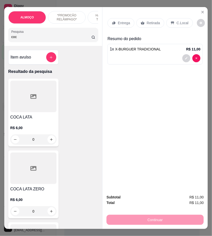
type input "coc"
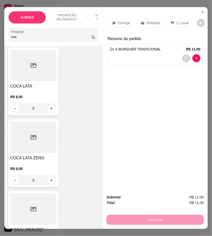
scroll to position [84, 0]
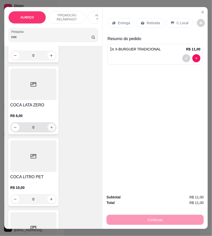
click at [51, 129] on icon "increase-product-quantity" at bounding box center [52, 127] width 4 height 4
type input "1"
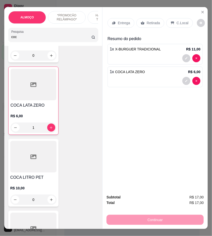
click at [147, 22] on p "Retirada" at bounding box center [153, 22] width 13 height 5
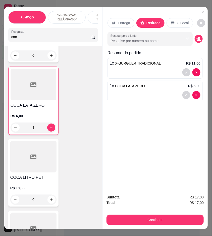
click at [192, 35] on div "Busque pelo cliente" at bounding box center [155, 39] width 95 height 14
click at [197, 37] on icon "decrease-product-quantity" at bounding box center [199, 39] width 5 height 5
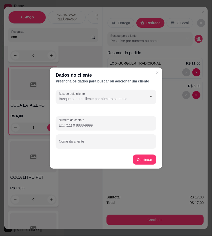
paste input "(87) 9132-1467"
type input "(87) 9132-1467"
paste input "tallitasantos8976"
type input "tallita"
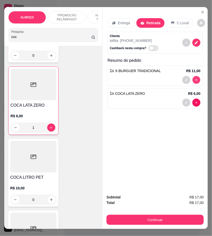
type input "0"
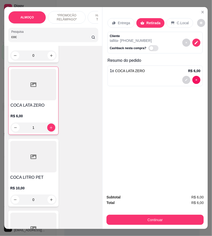
click at [22, 39] on input "coc" at bounding box center [51, 36] width 80 height 5
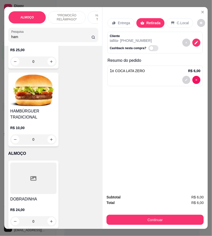
type input "ham"
click at [51, 136] on div "0" at bounding box center [33, 139] width 46 height 10
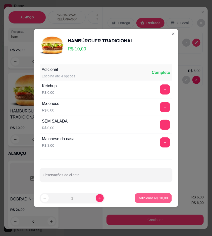
click at [143, 196] on p "Adicionar R$ 10,00" at bounding box center [153, 197] width 29 height 5
type input "1"
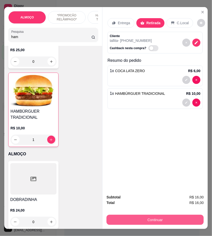
click at [155, 220] on button "Continuar" at bounding box center [155, 219] width 97 height 10
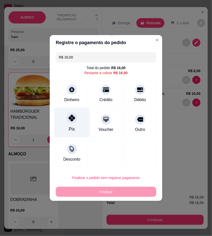
click at [79, 128] on div "Pix" at bounding box center [71, 122] width 35 height 29
type input "R$ 0,00"
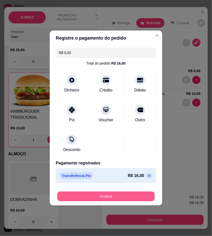
click at [125, 195] on button "Finalizar" at bounding box center [106, 196] width 98 height 10
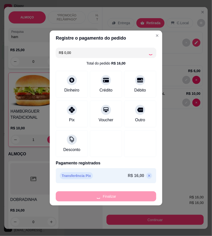
type input "0"
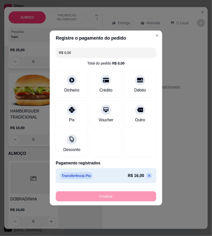
type input "-R$ 16,00"
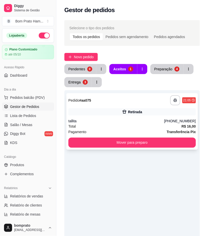
click at [148, 120] on div "tallita" at bounding box center [116, 120] width 96 height 5
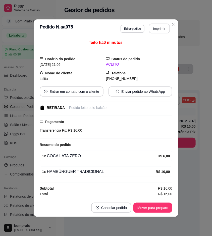
click at [164, 28] on button "Imprimir" at bounding box center [159, 28] width 21 height 10
click at [164, 204] on button "Mover para preparo" at bounding box center [153, 207] width 39 height 10
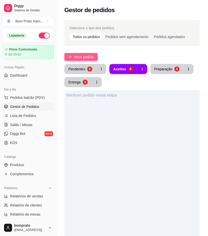
click at [81, 56] on span "Novo pedido" at bounding box center [84, 57] width 20 height 6
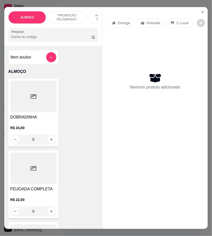
click at [46, 37] on input "Pesquisa" at bounding box center [51, 36] width 80 height 5
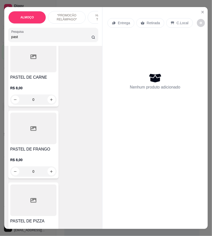
scroll to position [140, 0]
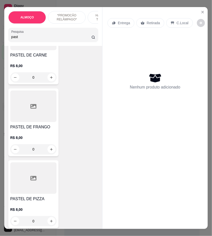
type input "past"
click at [50, 154] on div "0" at bounding box center [33, 149] width 46 height 10
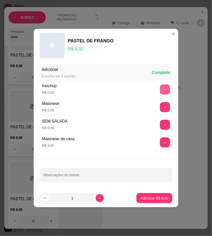
click at [160, 89] on button "+" at bounding box center [165, 89] width 10 height 10
click at [160, 110] on button "+" at bounding box center [165, 107] width 10 height 10
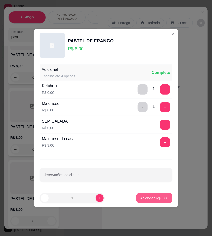
click at [148, 200] on p "Adicionar R$ 8,00" at bounding box center [155, 197] width 28 height 5
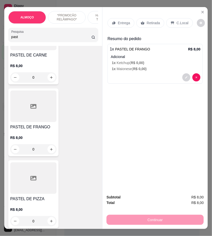
click at [152, 21] on p "Retirada" at bounding box center [153, 22] width 13 height 5
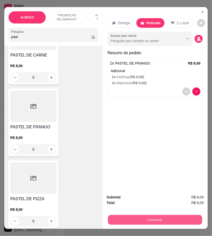
click at [170, 216] on button "Continuar" at bounding box center [155, 220] width 94 height 10
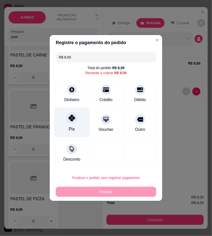
click at [67, 127] on div "Pix" at bounding box center [71, 122] width 35 height 29
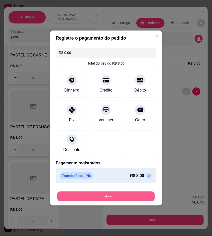
click at [139, 197] on button "Finalizar" at bounding box center [106, 196] width 98 height 10
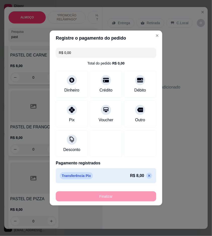
type input "-R$ 8,00"
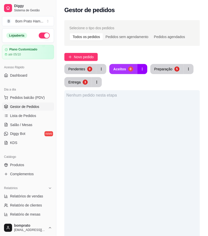
click at [129, 64] on button "Aceitos 0" at bounding box center [124, 69] width 28 height 10
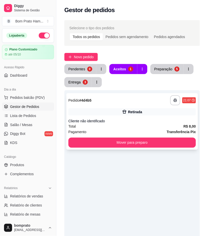
click at [141, 121] on div "Cliente não identificado" at bounding box center [132, 120] width 128 height 5
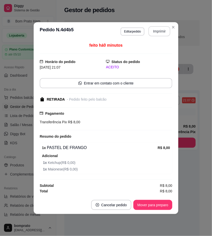
click at [162, 31] on button "Imprimir" at bounding box center [160, 31] width 22 height 10
click at [161, 206] on button "Mover para preparo" at bounding box center [153, 205] width 39 height 10
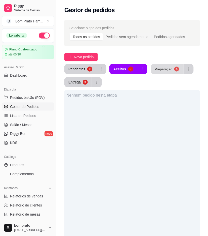
click at [159, 69] on div "Preparação" at bounding box center [164, 68] width 18 height 5
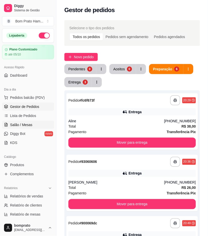
click at [39, 123] on link "Salão / Mesas" at bounding box center [28, 125] width 52 height 8
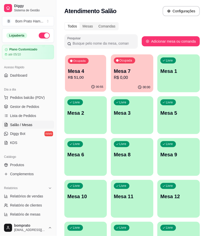
click at [91, 82] on div "Ocupada Mesa 4 R$ 51,00" at bounding box center [85, 68] width 41 height 27
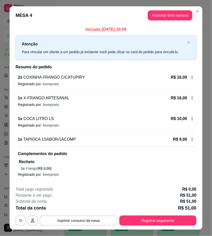
scroll to position [10, 0]
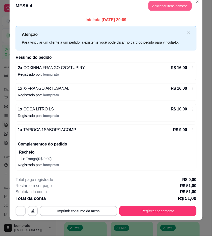
click at [158, 3] on button "Adicionar itens na mesa" at bounding box center [170, 6] width 43 height 10
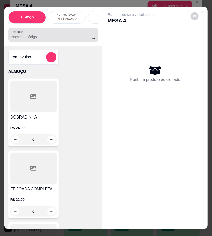
click at [50, 40] on div at bounding box center [53, 35] width 84 height 10
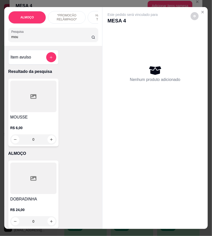
type input "mou"
click at [37, 96] on div at bounding box center [33, 96] width 46 height 31
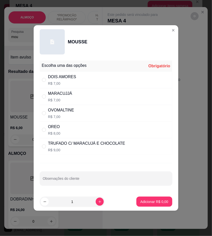
click at [81, 80] on div "DOIS AMORES R$ 7,00" at bounding box center [106, 79] width 133 height 17
radio input "true"
click at [100, 203] on button "increase-product-quantity" at bounding box center [100, 201] width 8 height 8
type input "2"
click at [136, 206] on button "Adicionar R$ 14,00" at bounding box center [154, 201] width 38 height 10
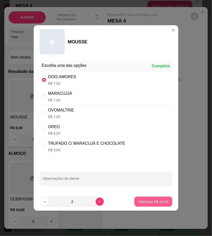
type input "2"
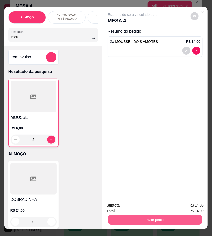
click at [140, 216] on button "Enviar pedido" at bounding box center [155, 220] width 94 height 10
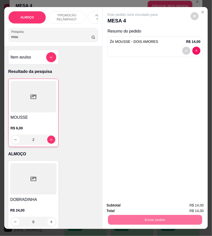
click at [142, 204] on button "Não registrar e enviar pedido" at bounding box center [138, 204] width 51 height 9
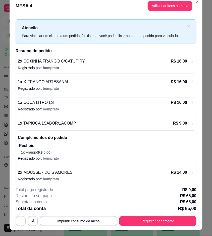
scroll to position [10, 0]
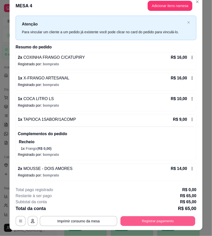
click at [147, 218] on button "Registrar pagamento" at bounding box center [158, 221] width 75 height 10
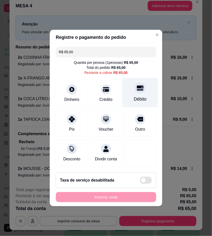
click at [144, 92] on div "Débito" at bounding box center [140, 92] width 35 height 29
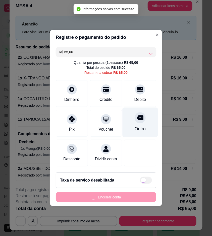
type input "R$ 0,00"
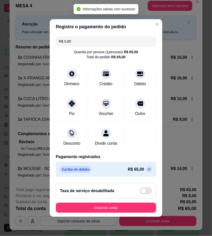
click at [109, 217] on footer "Taxa de serviço desabilitada Encerrar conta" at bounding box center [106, 198] width 113 height 38
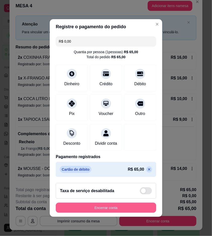
click at [110, 212] on button "Encerrar conta" at bounding box center [106, 207] width 101 height 10
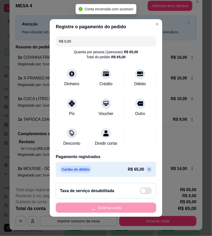
scroll to position [0, 0]
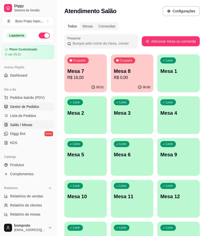
click at [37, 106] on span "Gestor de Pedidos" at bounding box center [24, 106] width 29 height 5
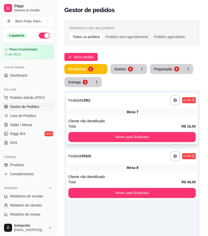
click at [122, 96] on div "**********" at bounding box center [132, 118] width 132 height 51
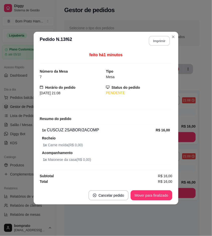
click at [159, 40] on button "Imprimir" at bounding box center [159, 41] width 21 height 10
click at [161, 196] on button "Mover para finalizado" at bounding box center [152, 195] width 41 height 10
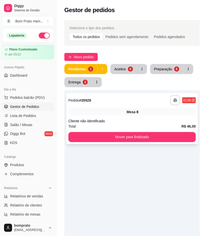
click at [135, 113] on span "Mesa" at bounding box center [131, 111] width 9 height 5
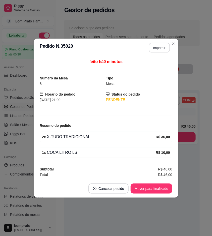
click at [165, 48] on button "Imprimir" at bounding box center [159, 48] width 21 height 10
click at [161, 185] on button "Mover para finalizado" at bounding box center [152, 188] width 41 height 10
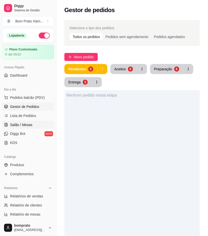
click at [32, 125] on link "Salão / Mesas" at bounding box center [28, 125] width 52 height 8
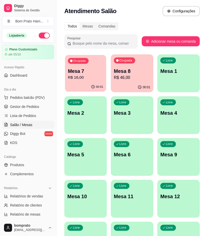
click at [91, 77] on p "R$ 16,00" at bounding box center [85, 78] width 35 height 6
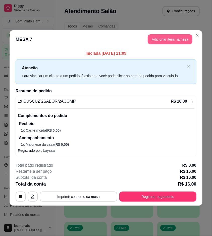
click at [177, 43] on button "Adicionar itens na mesa" at bounding box center [170, 39] width 45 height 10
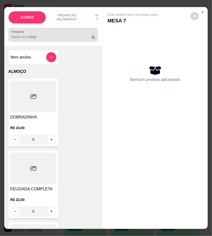
click at [55, 34] on div at bounding box center [53, 35] width 84 height 10
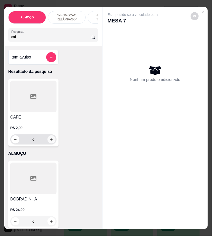
type input "caf"
click at [50, 140] on icon "increase-product-quantity" at bounding box center [52, 139] width 4 height 4
type input "1"
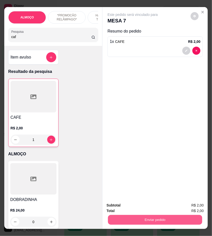
click at [169, 215] on button "Enviar pedido" at bounding box center [155, 220] width 94 height 10
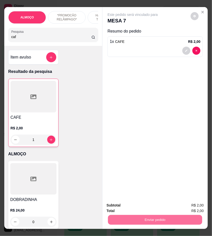
click at [149, 204] on button "Não registrar e enviar pedido" at bounding box center [138, 205] width 52 height 10
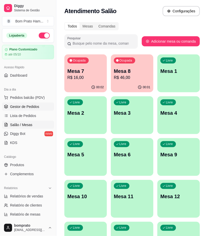
click at [34, 107] on span "Gestor de Pedidos" at bounding box center [24, 106] width 29 height 5
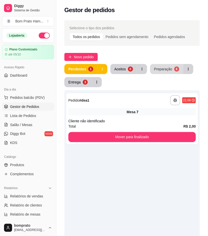
click at [158, 71] on div "Preparação" at bounding box center [163, 68] width 18 height 5
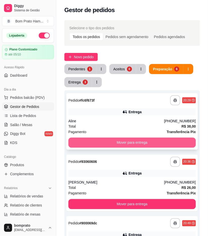
click at [137, 142] on button "Mover para entrega" at bounding box center [132, 142] width 128 height 10
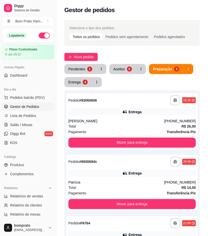
click at [89, 68] on div "1" at bounding box center [89, 68] width 5 height 5
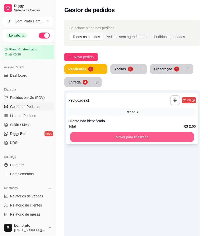
click at [134, 135] on button "Mover para finalizado" at bounding box center [132, 137] width 124 height 10
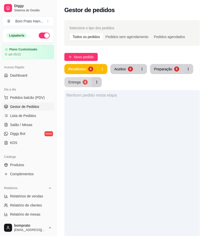
click at [86, 82] on div "4" at bounding box center [85, 82] width 5 height 5
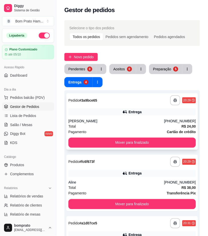
scroll to position [28, 0]
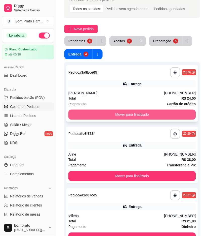
click at [150, 112] on button "Mover para finalizado" at bounding box center [132, 115] width 128 height 10
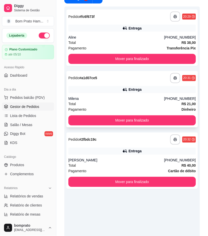
scroll to position [84, 0]
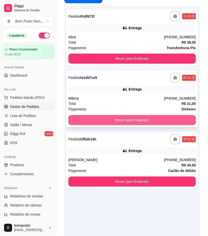
click at [146, 119] on button "Mover para finalizado" at bounding box center [132, 120] width 128 height 10
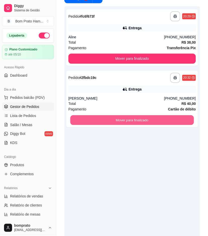
click at [146, 119] on button "Mover para finalizado" at bounding box center [132, 120] width 124 height 10
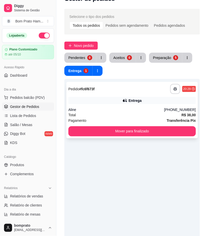
scroll to position [0, 0]
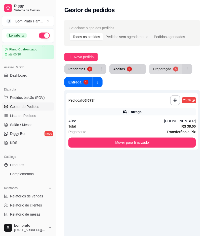
click at [162, 73] on button "Preparação 5" at bounding box center [165, 69] width 33 height 10
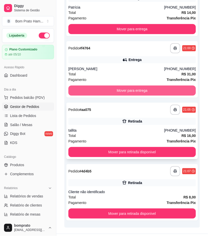
scroll to position [187, 0]
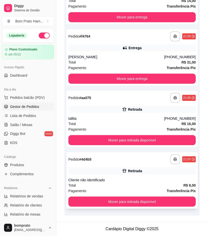
click at [125, 165] on div "**********" at bounding box center [132, 180] width 132 height 56
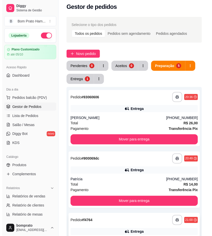
scroll to position [0, 0]
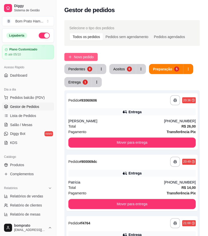
click at [82, 56] on span "Novo pedido" at bounding box center [84, 57] width 20 height 6
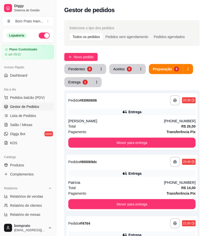
click at [31, 37] on input "Pesquisa" at bounding box center [51, 36] width 80 height 5
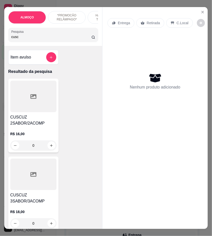
scroll to position [140, 0]
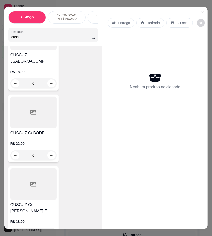
type input "cusc"
click at [40, 131] on div "CUSCUZ C/ BODE R$ 22,00 0" at bounding box center [33, 128] width 50 height 68
click at [152, 150] on button "Adicionar R$ 22,00" at bounding box center [154, 153] width 38 height 10
type input "1"
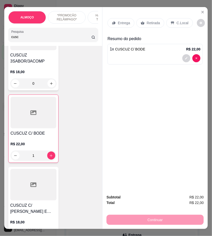
click at [118, 21] on p "Entrega" at bounding box center [124, 22] width 12 height 5
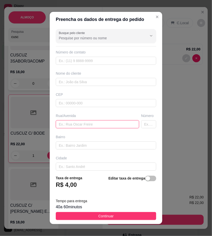
drag, startPoint x: 99, startPoint y: 121, endPoint x: 77, endPoint y: 125, distance: 22.3
paste input "rua alexandre barbosa de araujo"
type input "rua alexandre barbosa de araujo"
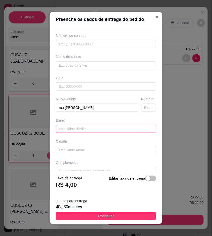
scroll to position [26, 0]
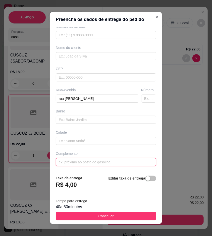
paste input "por tras das antigas casas abandonadas do juiz"
type input "por tras das antigas casas abandonadas do juiz"
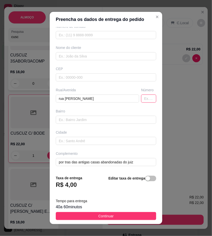
click at [141, 100] on input "text" at bounding box center [148, 98] width 15 height 8
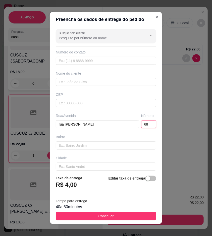
type input "68"
paste input "(87) 9253-4540"
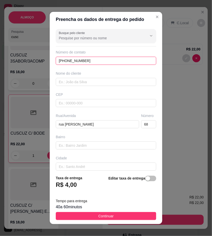
type input "(87) 9253-4540"
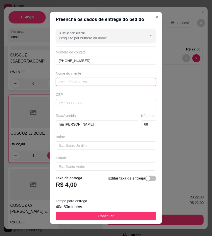
paste input "Maria"
type input "Maria"
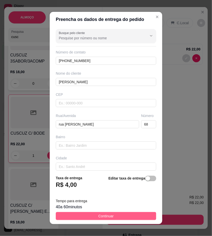
click at [140, 215] on button "Continuar" at bounding box center [106, 216] width 101 height 8
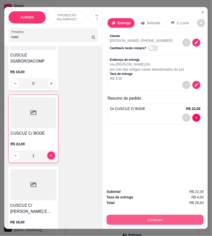
click at [153, 217] on button "Continuar" at bounding box center [155, 219] width 97 height 10
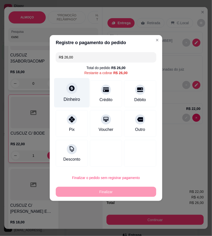
click at [66, 99] on div "Dinheiro" at bounding box center [72, 99] width 17 height 7
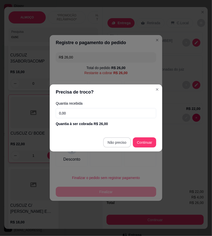
type input "R$ 0,00"
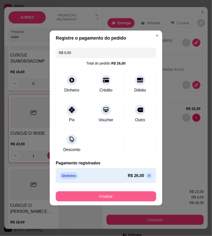
click at [128, 194] on button "Finalizar" at bounding box center [106, 196] width 101 height 10
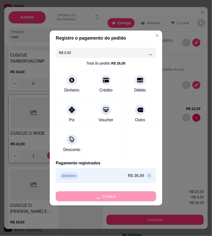
type input "0"
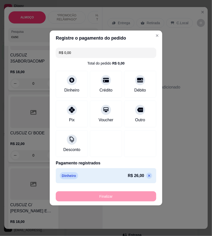
type input "-R$ 26,00"
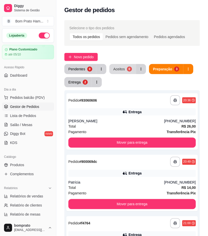
click at [122, 71] on div "Aceitos" at bounding box center [120, 68] width 12 height 5
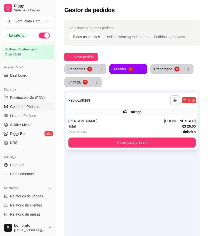
click at [129, 125] on div "Total R$ 26,00" at bounding box center [132, 126] width 128 height 6
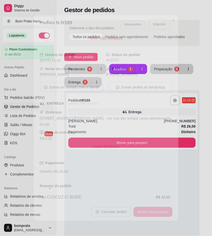
scroll to position [22, 0]
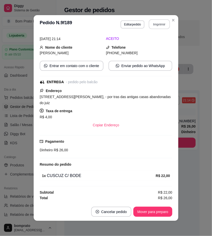
click at [155, 24] on button "Imprimir" at bounding box center [159, 24] width 21 height 10
click at [159, 214] on button "Mover para preparo" at bounding box center [153, 211] width 39 height 10
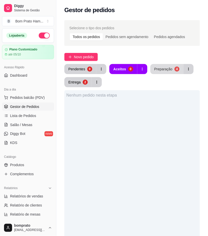
click at [165, 70] on div "Preparação" at bounding box center [164, 68] width 18 height 5
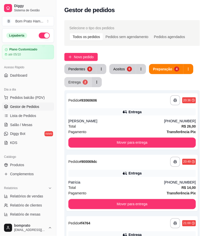
click at [85, 84] on div "2" at bounding box center [85, 82] width 5 height 5
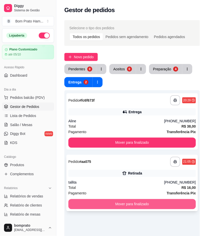
click at [137, 201] on button "Mover para finalizado" at bounding box center [132, 204] width 128 height 10
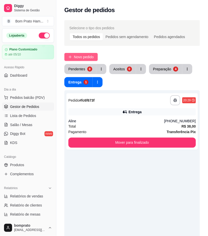
click at [87, 56] on span "Novo pedido" at bounding box center [84, 57] width 20 height 6
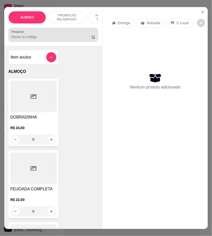
click at [35, 39] on input "Pesquisa" at bounding box center [51, 36] width 80 height 5
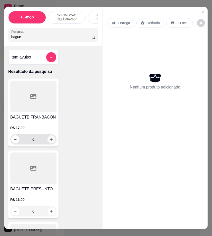
type input "bague"
click at [50, 139] on icon "increase-product-quantity" at bounding box center [52, 139] width 4 height 4
type input "1"
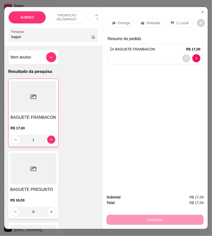
click at [183, 54] on button "decrease-product-quantity" at bounding box center [187, 58] width 8 height 8
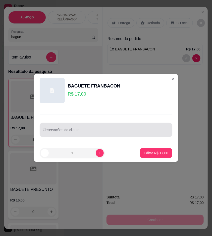
click at [83, 127] on div at bounding box center [106, 130] width 127 height 10
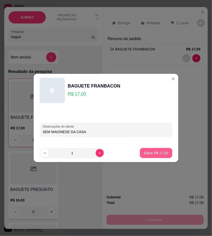
type input "SEM MAIONESE DA CASA"
click at [158, 154] on p "Editar R$ 17,00" at bounding box center [157, 152] width 24 height 5
type input "0"
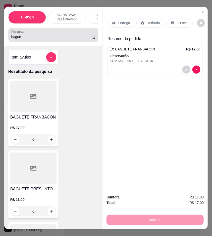
click at [31, 39] on input "bague" at bounding box center [51, 36] width 80 height 5
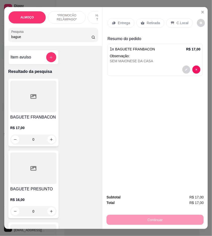
click at [31, 39] on input "bague" at bounding box center [51, 36] width 80 height 5
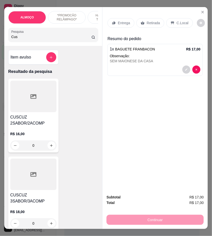
type input "Cus"
click at [47, 119] on h4 "CUSCUZ 2SABOR/2ACOMP" at bounding box center [33, 120] width 46 height 12
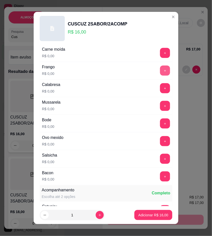
scroll to position [112, 0]
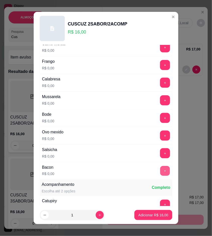
click at [161, 169] on button "+" at bounding box center [166, 171] width 10 height 10
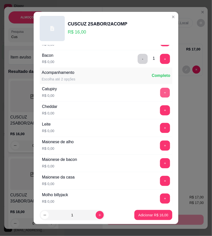
click at [161, 94] on button "+" at bounding box center [166, 93] width 10 height 10
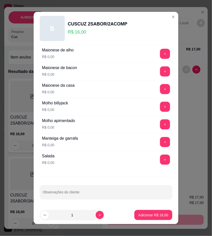
scroll to position [316, 0]
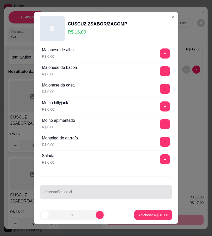
drag, startPoint x: 82, startPoint y: 192, endPoint x: 78, endPoint y: 184, distance: 9.3
click at [81, 192] on input "Observações do cliente" at bounding box center [106, 193] width 127 height 5
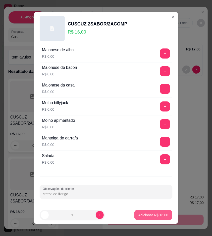
type input "creme de frango"
click at [147, 213] on p "Adicionar R$ 16,00" at bounding box center [154, 214] width 30 height 5
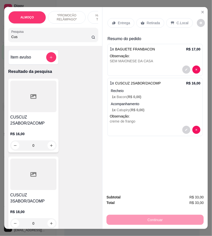
click at [171, 22] on icon at bounding box center [172, 23] width 3 height 3
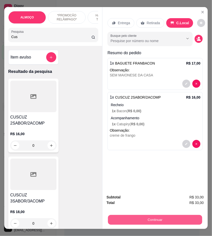
click at [188, 219] on button "Continuar" at bounding box center [155, 220] width 94 height 10
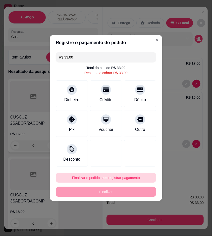
click at [119, 175] on button "Finalizar o pedido sem registrar pagamento" at bounding box center [106, 177] width 101 height 10
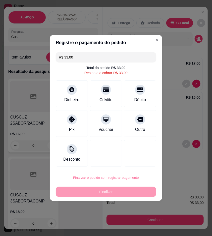
click at [134, 221] on button "Confirmar" at bounding box center [138, 219] width 19 height 8
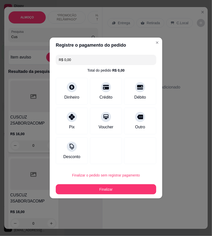
type input "R$ 0,00"
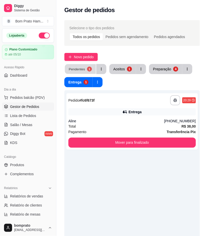
click at [88, 72] on button "Pendentes 1" at bounding box center [80, 69] width 31 height 10
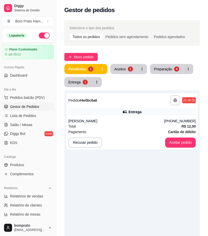
click at [121, 105] on div "**********" at bounding box center [132, 100] width 128 height 10
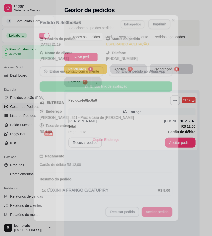
scroll to position [31, 0]
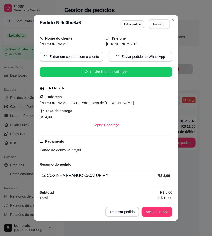
click at [150, 27] on button "Imprimir" at bounding box center [159, 24] width 21 height 10
click at [166, 209] on button "Aceitar pedido" at bounding box center [157, 212] width 30 height 10
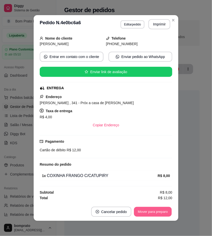
click at [167, 212] on button "Mover para preparo" at bounding box center [153, 212] width 38 height 10
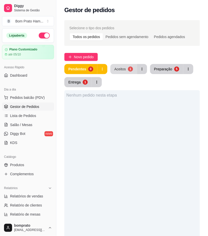
click at [122, 65] on button "Aceitos 1" at bounding box center [124, 69] width 27 height 10
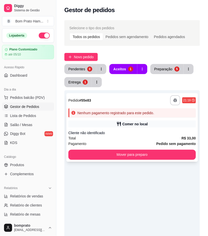
click at [118, 124] on icon at bounding box center [119, 123] width 5 height 5
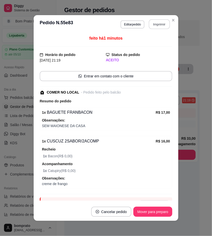
click at [159, 22] on button "Imprimir" at bounding box center [159, 24] width 21 height 10
click at [120, 212] on button "Cancelar pedido" at bounding box center [111, 211] width 40 height 10
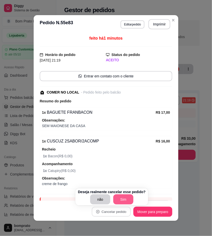
click at [128, 199] on button "Sim" at bounding box center [124, 199] width 20 height 10
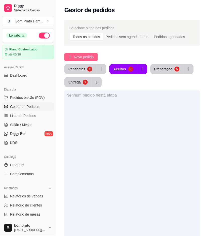
click at [92, 54] on button "Novo pedido" at bounding box center [80, 57] width 33 height 8
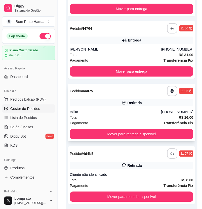
scroll to position [196, 0]
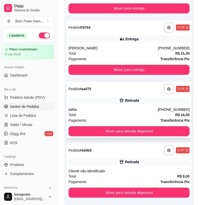
click at [122, 99] on icon at bounding box center [121, 100] width 5 height 5
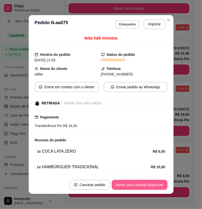
click at [144, 187] on button "Mover para retirada disponível" at bounding box center [140, 185] width 56 height 10
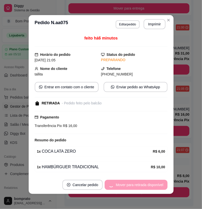
scroll to position [152, 0]
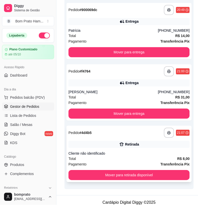
click at [160, 152] on div "Cliente não identificado" at bounding box center [128, 153] width 121 height 5
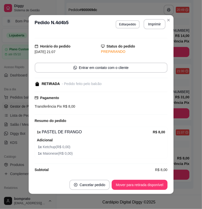
scroll to position [13, 0]
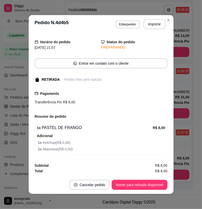
click at [157, 176] on footer "Cancelar pedido Mover para retirada disponível" at bounding box center [101, 185] width 145 height 18
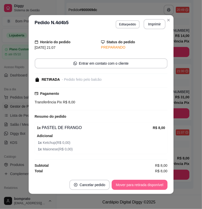
click at [158, 190] on button "Mover para retirada disponível" at bounding box center [140, 185] width 56 height 10
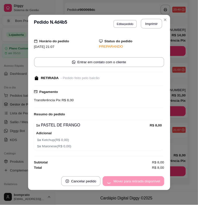
scroll to position [110, 0]
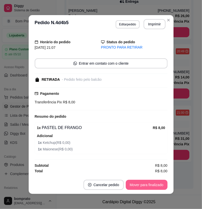
click at [161, 185] on button "Mover para finalizado" at bounding box center [147, 185] width 42 height 10
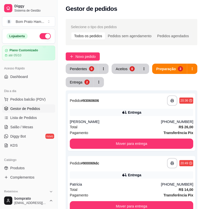
scroll to position [0, 0]
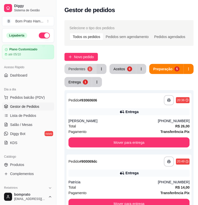
click at [83, 70] on div "Pendentes" at bounding box center [76, 68] width 17 height 5
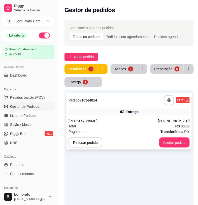
click at [118, 110] on div "Entrega" at bounding box center [128, 111] width 121 height 7
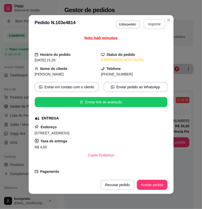
click at [152, 24] on button "Imprimir" at bounding box center [155, 24] width 22 height 10
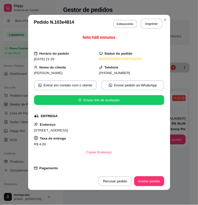
scroll to position [101, 0]
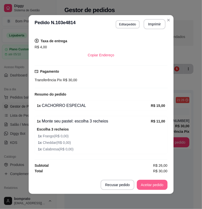
click at [154, 188] on button "Aceitar pedido" at bounding box center [152, 185] width 31 height 10
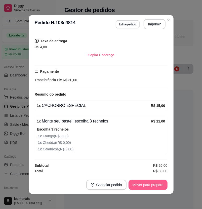
click at [154, 188] on button "Mover para preparo" at bounding box center [148, 185] width 39 height 10
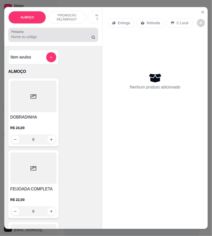
click at [73, 39] on input "Pesquisa" at bounding box center [51, 36] width 80 height 5
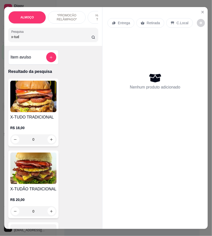
type input "x-tud"
click at [50, 213] on div "0" at bounding box center [33, 211] width 46 height 10
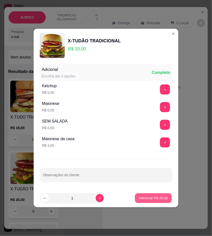
click at [144, 198] on p "Adicionar R$ 20,00" at bounding box center [153, 197] width 29 height 5
type input "1"
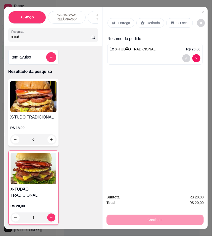
click at [125, 24] on div "Entrega" at bounding box center [121, 23] width 27 height 10
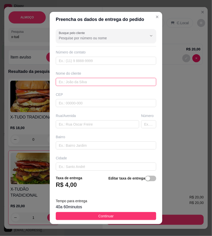
paste input "[PERSON_NAME]"
type input "[PERSON_NAME]"
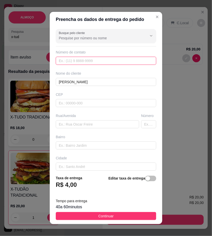
paste input "[PHONE_NUMBER]"
type input "[PHONE_NUMBER]"
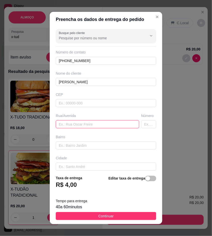
paste input "Aqui próximo quero saber o valor da entrega"
type input "Aqui próximo quero saber o valor da entrega"
click at [118, 125] on input "Aqui próximo quero saber o valor da entrega" at bounding box center [98, 124] width 84 height 8
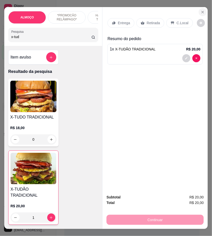
click at [199, 11] on button "Close" at bounding box center [203, 12] width 8 height 8
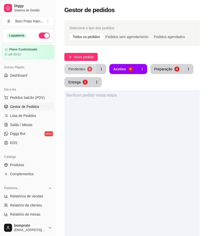
click at [86, 68] on button "Pendentes 0" at bounding box center [80, 69] width 32 height 10
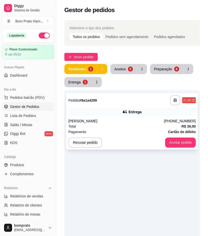
click at [138, 119] on div "[PERSON_NAME]" at bounding box center [116, 120] width 96 height 5
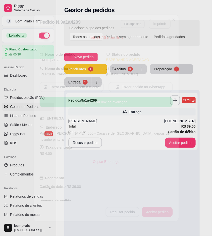
scroll to position [68, 0]
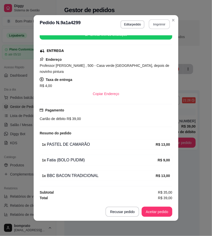
click at [154, 26] on button "Imprimir" at bounding box center [159, 24] width 21 height 10
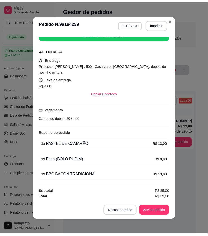
scroll to position [0, 0]
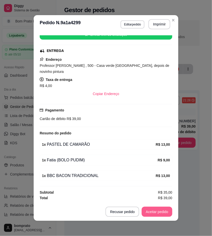
click at [157, 217] on button "Aceitar pedido" at bounding box center [157, 211] width 31 height 10
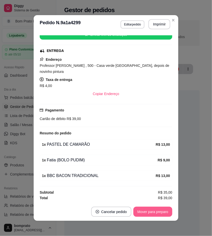
click at [154, 211] on button "Mover para preparo" at bounding box center [153, 211] width 39 height 10
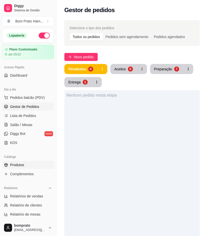
click at [38, 164] on link "Produtos" at bounding box center [28, 165] width 52 height 8
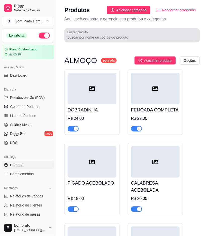
click at [98, 35] on input "Buscar produto" at bounding box center [132, 37] width 130 height 5
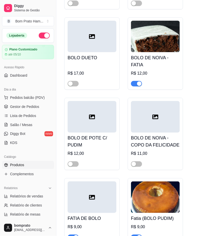
scroll to position [280, 0]
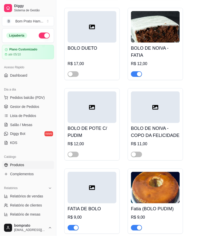
type input "bolo"
click at [142, 225] on span "button" at bounding box center [136, 228] width 11 height 6
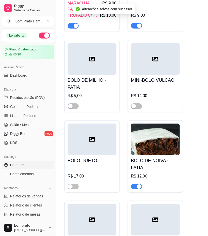
scroll to position [0, 0]
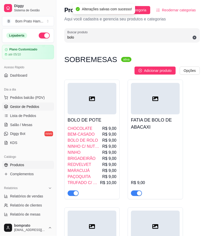
click at [33, 109] on span "Gestor de Pedidos" at bounding box center [24, 106] width 29 height 5
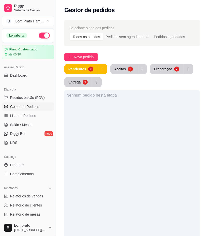
click at [167, 134] on div "Nenhum pedido nesta etapa" at bounding box center [132, 208] width 136 height 236
click at [160, 63] on div "Selecione o tipo dos pedidos Todos os pedidos Pedidos sem agendamento Pedidos a…" at bounding box center [132, 174] width 152 height 315
click at [160, 66] on button "Preparação 7" at bounding box center [166, 69] width 33 height 10
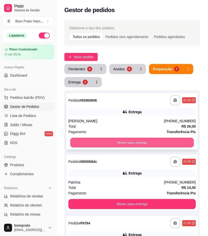
click at [139, 145] on button "Mover para entrega" at bounding box center [132, 143] width 124 height 10
click at [139, 144] on button "Mover para entrega" at bounding box center [132, 143] width 124 height 10
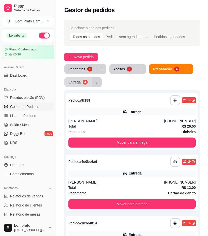
click at [87, 85] on button "Entrega 4" at bounding box center [77, 82] width 27 height 10
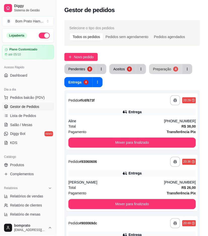
click at [160, 68] on div "Preparação" at bounding box center [162, 68] width 18 height 5
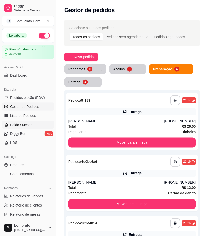
click at [39, 124] on link "Salão / Mesas" at bounding box center [28, 125] width 52 height 8
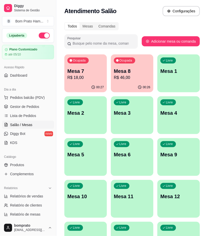
click at [128, 87] on div "00:26" at bounding box center [132, 87] width 43 height 10
click at [88, 84] on div "00:27" at bounding box center [85, 87] width 43 height 10
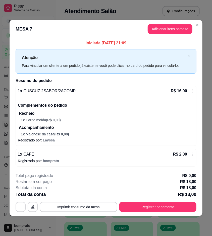
click at [141, 201] on div "**********" at bounding box center [106, 191] width 181 height 39
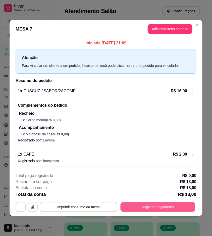
click at [141, 206] on button "Registrar pagamento" at bounding box center [158, 207] width 75 height 10
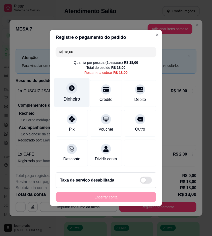
click at [72, 98] on div "Dinheiro" at bounding box center [72, 99] width 17 height 7
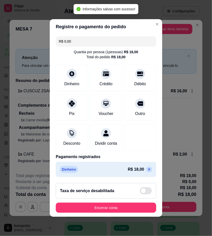
drag, startPoint x: 143, startPoint y: 172, endPoint x: 141, endPoint y: 163, distance: 8.9
click at [148, 171] on icon at bounding box center [150, 169] width 4 height 4
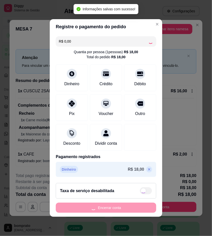
type input "R$ 18,00"
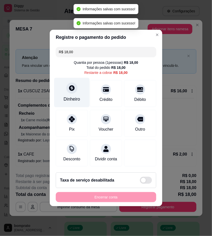
click at [73, 85] on icon at bounding box center [72, 88] width 6 height 6
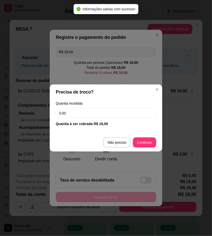
click at [94, 118] on input "0,00" at bounding box center [106, 113] width 101 height 10
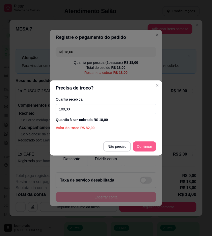
type input "100,00"
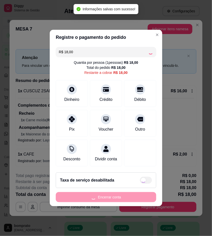
type input "R$ 0,00"
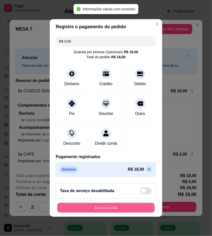
click at [142, 208] on button "Encerrar conta" at bounding box center [106, 208] width 98 height 10
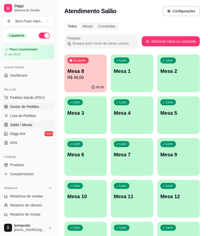
click at [44, 106] on link "Gestor de Pedidos" at bounding box center [28, 106] width 52 height 8
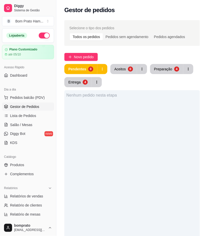
click at [199, 140] on div "Nenhum pedido nesta etapa" at bounding box center [132, 208] width 136 height 236
click at [163, 145] on div "Nenhum pedido nesta etapa" at bounding box center [132, 208] width 136 height 236
click at [162, 145] on div "Nenhum pedido nesta etapa" at bounding box center [132, 208] width 136 height 236
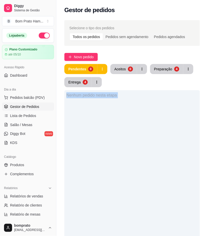
click at [164, 145] on div "Nenhum pedido nesta etapa" at bounding box center [132, 208] width 136 height 236
click at [164, 144] on div "Nenhum pedido nesta etapa" at bounding box center [132, 208] width 136 height 236
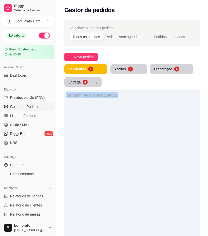
click at [164, 144] on div "Nenhum pedido nesta etapa" at bounding box center [132, 208] width 136 height 236
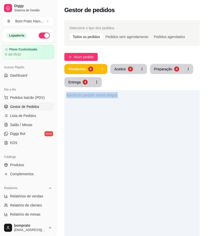
click at [164, 144] on div "Nenhum pedido nesta etapa" at bounding box center [132, 208] width 136 height 236
click at [127, 133] on div "Nenhum pedido nesta etapa" at bounding box center [132, 208] width 136 height 236
click at [135, 126] on div "Nenhum pedido nesta etapa" at bounding box center [132, 208] width 136 height 236
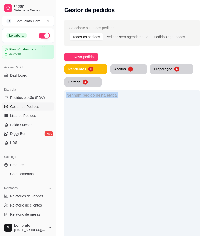
click at [135, 126] on div "Nenhum pedido nesta etapa" at bounding box center [132, 208] width 136 height 236
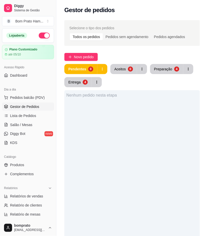
click at [129, 117] on div "Nenhum pedido nesta etapa" at bounding box center [132, 208] width 136 height 236
click at [114, 103] on div "Nenhum pedido nesta etapa" at bounding box center [132, 208] width 136 height 236
click at [113, 104] on div "Nenhum pedido nesta etapa" at bounding box center [132, 208] width 136 height 236
click at [110, 108] on div "Nenhum pedido nesta etapa" at bounding box center [132, 208] width 136 height 236
click at [115, 113] on div "Nenhum pedido nesta etapa" at bounding box center [132, 208] width 136 height 236
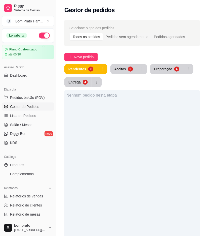
click at [116, 113] on div "Nenhum pedido nesta etapa" at bounding box center [132, 208] width 136 height 236
click at [115, 114] on div "Nenhum pedido nesta etapa" at bounding box center [132, 208] width 136 height 236
click at [114, 114] on div "Nenhum pedido nesta etapa" at bounding box center [132, 208] width 136 height 236
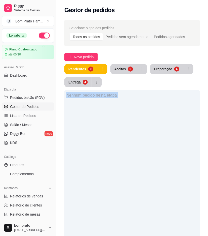
click at [114, 114] on div "Nenhum pedido nesta etapa" at bounding box center [132, 208] width 136 height 236
click at [115, 126] on div "Nenhum pedido nesta etapa" at bounding box center [132, 208] width 136 height 236
click at [158, 159] on div "Nenhum pedido nesta etapa" at bounding box center [132, 208] width 136 height 236
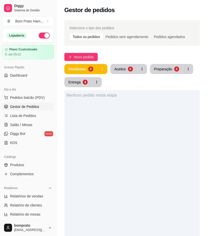
drag, startPoint x: 160, startPoint y: 160, endPoint x: 159, endPoint y: 168, distance: 8.7
click at [159, 163] on div "Nenhum pedido nesta etapa" at bounding box center [132, 208] width 136 height 236
click at [19, 122] on span "Salão / Mesas" at bounding box center [21, 124] width 22 height 5
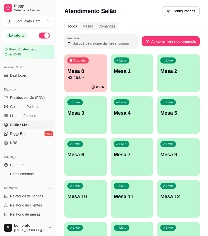
click at [91, 82] on div "Ocupada Mesa 8 R$ 46,00" at bounding box center [85, 68] width 43 height 28
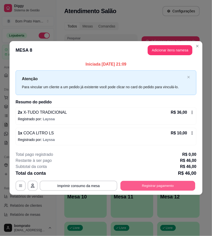
click at [160, 181] on button "Registrar pagamento" at bounding box center [158, 186] width 75 height 10
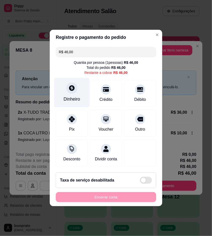
click at [81, 93] on div "Dinheiro" at bounding box center [71, 92] width 35 height 29
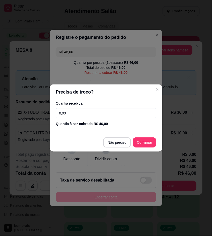
click at [130, 117] on input "0,00" at bounding box center [106, 113] width 101 height 10
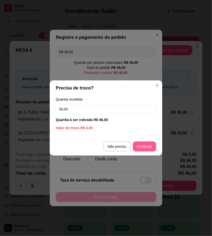
type input "50,00"
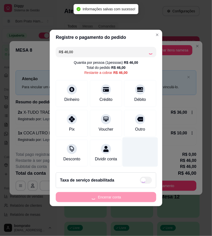
type input "R$ 0,00"
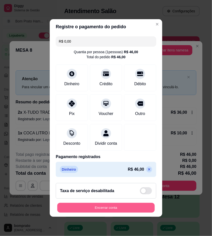
click at [145, 211] on button "Encerrar conta" at bounding box center [106, 208] width 98 height 10
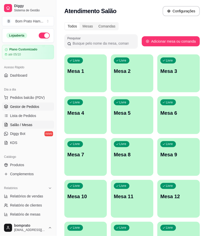
click at [42, 105] on link "Gestor de Pedidos" at bounding box center [28, 106] width 52 height 8
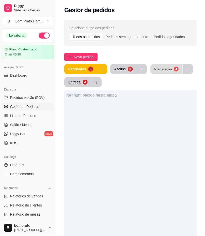
click at [167, 73] on button "Preparação 4" at bounding box center [167, 69] width 32 height 10
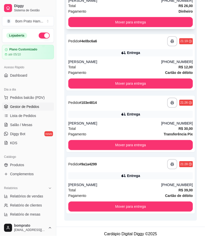
scroll to position [125, 0]
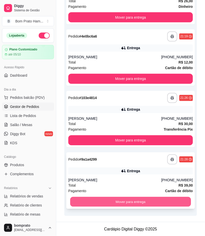
click at [177, 200] on button "Mover para entrega" at bounding box center [130, 202] width 121 height 10
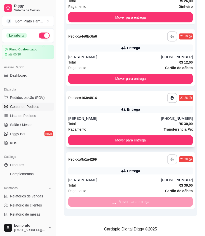
scroll to position [110, 0]
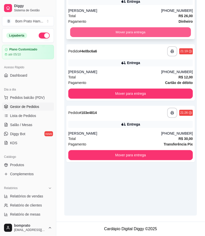
click at [125, 30] on button "Mover para entrega" at bounding box center [130, 32] width 121 height 10
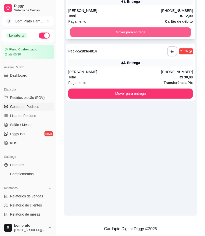
click at [125, 33] on button "Mover para entrega" at bounding box center [130, 32] width 121 height 10
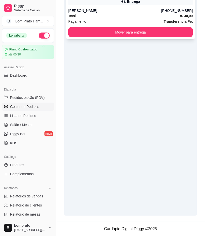
click at [127, 32] on button "Mover para entrega" at bounding box center [130, 32] width 125 height 10
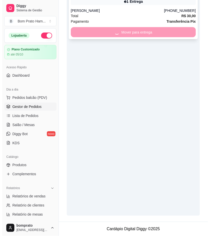
scroll to position [0, 0]
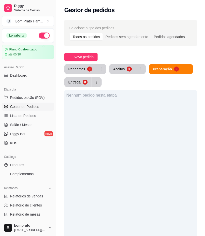
click at [81, 74] on div "Pendentes 0 Aceitos 0 Preparação 0 Entrega 8" at bounding box center [130, 75] width 133 height 23
click at [91, 71] on button "Pendentes 0" at bounding box center [80, 69] width 32 height 10
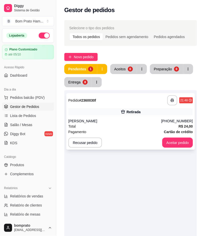
click at [169, 119] on div "[PHONE_NUMBER]" at bounding box center [178, 120] width 32 height 5
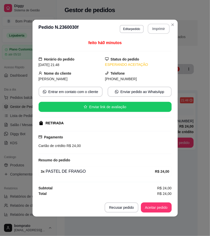
click at [151, 24] on button "Imprimir" at bounding box center [159, 29] width 22 height 10
click at [158, 207] on button "Aceitar pedido" at bounding box center [156, 207] width 30 height 10
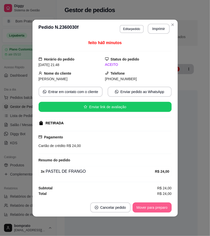
click at [161, 204] on button "Mover para preparo" at bounding box center [151, 207] width 39 height 10
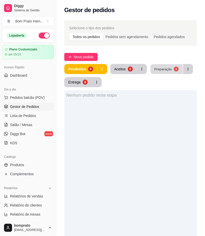
click at [165, 66] on button "Preparação 1" at bounding box center [167, 69] width 32 height 10
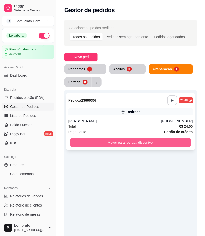
click at [171, 138] on button "Mover para retirada disponível" at bounding box center [130, 143] width 121 height 10
click at [176, 138] on button "Mover para retirada disponível" at bounding box center [130, 143] width 121 height 10
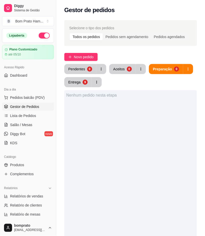
click at [165, 143] on div "Nenhum pedido nesta etapa" at bounding box center [130, 208] width 133 height 236
click at [87, 80] on button "Entrega 9" at bounding box center [78, 82] width 27 height 10
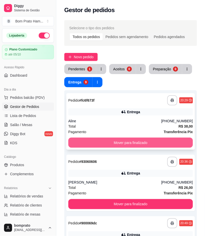
click at [115, 143] on button "Mover para finalizado" at bounding box center [130, 142] width 125 height 10
click at [115, 142] on button "Mover para finalizado" at bounding box center [130, 142] width 125 height 10
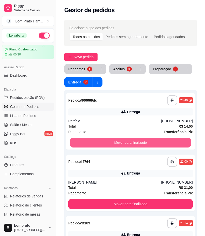
click at [115, 142] on button "Mover para finalizado" at bounding box center [130, 143] width 121 height 10
click at [115, 142] on button "Mover para finalizado" at bounding box center [130, 142] width 125 height 10
click at [114, 141] on button "Mover para finalizado" at bounding box center [130, 142] width 125 height 10
click at [113, 139] on button "Mover para finalizado" at bounding box center [130, 142] width 125 height 10
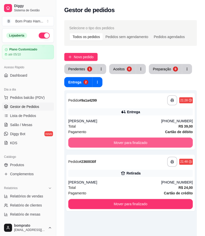
click at [113, 139] on button "Mover para finalizado" at bounding box center [130, 142] width 125 height 10
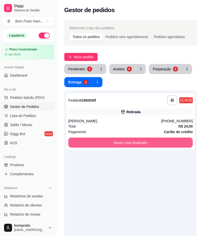
click at [113, 139] on button "Mover para finalizado" at bounding box center [130, 142] width 125 height 10
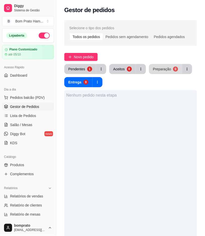
click at [164, 72] on button "Preparação 0" at bounding box center [165, 69] width 33 height 10
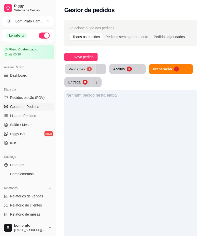
click at [81, 68] on div "Pendentes" at bounding box center [77, 68] width 16 height 5
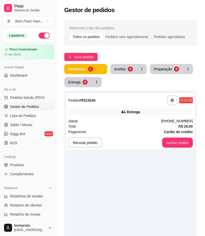
click at [122, 89] on div "**********" at bounding box center [130, 195] width 133 height 262
drag, startPoint x: 144, startPoint y: 122, endPoint x: 145, endPoint y: 118, distance: 4.5
click at [145, 118] on div "**********" at bounding box center [130, 121] width 129 height 56
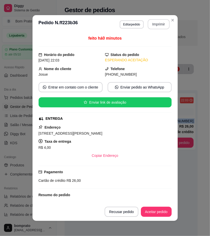
click at [158, 23] on button "Imprimir" at bounding box center [159, 24] width 22 height 10
click at [146, 214] on button "Aceitar pedido" at bounding box center [156, 211] width 31 height 10
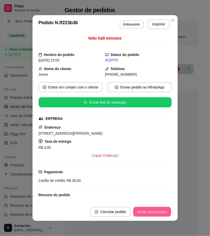
click at [146, 212] on button "Mover para preparo" at bounding box center [152, 212] width 38 height 10
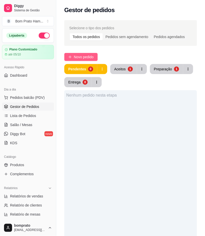
click at [90, 57] on span "Novo pedido" at bounding box center [84, 57] width 20 height 6
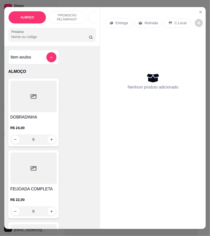
click at [51, 39] on input "Pesquisa" at bounding box center [50, 36] width 78 height 5
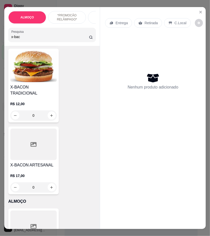
scroll to position [140, 0]
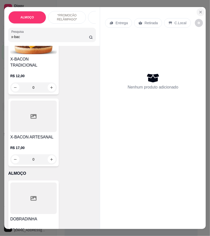
type input "x-bac"
click at [199, 11] on icon "Close" at bounding box center [200, 12] width 2 height 2
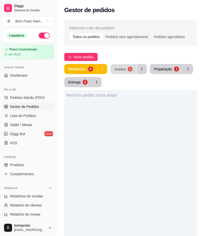
click at [124, 64] on button "Aceitos 1" at bounding box center [124, 69] width 26 height 10
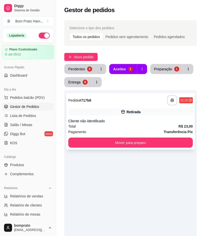
click at [137, 105] on div "**********" at bounding box center [130, 100] width 125 height 10
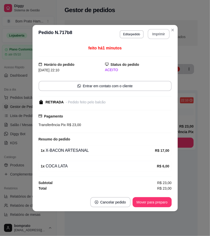
click at [152, 34] on button "Imprimir" at bounding box center [159, 34] width 22 height 10
click at [165, 198] on button "Mover para preparo" at bounding box center [151, 202] width 39 height 10
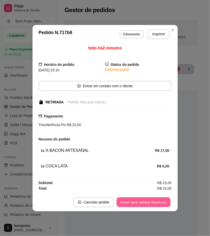
click at [165, 200] on button "Mover para retirada disponível" at bounding box center [144, 202] width 54 height 10
click at [165, 200] on button "Mover para finalizado" at bounding box center [150, 202] width 41 height 10
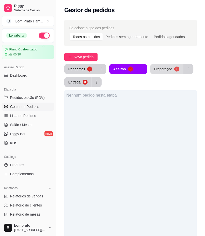
click at [178, 63] on div "Selecione o tipo dos pedidos Todos os pedidos Pedidos sem agendamento Pedidos a…" at bounding box center [130, 174] width 149 height 315
click at [172, 71] on button "Preparação 1" at bounding box center [167, 69] width 33 height 10
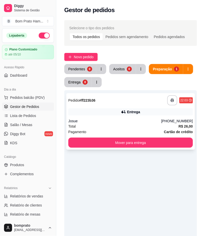
click at [169, 115] on div "Entrega" at bounding box center [130, 111] width 125 height 7
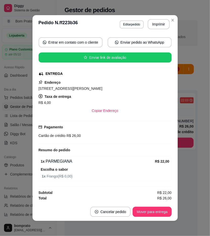
scroll to position [45, 0]
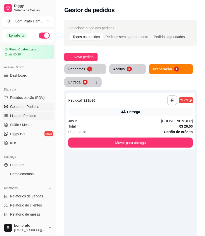
click at [34, 117] on span "Lista de Pedidos" at bounding box center [23, 115] width 26 height 5
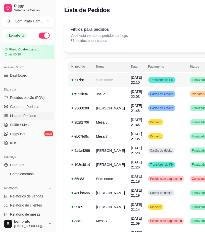
click at [150, 78] on span "Transferência Pix" at bounding box center [162, 80] width 25 height 4
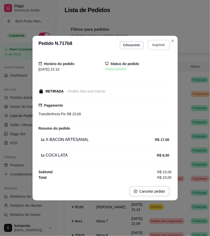
click at [159, 45] on button "Imprimir" at bounding box center [159, 45] width 22 height 10
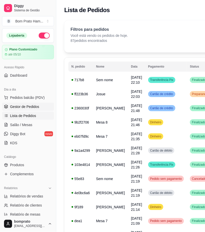
click at [10, 108] on span "Gestor de Pedidos" at bounding box center [24, 106] width 29 height 5
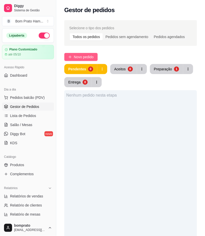
click at [87, 59] on span "Novo pedido" at bounding box center [84, 57] width 20 height 6
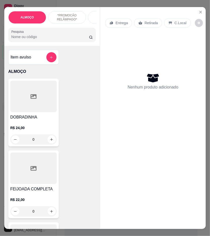
click at [57, 39] on input "Pesquisa" at bounding box center [50, 36] width 78 height 5
type input "parm"
click at [37, 167] on div at bounding box center [33, 167] width 46 height 31
click at [196, 8] on button "Close" at bounding box center [200, 12] width 8 height 8
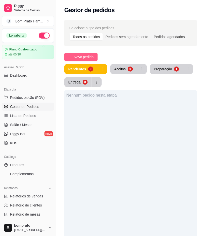
click at [83, 58] on span "Novo pedido" at bounding box center [84, 57] width 20 height 6
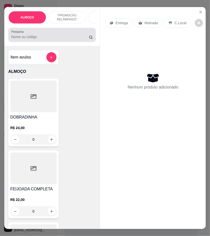
click at [77, 42] on div "Pesquisa" at bounding box center [52, 35] width 88 height 14
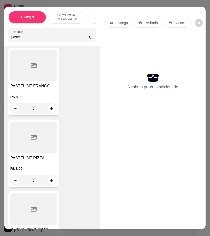
scroll to position [224, 0]
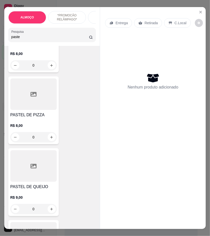
type input "paste"
click at [49, 140] on div "0" at bounding box center [33, 137] width 46 height 10
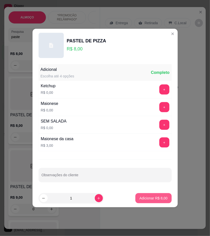
click at [164, 198] on button "Adicionar R$ 8,00" at bounding box center [153, 198] width 36 height 10
type input "1"
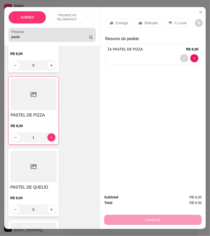
click at [73, 31] on div "Pesquisa paste" at bounding box center [52, 35] width 88 height 14
click at [73, 32] on div "paste" at bounding box center [52, 35] width 82 height 10
drag, startPoint x: 73, startPoint y: 32, endPoint x: 72, endPoint y: 37, distance: 4.6
click at [73, 36] on div "paste" at bounding box center [52, 35] width 82 height 10
click at [72, 37] on input "paste" at bounding box center [50, 36] width 78 height 5
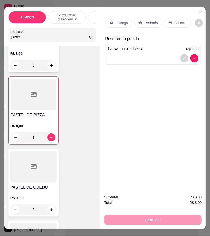
drag, startPoint x: 72, startPoint y: 37, endPoint x: 57, endPoint y: 41, distance: 15.7
click at [66, 39] on input "paste" at bounding box center [50, 36] width 78 height 5
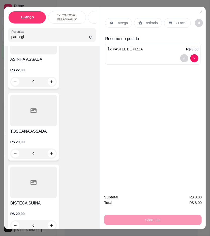
scroll to position [649, 0]
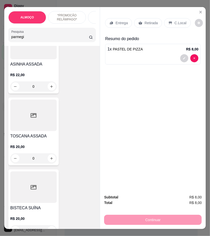
type input "parmegi"
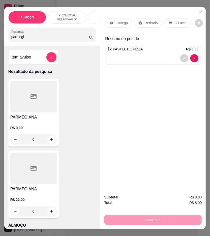
drag, startPoint x: 51, startPoint y: 217, endPoint x: 52, endPoint y: 213, distance: 3.4
click at [52, 213] on div "0" at bounding box center [33, 211] width 46 height 10
click at [46, 135] on div "R$ 0,00 0" at bounding box center [33, 134] width 46 height 19
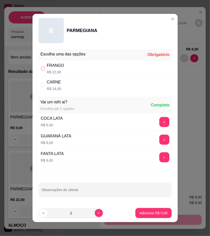
click at [41, 69] on input "" at bounding box center [43, 68] width 4 height 4
radio input "true"
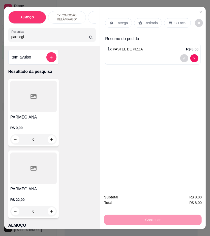
click at [33, 180] on div at bounding box center [33, 167] width 46 height 31
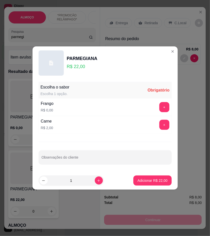
click at [165, 110] on div "+" at bounding box center [164, 107] width 14 height 10
click at [161, 110] on button "+" at bounding box center [164, 107] width 10 height 10
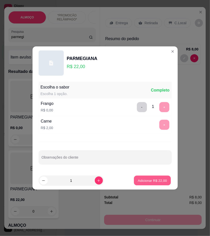
click at [158, 181] on p "Adicionar R$ 22,00" at bounding box center [152, 180] width 29 height 5
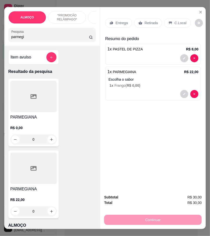
click at [118, 21] on p "Entrega" at bounding box center [121, 22] width 12 height 5
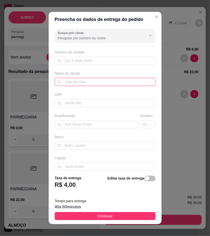
paste input "Cícero"
type input "Cícero"
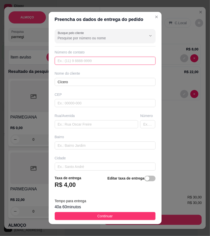
paste input "558 39669-7243"
type input "558 39669-7243"
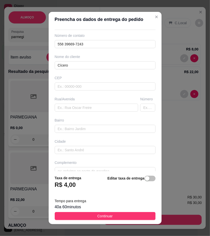
scroll to position [26, 0]
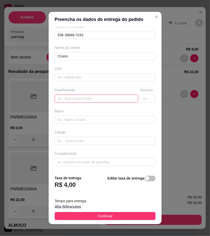
paste input "Rua B número 09 COHAB"
type input "Rua B número 09 COHAB"
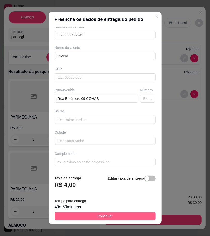
click at [116, 214] on button "Continuar" at bounding box center [105, 216] width 101 height 8
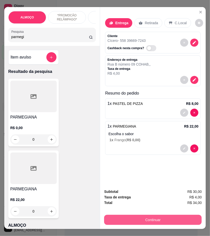
click at [148, 218] on button "Continuar" at bounding box center [152, 219] width 97 height 10
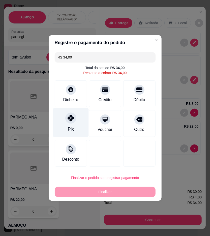
click at [76, 122] on div "Pix" at bounding box center [70, 122] width 35 height 29
type input "R$ 0,00"
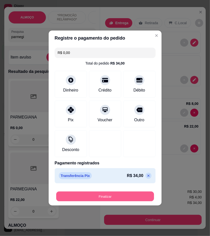
click at [122, 196] on button "Finalizar" at bounding box center [105, 196] width 98 height 10
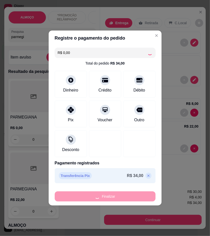
type input "0"
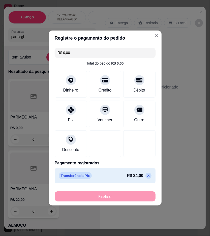
type input "-R$ 34,00"
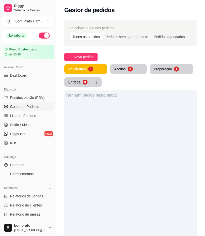
click at [121, 101] on div "Nenhum pedido nesta etapa" at bounding box center [130, 208] width 133 height 236
click at [127, 71] on button "Aceitos 1" at bounding box center [124, 69] width 27 height 10
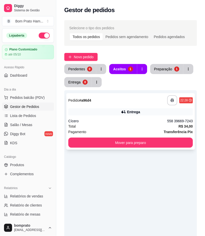
click at [139, 110] on div "Entrega" at bounding box center [133, 111] width 13 height 5
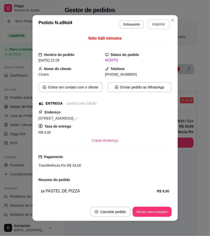
click at [154, 26] on button "Imprimir" at bounding box center [159, 24] width 22 height 10
click at [151, 208] on button "Mover para preparo" at bounding box center [151, 211] width 39 height 10
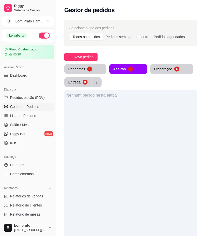
click at [163, 75] on div "Pendentes 0 Aceitos 0 Preparação 4 Entrega 0" at bounding box center [130, 75] width 133 height 23
click at [163, 65] on button "Preparação 4" at bounding box center [167, 69] width 33 height 10
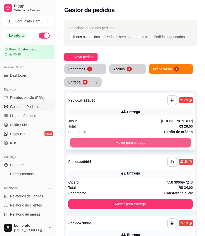
click at [147, 138] on button "Mover para entrega" at bounding box center [130, 143] width 121 height 10
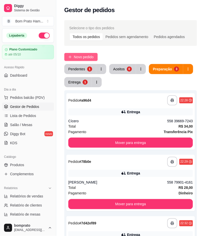
click at [86, 53] on button "Novo pedido" at bounding box center [80, 57] width 33 height 8
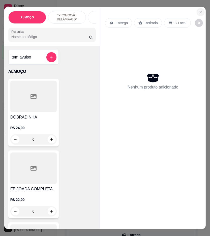
click at [197, 13] on button "Close" at bounding box center [200, 12] width 8 height 8
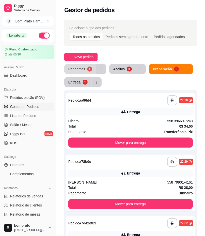
click at [92, 72] on button "Pendentes 1" at bounding box center [80, 69] width 32 height 10
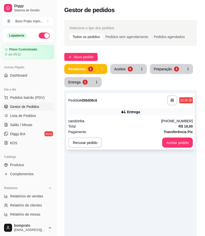
drag, startPoint x: 120, startPoint y: 116, endPoint x: 124, endPoint y: 115, distance: 3.8
click at [124, 115] on div "**********" at bounding box center [130, 121] width 129 height 56
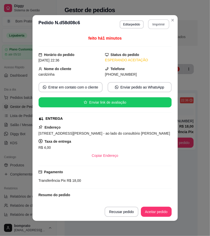
click at [155, 24] on button "Imprimir" at bounding box center [158, 24] width 21 height 10
click at [154, 212] on button "Aceitar pedido" at bounding box center [156, 212] width 30 height 10
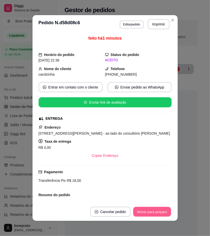
click at [154, 212] on button "Mover para preparo" at bounding box center [152, 212] width 38 height 10
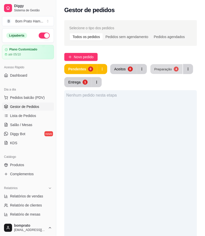
click at [174, 69] on div "4" at bounding box center [176, 68] width 5 height 5
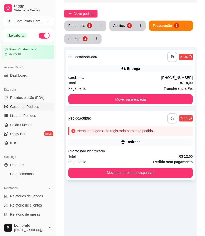
scroll to position [56, 0]
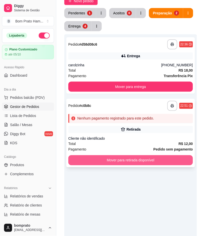
click at [183, 162] on button "Mover para retirada disponível" at bounding box center [130, 160] width 125 height 10
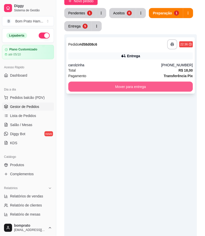
click at [172, 91] on button "Mover para entrega" at bounding box center [130, 87] width 125 height 10
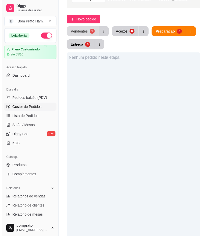
scroll to position [28, 0]
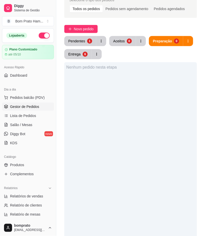
drag, startPoint x: 91, startPoint y: 17, endPoint x: 91, endPoint y: 34, distance: 17.4
click at [91, 18] on div "Selecione o tipo dos pedidos Todos os pedidos Pedidos sem agendamento Pedidos a…" at bounding box center [130, 146] width 149 height 315
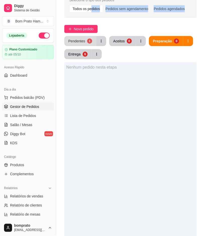
click at [91, 39] on button "Pendentes 1" at bounding box center [80, 41] width 32 height 10
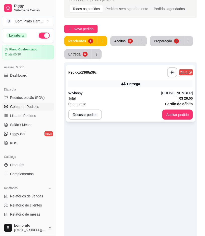
click at [166, 103] on strong "Cartão de débito" at bounding box center [180, 104] width 28 height 4
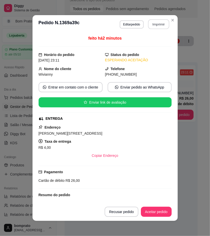
click at [153, 21] on button "Imprimir" at bounding box center [158, 24] width 21 height 10
click at [165, 213] on button "Aceitar pedido" at bounding box center [156, 211] width 31 height 10
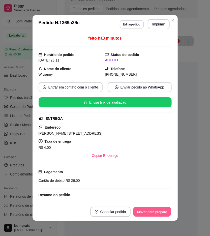
click at [165, 212] on button "Mover para preparo" at bounding box center [152, 212] width 38 height 10
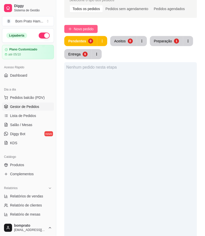
click at [84, 27] on span "Novo pedido" at bounding box center [84, 29] width 20 height 6
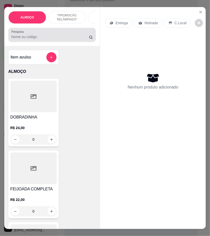
click at [65, 35] on div at bounding box center [52, 35] width 82 height 10
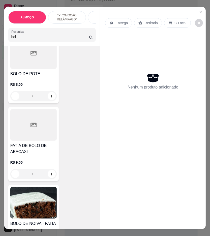
scroll to position [196, 0]
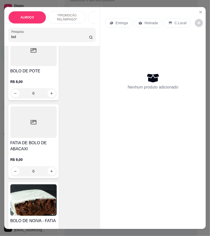
type input "bol"
click at [54, 89] on div "0" at bounding box center [33, 93] width 46 height 10
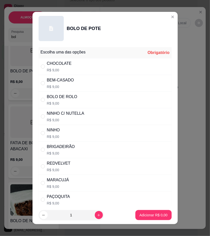
click at [118, 69] on div "CHOCOLATE R$ 9,00" at bounding box center [105, 66] width 133 height 17
click at [97, 78] on div "BEM-CASADO R$ 9,00" at bounding box center [105, 83] width 133 height 17
radio input "false"
radio input "true"
click at [156, 216] on p "Adicionar R$ 9,00" at bounding box center [153, 214] width 27 height 5
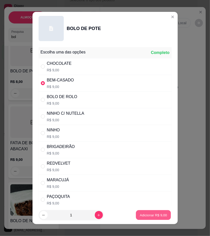
type input "1"
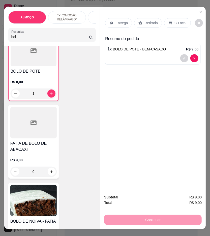
scroll to position [196, 0]
click at [116, 22] on p "Entrega" at bounding box center [121, 22] width 12 height 5
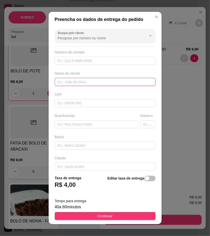
click at [95, 82] on input "text" at bounding box center [105, 82] width 101 height 8
drag, startPoint x: 94, startPoint y: 82, endPoint x: 89, endPoint y: 80, distance: 5.3
paste input "Maaysa"
type input "Maaysa"
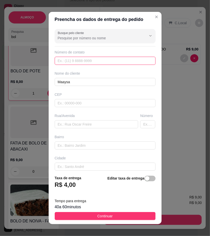
paste input "558 19842-6775"
type input "558 19842-6775"
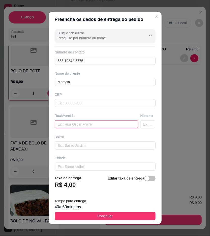
paste input "[STREET_ADDRESS][PERSON_NAME]"
type input "[STREET_ADDRESS][PERSON_NAME]"
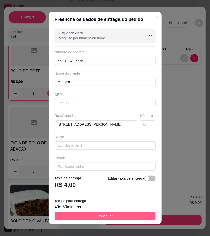
click at [144, 218] on button "Continuar" at bounding box center [105, 216] width 101 height 8
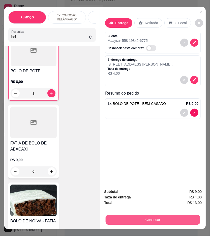
click at [174, 221] on button "Continuar" at bounding box center [152, 220] width 94 height 10
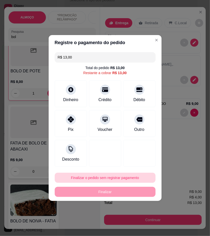
click at [114, 179] on button "Finalizar o pedido sem registrar pagamento" at bounding box center [105, 177] width 101 height 10
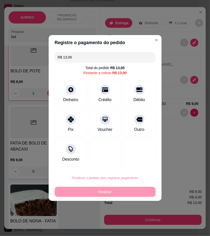
click at [142, 217] on button "Confirmar" at bounding box center [137, 219] width 18 height 8
type input "0"
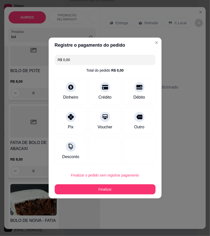
type input "R$ 0,00"
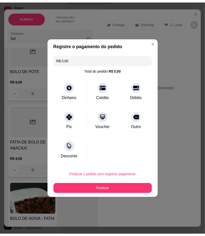
scroll to position [196, 0]
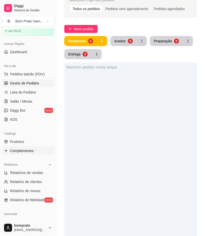
scroll to position [84, 0]
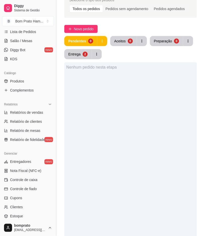
drag, startPoint x: 39, startPoint y: 175, endPoint x: 55, endPoint y: 176, distance: 15.9
click at [39, 176] on link "Controle de caixa" at bounding box center [28, 180] width 52 height 8
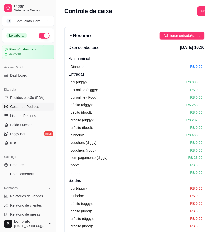
click at [40, 110] on link "Gestor de Pedidos" at bounding box center [28, 106] width 52 height 8
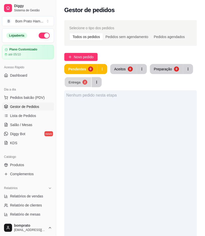
click at [82, 82] on button "Entrega 2" at bounding box center [78, 82] width 27 height 10
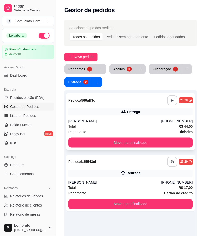
scroll to position [28, 0]
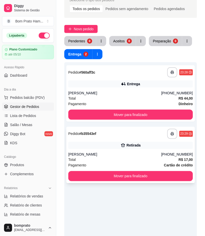
click at [125, 161] on div "Total R$ 17,00" at bounding box center [130, 160] width 125 height 6
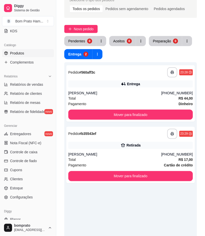
scroll to position [126, 0]
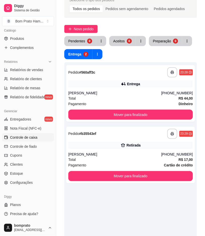
click at [42, 139] on link "Controle de caixa" at bounding box center [28, 137] width 52 height 8
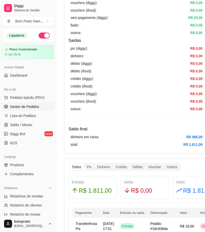
click at [42, 104] on link "Gestor de Pedidos" at bounding box center [28, 106] width 52 height 8
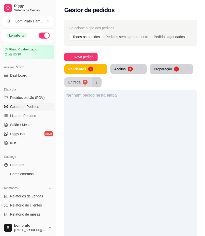
click at [77, 81] on div "Entrega" at bounding box center [74, 82] width 12 height 5
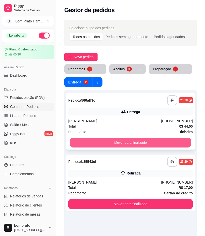
click at [134, 141] on button "Mover para finalizado" at bounding box center [130, 143] width 121 height 10
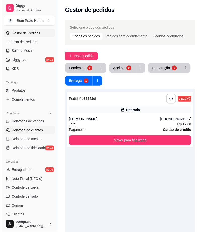
scroll to position [84, 0]
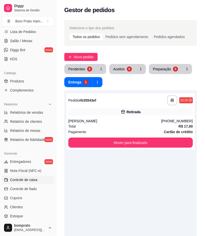
click at [33, 179] on span "Controle de caixa" at bounding box center [23, 179] width 27 height 5
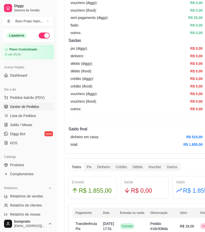
click at [33, 105] on span "Gestor de Pedidos" at bounding box center [24, 106] width 29 height 5
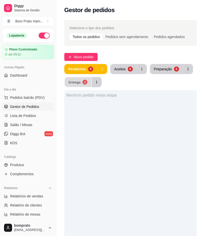
click at [85, 82] on div "1" at bounding box center [85, 82] width 5 height 5
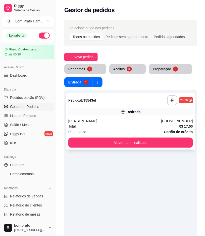
click at [115, 118] on div "**********" at bounding box center [130, 121] width 129 height 56
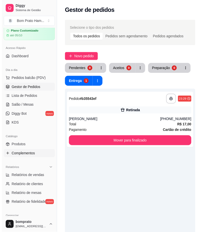
scroll to position [84, 0]
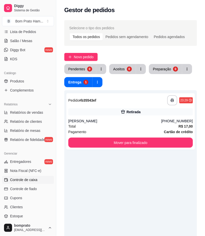
click at [34, 182] on span "Controle de caixa" at bounding box center [23, 179] width 27 height 5
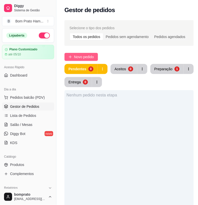
click at [93, 56] on span "Novo pedido" at bounding box center [84, 57] width 20 height 6
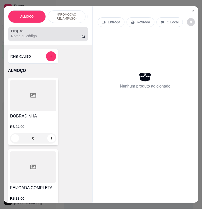
click at [28, 39] on input "Pesquisa" at bounding box center [46, 35] width 70 height 5
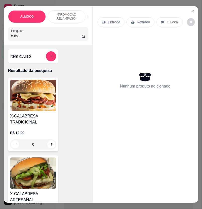
type input "x-cal"
click at [50, 144] on div "0" at bounding box center [33, 144] width 46 height 10
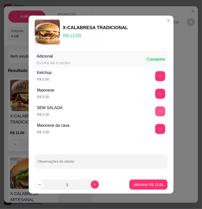
click at [157, 114] on button "+" at bounding box center [160, 111] width 10 height 10
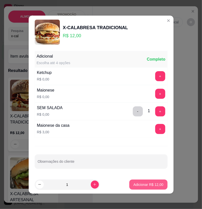
click at [152, 182] on button "Adicionar R$ 12,00" at bounding box center [148, 185] width 38 height 10
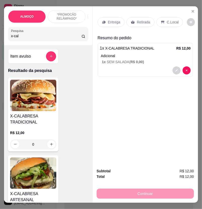
click at [51, 144] on div "0" at bounding box center [33, 144] width 46 height 10
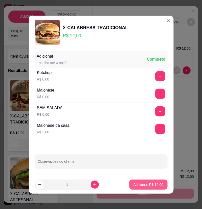
click at [155, 185] on p "Adicionar R$ 12,00" at bounding box center [148, 184] width 30 height 5
type input "1"
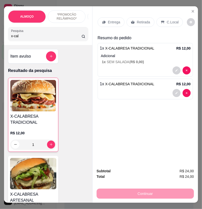
click at [106, 17] on div "Entrega" at bounding box center [111, 22] width 27 height 10
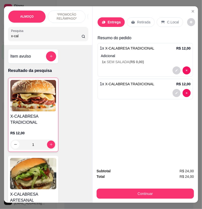
click at [106, 23] on header "Preencha os dados de entrega do pedido" at bounding box center [101, 16] width 116 height 16
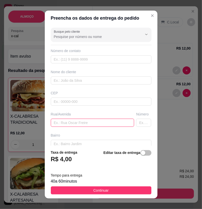
drag, startPoint x: 86, startPoint y: 80, endPoint x: 77, endPoint y: 122, distance: 43.3
paste input "[STREET_ADDRESS]"
type input "[STREET_ADDRESS]"
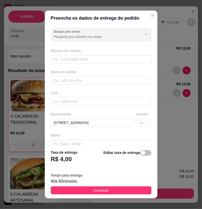
scroll to position [0, 0]
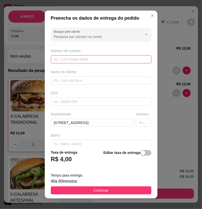
paste input "558 79901-4161"
type input "558 79901-4161"
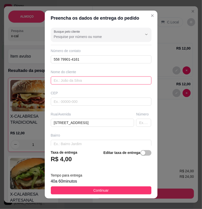
paste input "[PERSON_NAME]"
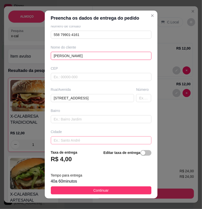
scroll to position [49, 0]
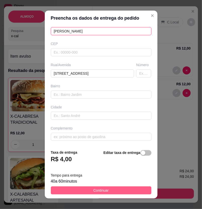
type input "[PERSON_NAME]"
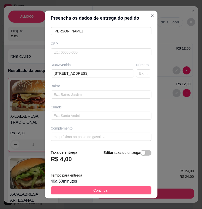
click at [130, 192] on button "Continuar" at bounding box center [101, 191] width 101 height 8
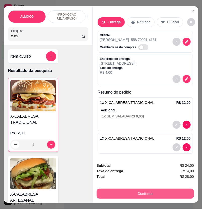
click at [118, 194] on button "Continuar" at bounding box center [145, 194] width 97 height 10
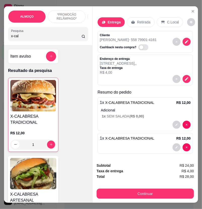
click at [61, 106] on div at bounding box center [66, 104] width 11 height 11
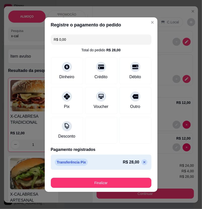
click at [143, 164] on div "R$ 28,00" at bounding box center [135, 162] width 24 height 6
click at [142, 161] on icon at bounding box center [144, 162] width 4 height 4
type input "R$ 28,00"
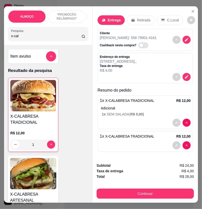
scroll to position [7, 0]
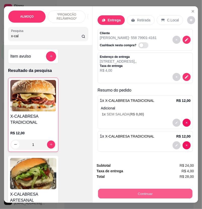
click at [138, 189] on button "Continuar" at bounding box center [145, 194] width 94 height 10
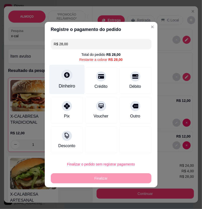
click at [64, 77] on icon at bounding box center [67, 75] width 6 height 6
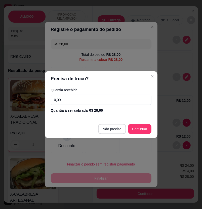
click at [71, 104] on input "0,00" at bounding box center [101, 100] width 101 height 10
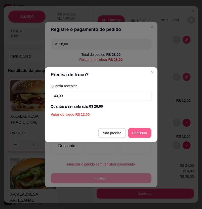
type input "40,00"
type input "R$ 0,00"
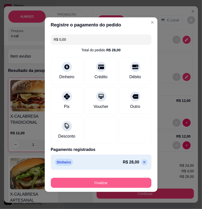
click at [94, 185] on button "Finalizar" at bounding box center [101, 183] width 101 height 10
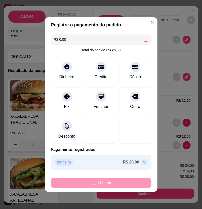
type input "0"
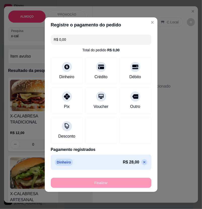
type input "-R$ 28,00"
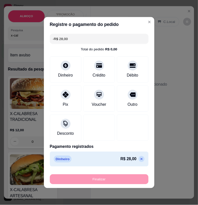
scroll to position [0, 0]
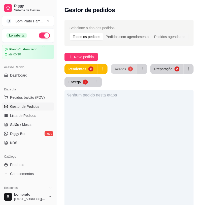
click at [128, 66] on button "Aceitos 0" at bounding box center [124, 69] width 26 height 10
